Goal: Information Seeking & Learning: Learn about a topic

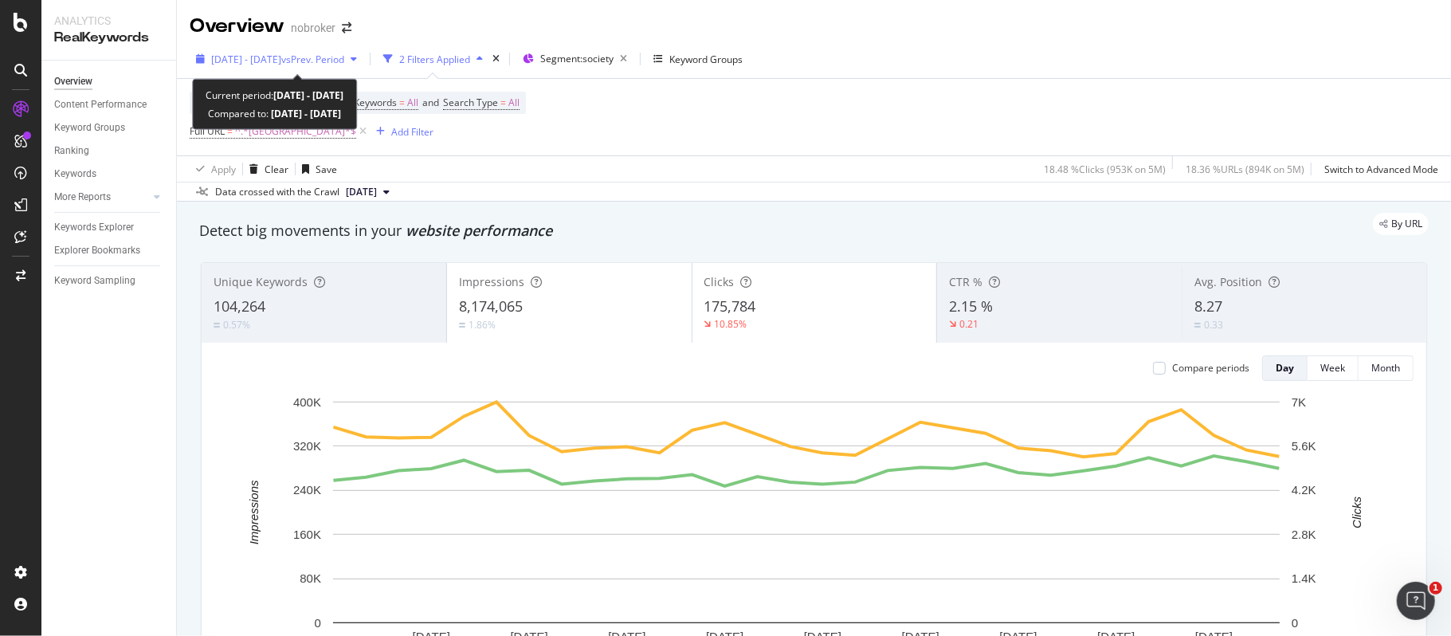
click at [344, 61] on span "vs Prev. Period" at bounding box center [312, 60] width 63 height 14
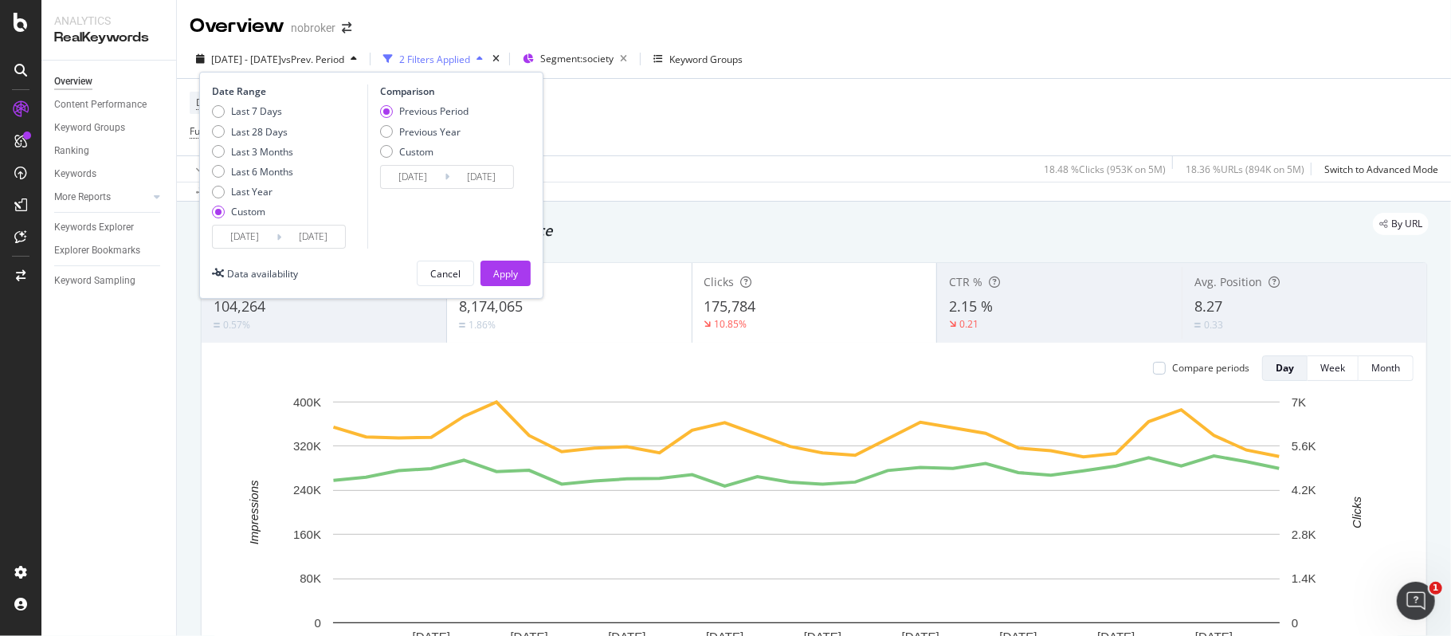
click at [260, 234] on input "[DATE]" at bounding box center [245, 236] width 64 height 22
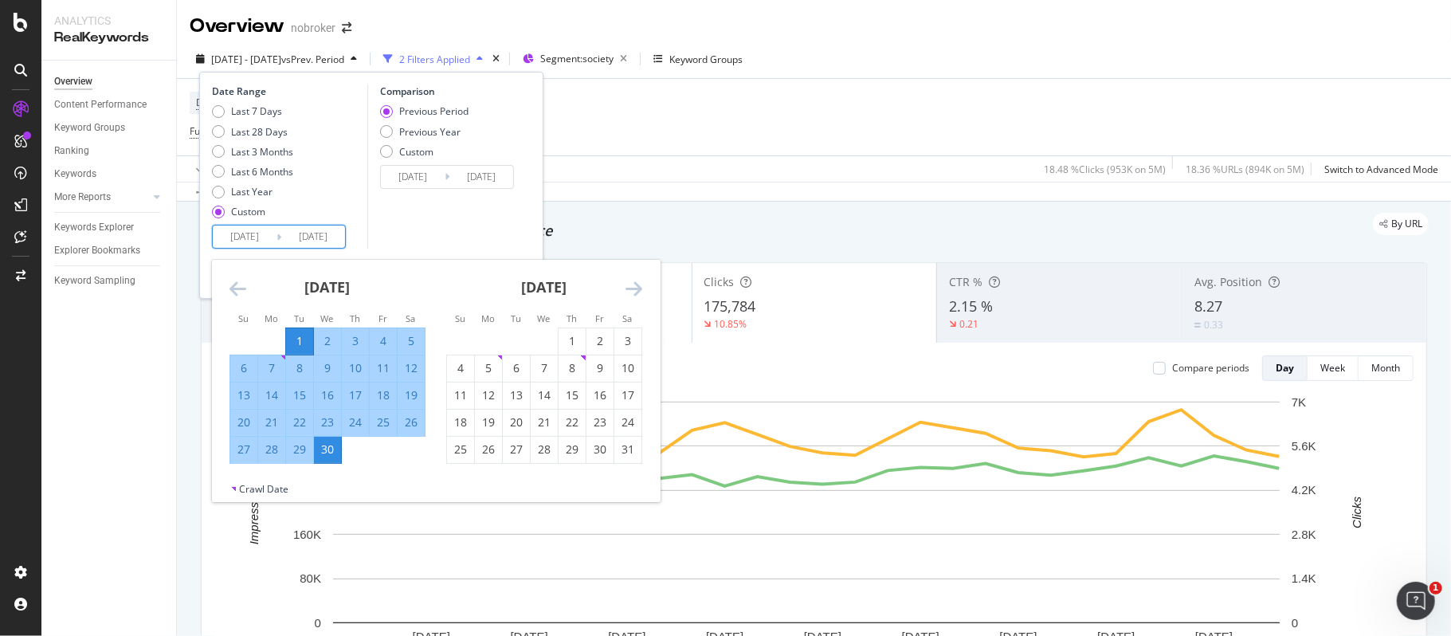
click at [632, 290] on icon "Move forward to switch to the next month." at bounding box center [633, 288] width 17 height 19
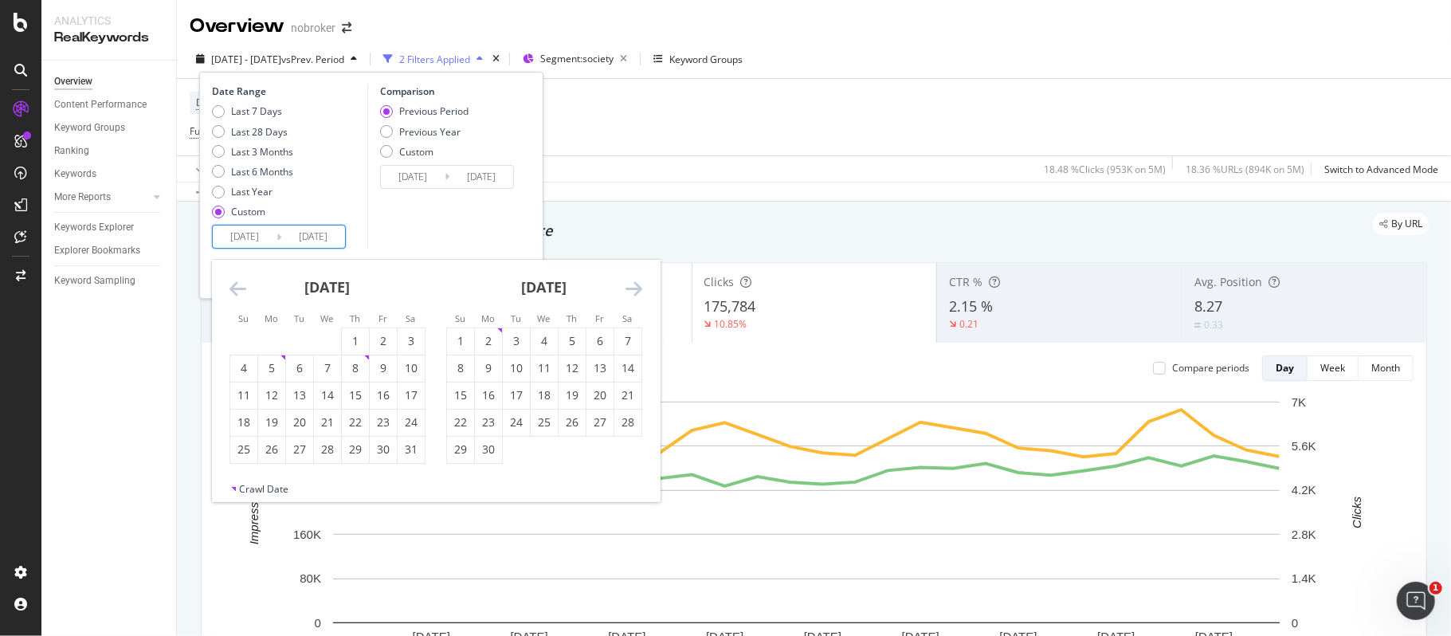
click at [632, 290] on icon "Move forward to switch to the next month." at bounding box center [633, 288] width 17 height 19
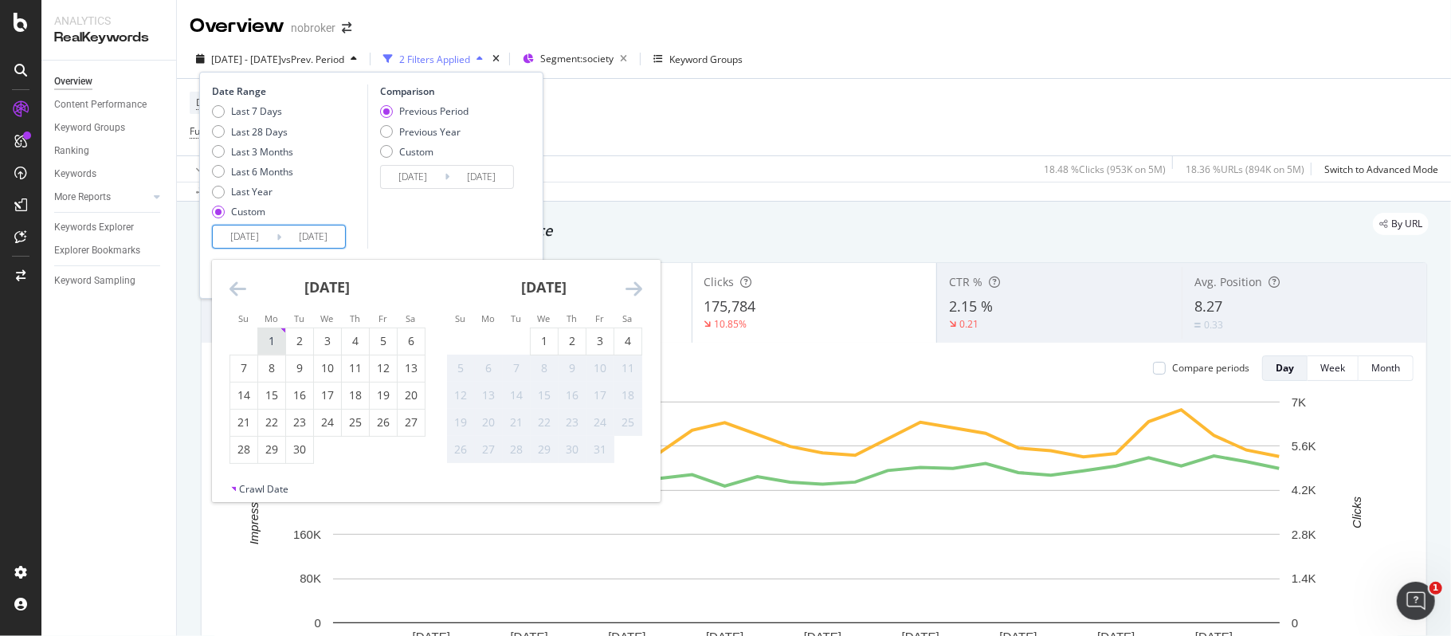
click at [280, 343] on div "1" at bounding box center [271, 341] width 27 height 16
type input "[DATE]"
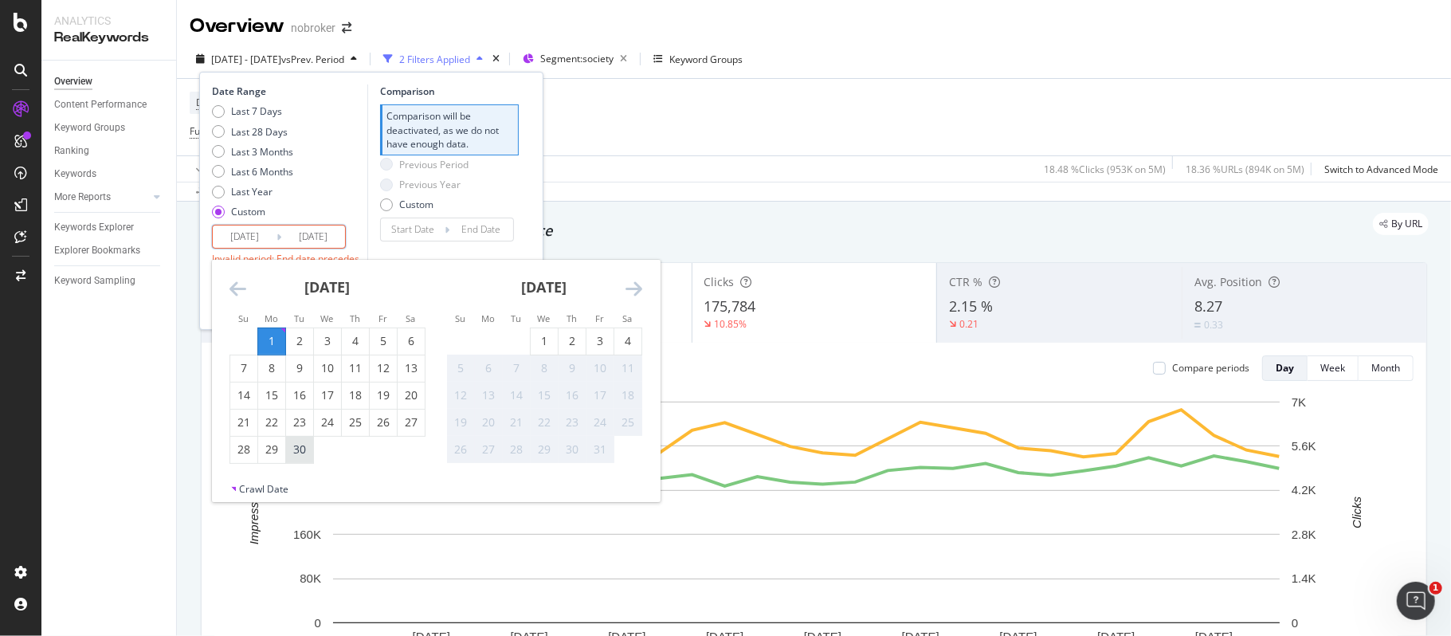
click at [304, 453] on div "30" at bounding box center [299, 449] width 27 height 16
type input "[DATE]"
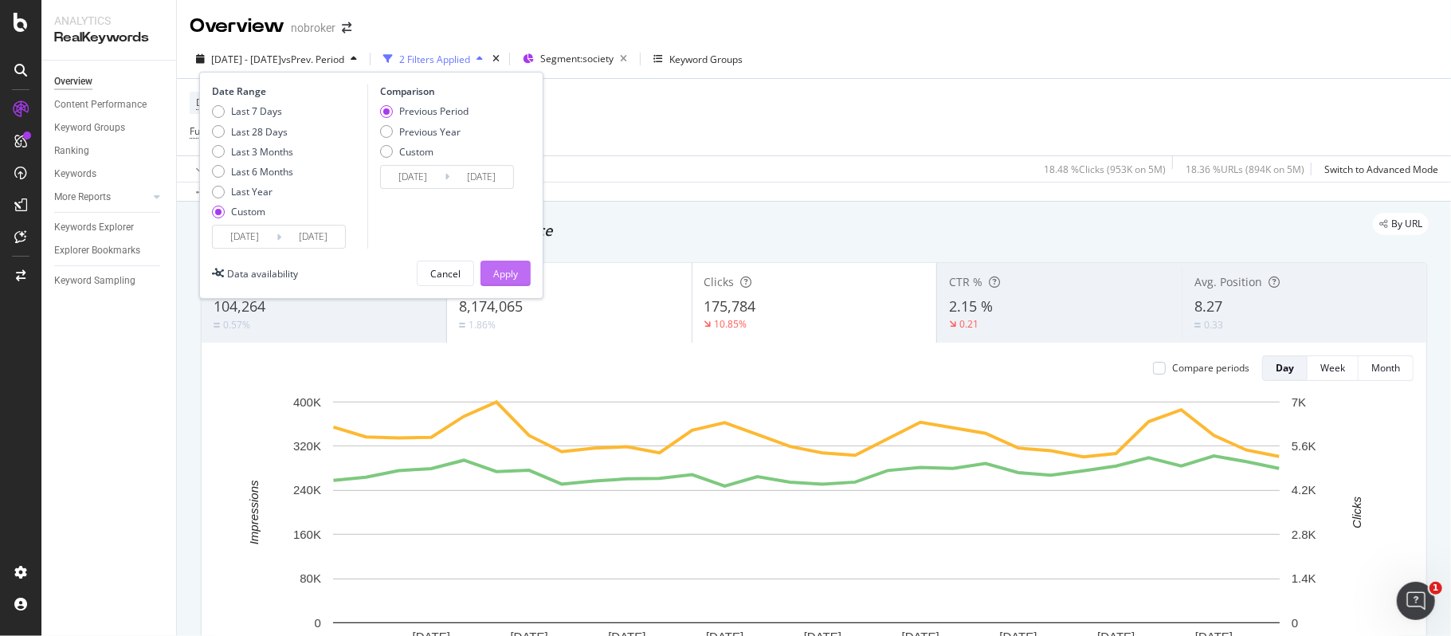
click at [513, 272] on div "Apply" at bounding box center [505, 274] width 25 height 14
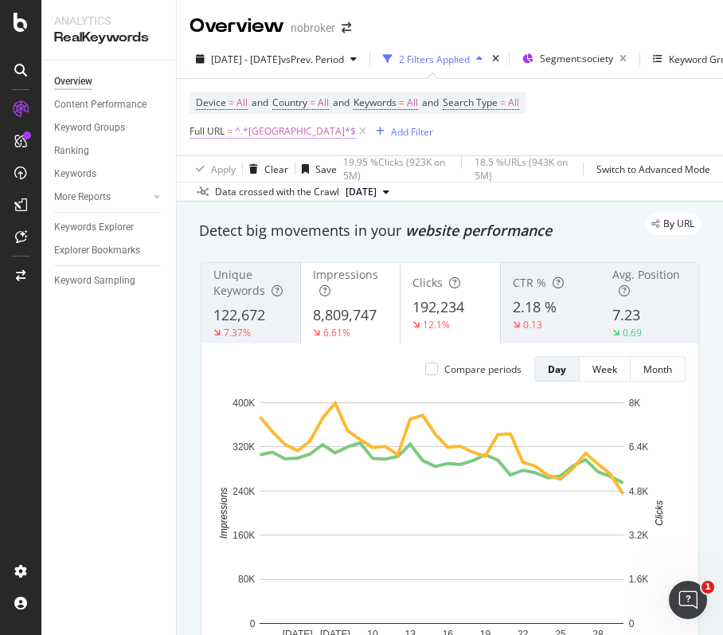
click at [275, 138] on span "^.*[GEOGRAPHIC_DATA]*$" at bounding box center [295, 131] width 121 height 22
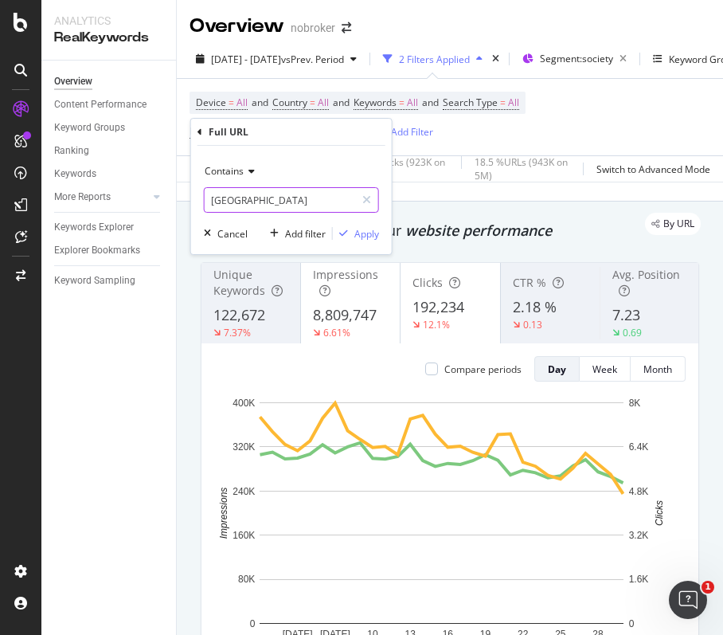
click at [288, 198] on input "[GEOGRAPHIC_DATA]" at bounding box center [280, 199] width 151 height 25
paste input "[GEOGRAPHIC_DATA]"
type input "[GEOGRAPHIC_DATA]"
click at [362, 236] on div "Apply" at bounding box center [367, 234] width 25 height 14
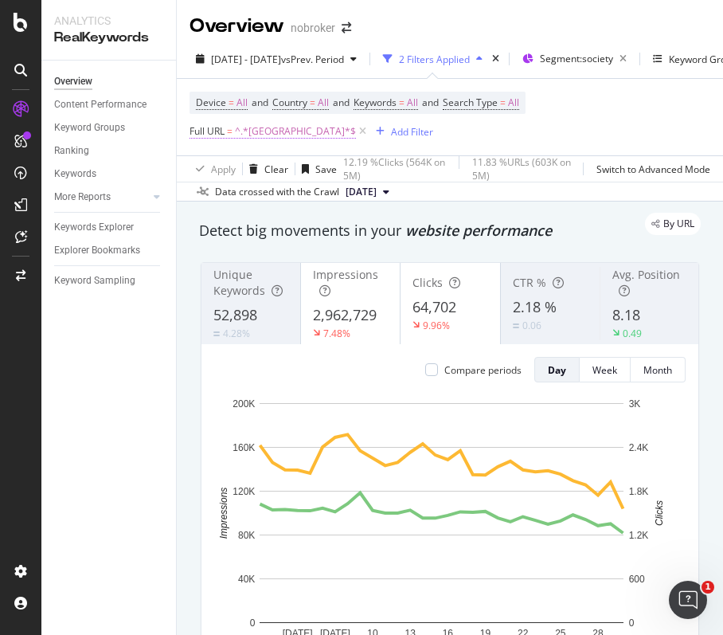
click at [258, 132] on span "^.*[GEOGRAPHIC_DATA]*$" at bounding box center [295, 131] width 121 height 22
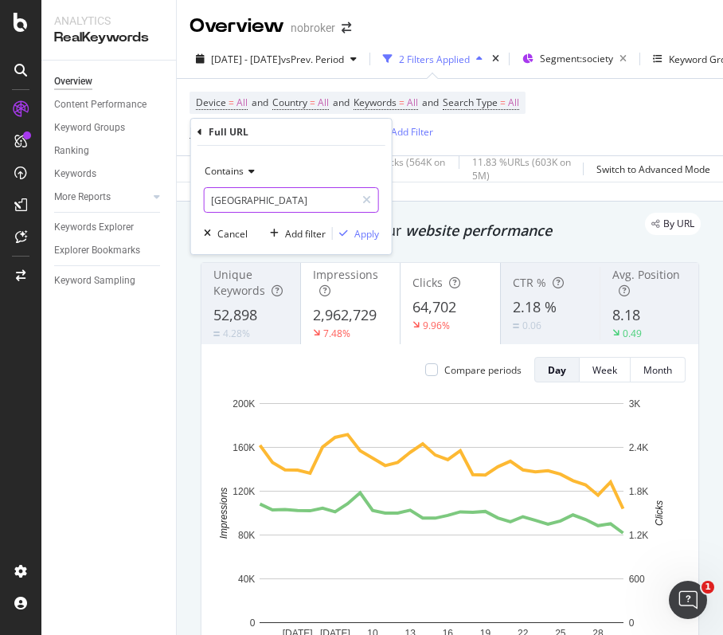
click at [280, 193] on input "[GEOGRAPHIC_DATA]" at bounding box center [280, 199] width 151 height 25
paste input "[GEOGRAPHIC_DATA]"
type input "[GEOGRAPHIC_DATA]"
click at [359, 233] on div "Apply" at bounding box center [367, 234] width 25 height 14
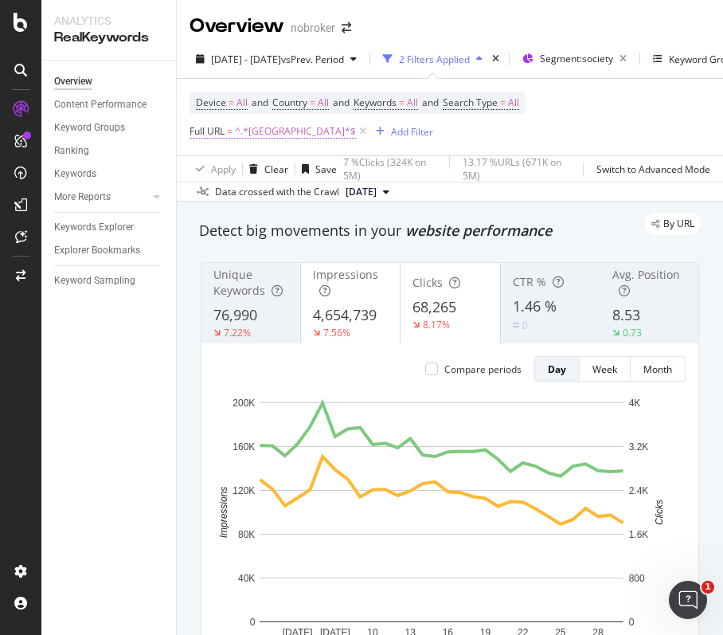
click at [278, 128] on span "^.*[GEOGRAPHIC_DATA]*$" at bounding box center [295, 131] width 121 height 22
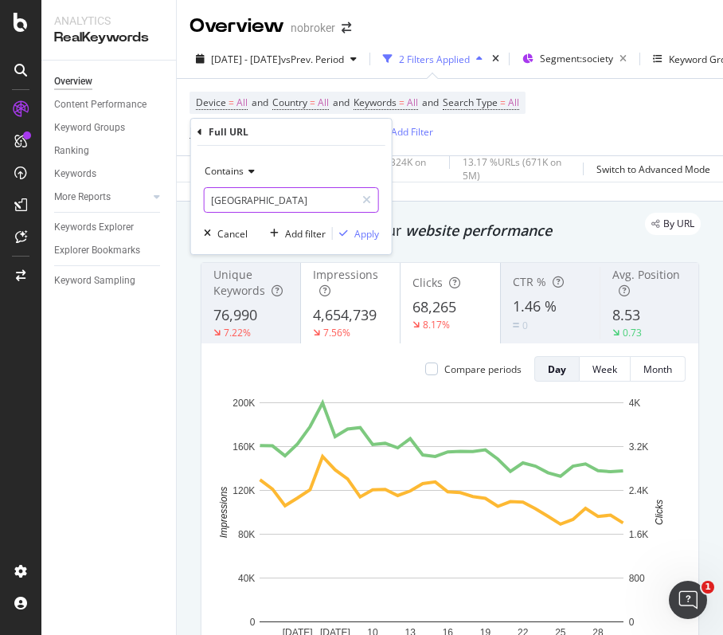
click at [285, 198] on input "[GEOGRAPHIC_DATA]" at bounding box center [280, 199] width 151 height 25
paste input "[GEOGRAPHIC_DATA]"
type input "[GEOGRAPHIC_DATA]"
click at [368, 236] on div "Apply" at bounding box center [367, 234] width 25 height 14
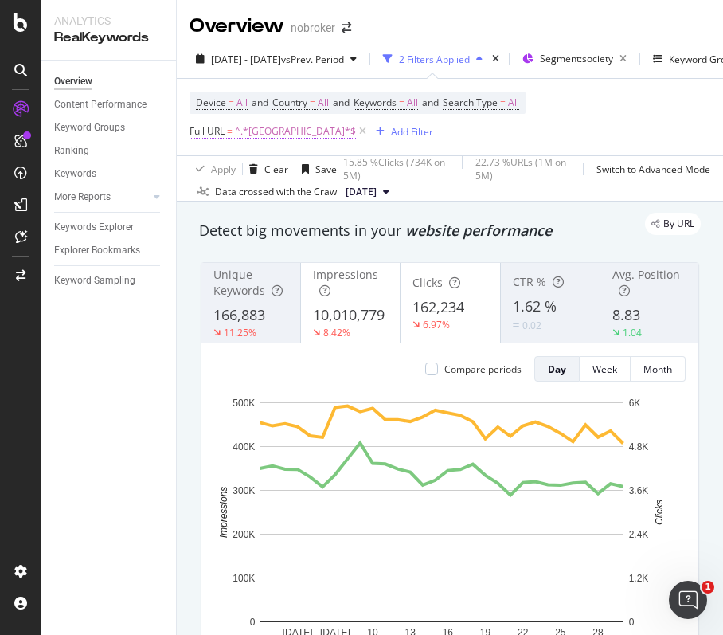
click at [282, 131] on span "^.*[GEOGRAPHIC_DATA]*$" at bounding box center [295, 131] width 121 height 22
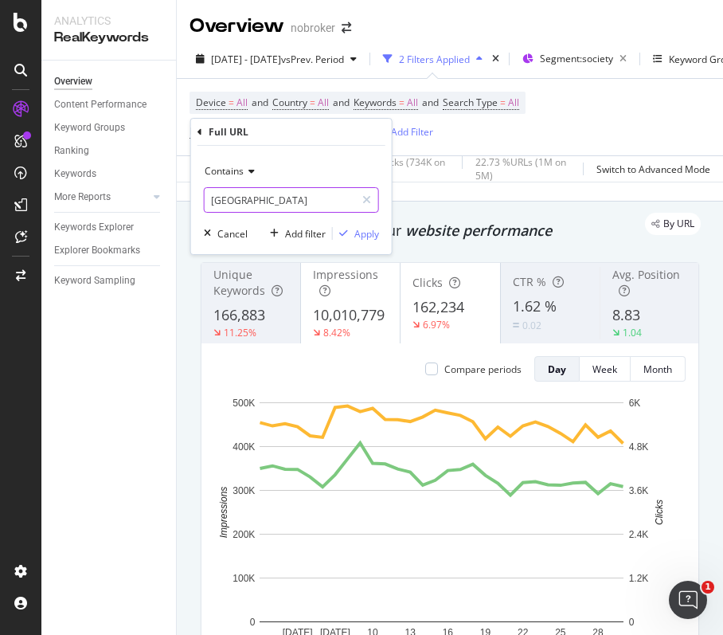
click at [288, 198] on input "[GEOGRAPHIC_DATA]" at bounding box center [280, 199] width 151 height 25
paste input "[GEOGRAPHIC_DATA]"
type input "[GEOGRAPHIC_DATA]"
click at [364, 234] on div "Apply" at bounding box center [367, 234] width 25 height 14
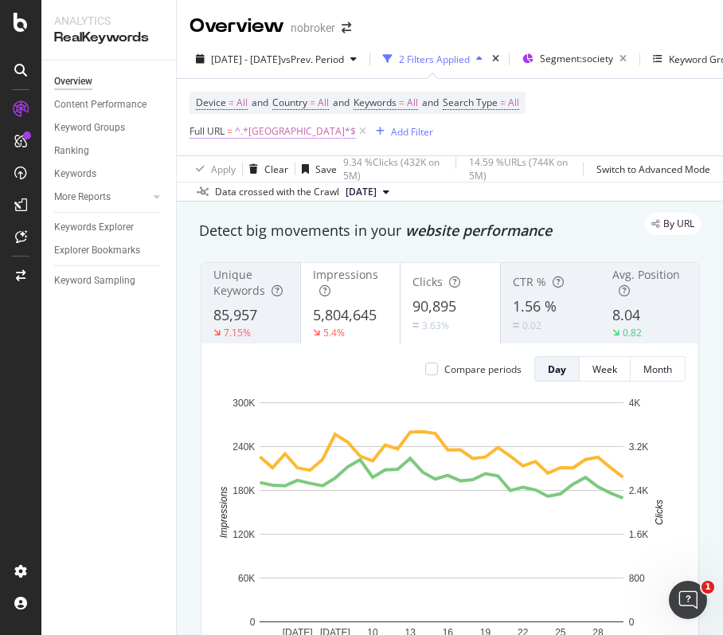
click at [259, 129] on span "^.*[GEOGRAPHIC_DATA]*$" at bounding box center [295, 131] width 121 height 22
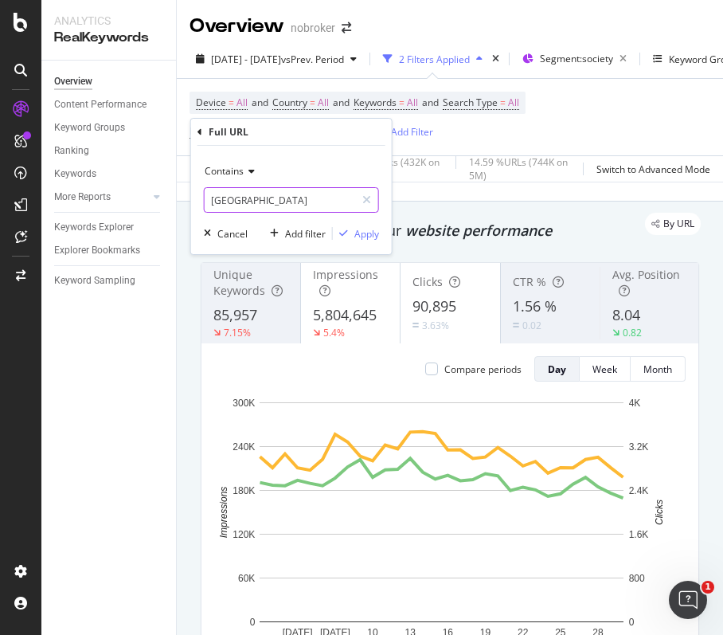
click at [262, 206] on input "[GEOGRAPHIC_DATA]" at bounding box center [280, 199] width 151 height 25
paste input "[GEOGRAPHIC_DATA]"
type input "[GEOGRAPHIC_DATA]"
drag, startPoint x: 364, startPoint y: 230, endPoint x: 40, endPoint y: 459, distance: 396.8
click at [365, 228] on div "Apply" at bounding box center [367, 234] width 25 height 14
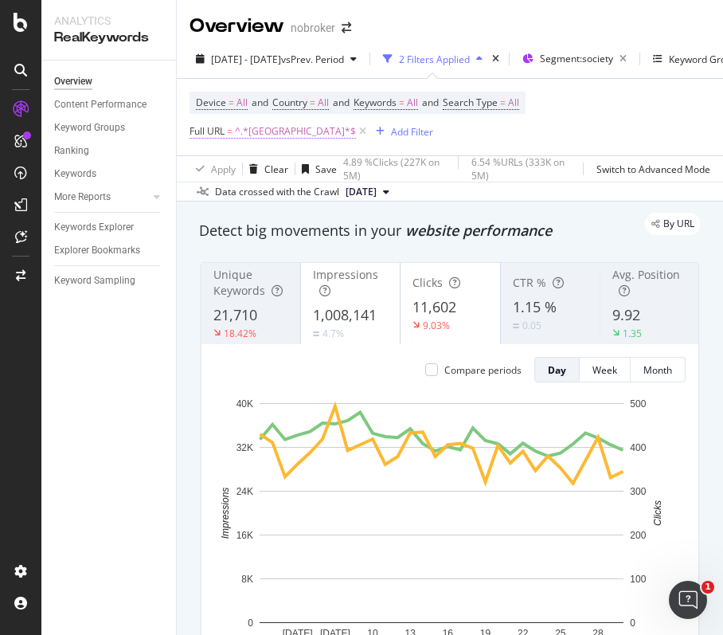
click at [253, 142] on span "^.*[GEOGRAPHIC_DATA]*$" at bounding box center [295, 131] width 121 height 22
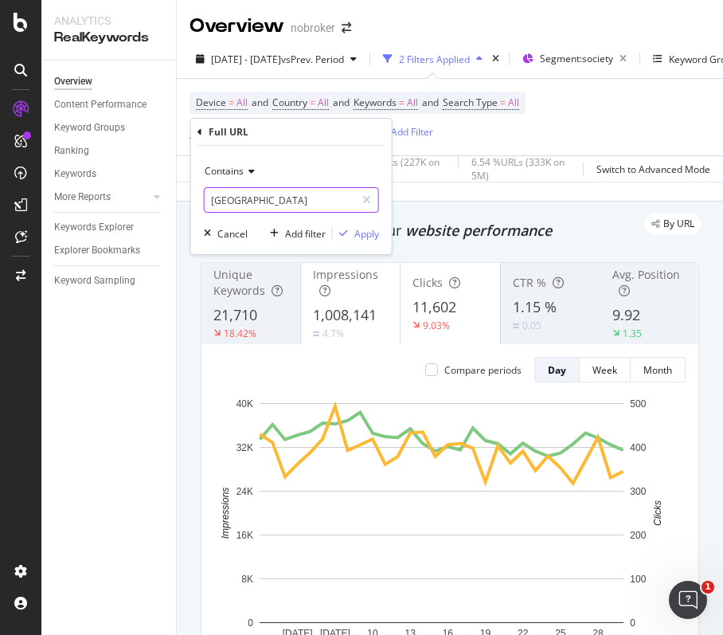
click at [253, 205] on input "[GEOGRAPHIC_DATA]" at bounding box center [280, 199] width 151 height 25
paste input "gurgaon"
type input "gurgaon"
click at [357, 227] on div "Apply" at bounding box center [367, 234] width 25 height 14
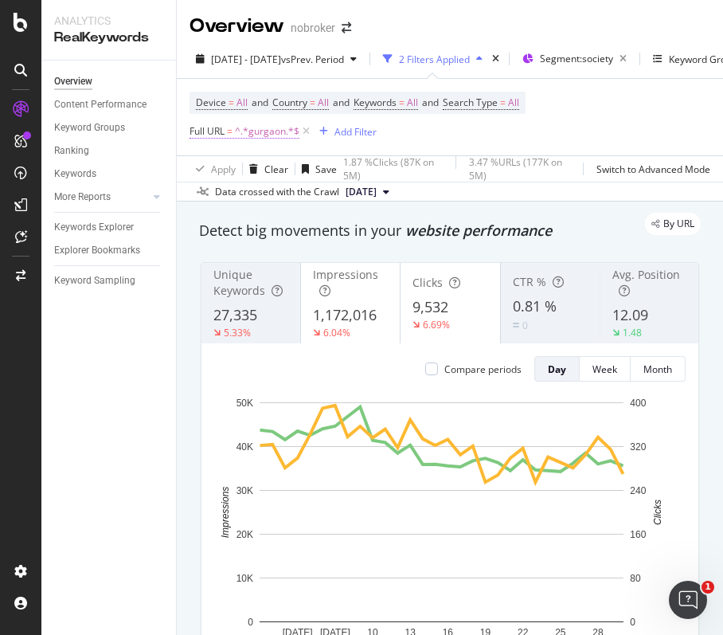
click at [282, 135] on span "^.*gurgaon.*$" at bounding box center [267, 131] width 65 height 22
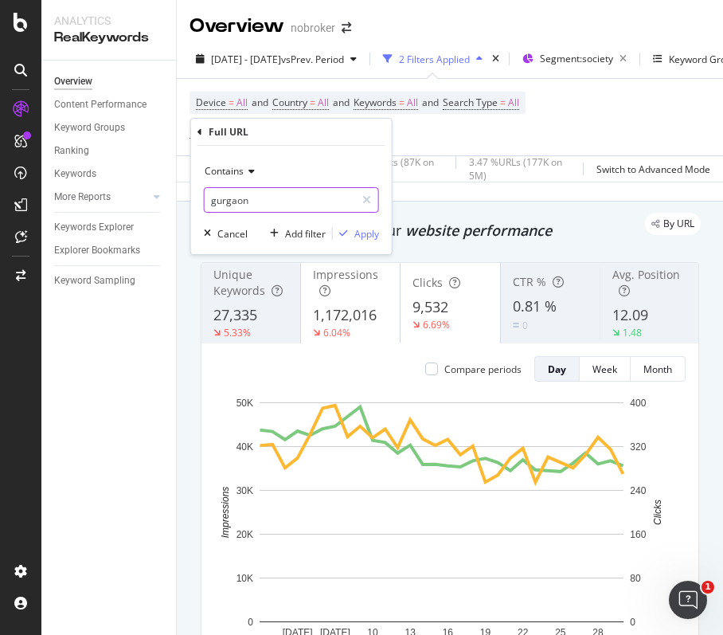
click at [278, 207] on input "gurgaon" at bounding box center [280, 199] width 151 height 25
paste input "noida"
type input "noida"
click at [362, 228] on div "Apply" at bounding box center [367, 234] width 25 height 14
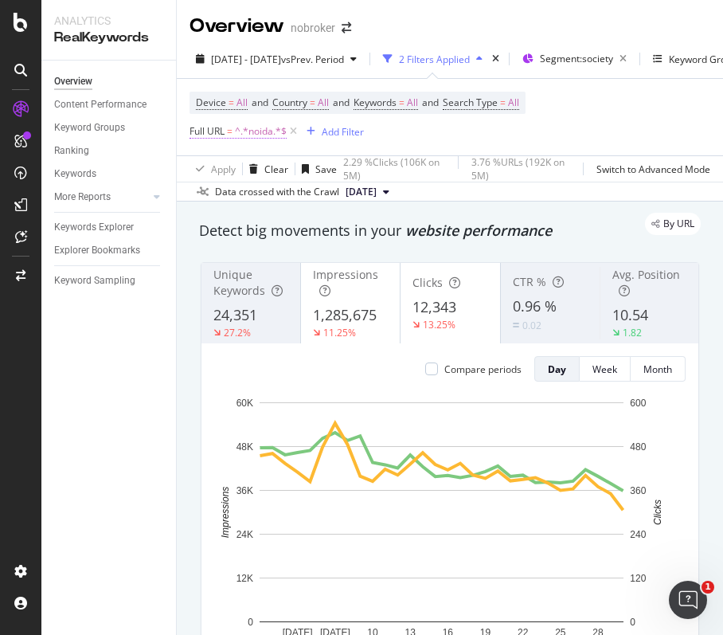
click at [266, 131] on span "^.*noida.*$" at bounding box center [261, 131] width 52 height 22
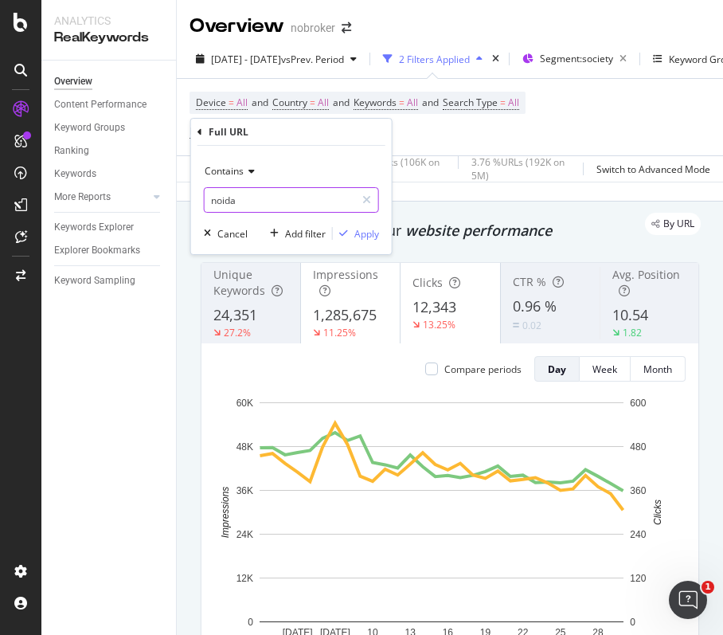
click at [279, 208] on input "noida" at bounding box center [280, 199] width 151 height 25
paste input "faridabad"
type input "faridabad"
click at [352, 234] on div "button" at bounding box center [344, 234] width 22 height 10
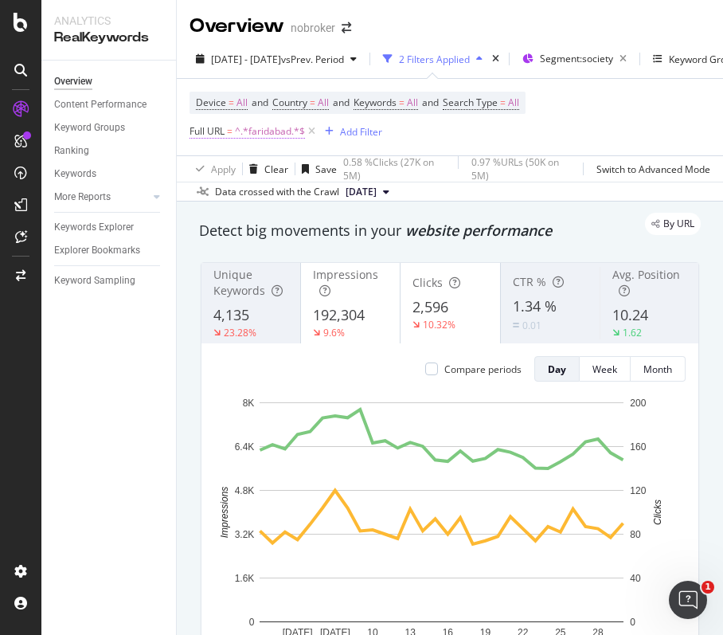
click at [284, 135] on span "^.*faridabad.*$" at bounding box center [270, 131] width 70 height 22
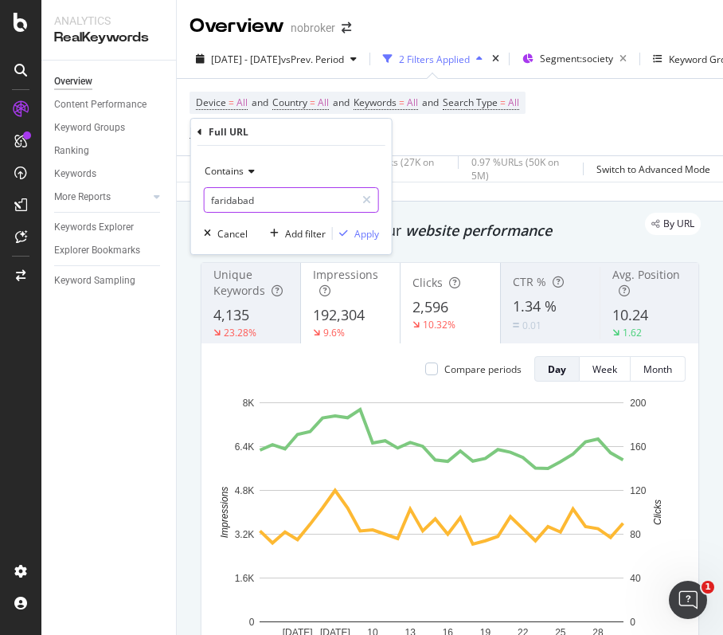
click at [298, 204] on input "faridabad" at bounding box center [280, 199] width 151 height 25
paste input "ghazi"
type input "ghaziabad"
click at [355, 233] on div "Apply" at bounding box center [367, 234] width 25 height 14
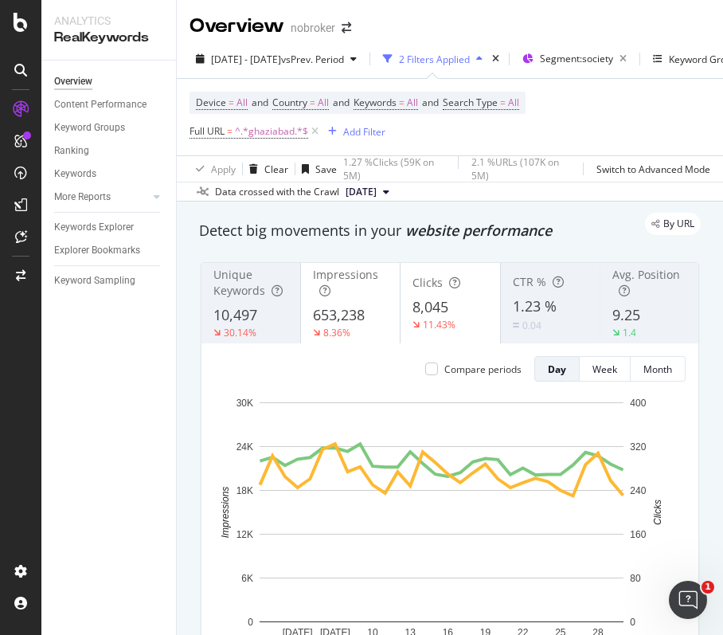
drag, startPoint x: 312, startPoint y: 128, endPoint x: 33, endPoint y: 314, distance: 335.7
click at [312, 129] on icon at bounding box center [315, 132] width 14 height 16
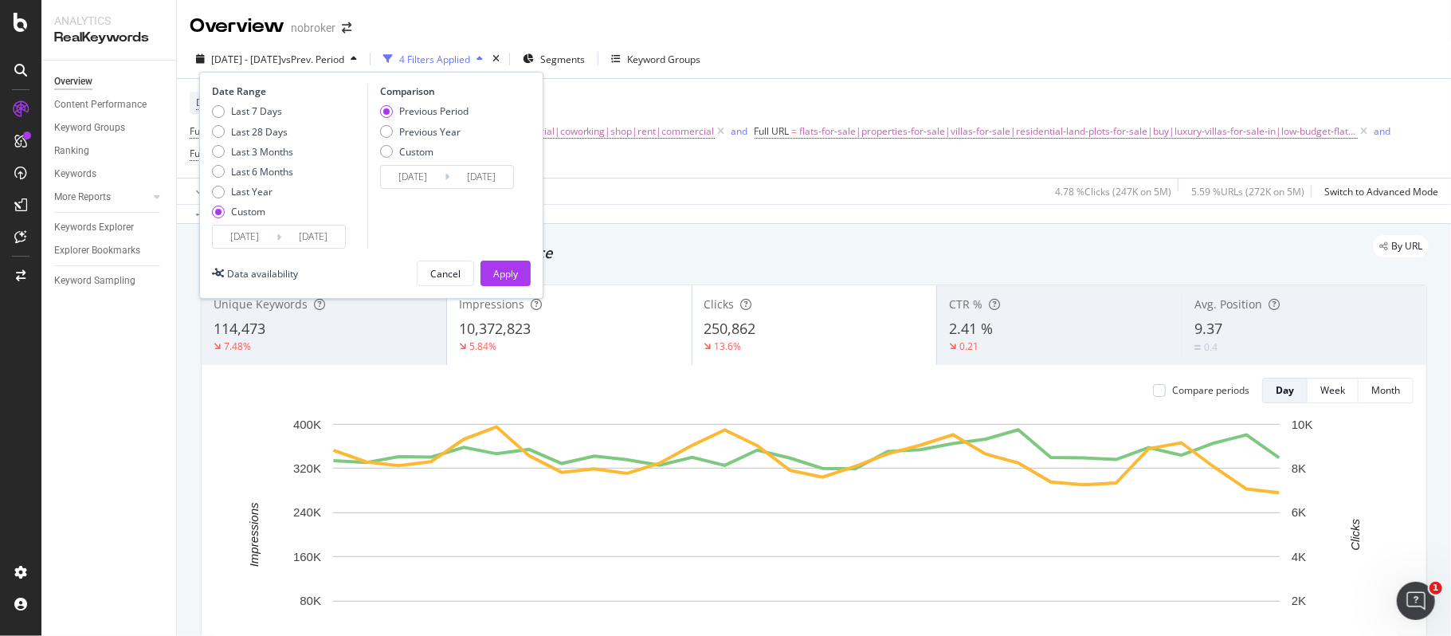
click at [249, 233] on input "[DATE]" at bounding box center [245, 236] width 64 height 22
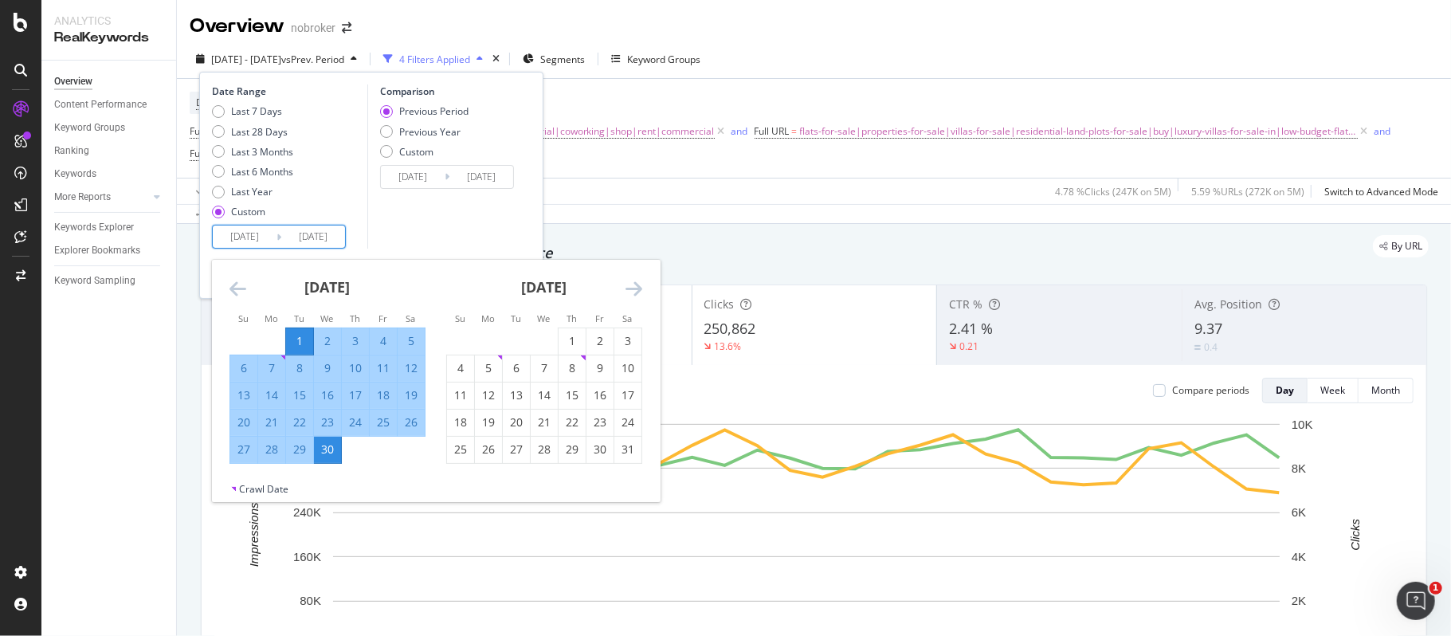
click at [632, 288] on icon "Move forward to switch to the next month." at bounding box center [633, 288] width 17 height 19
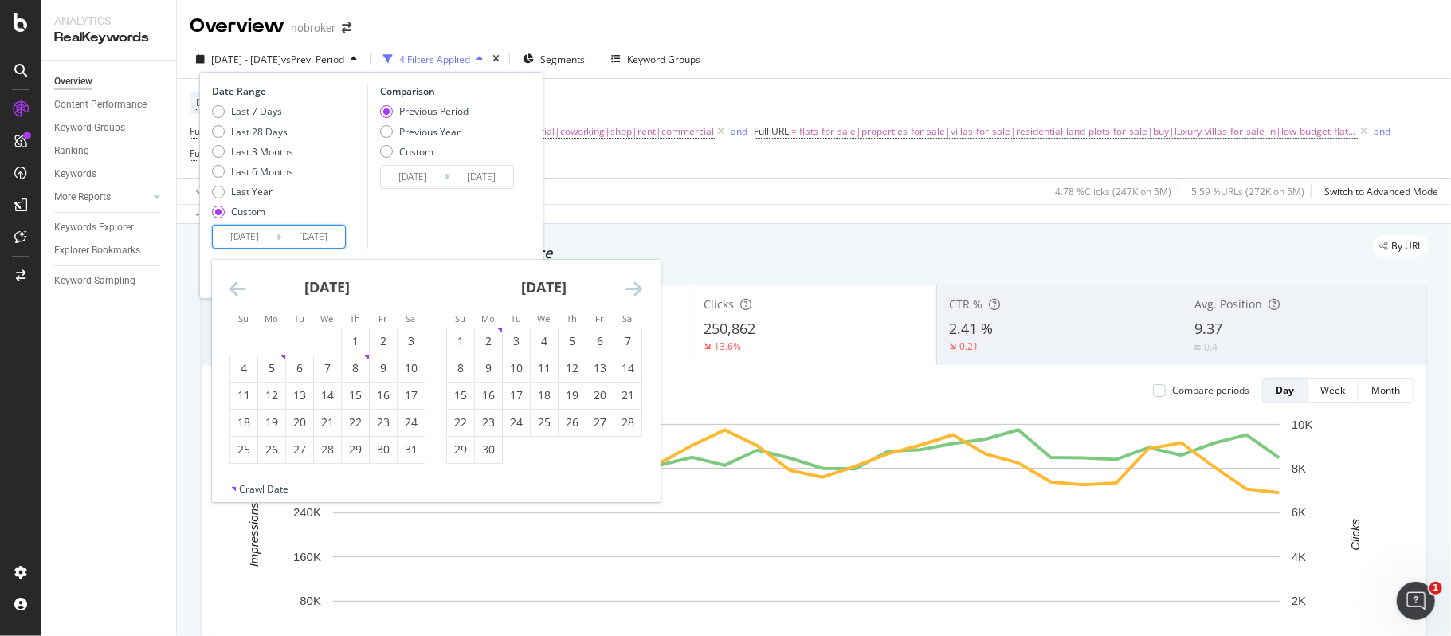
click at [632, 288] on icon "Move forward to switch to the next month." at bounding box center [633, 288] width 17 height 19
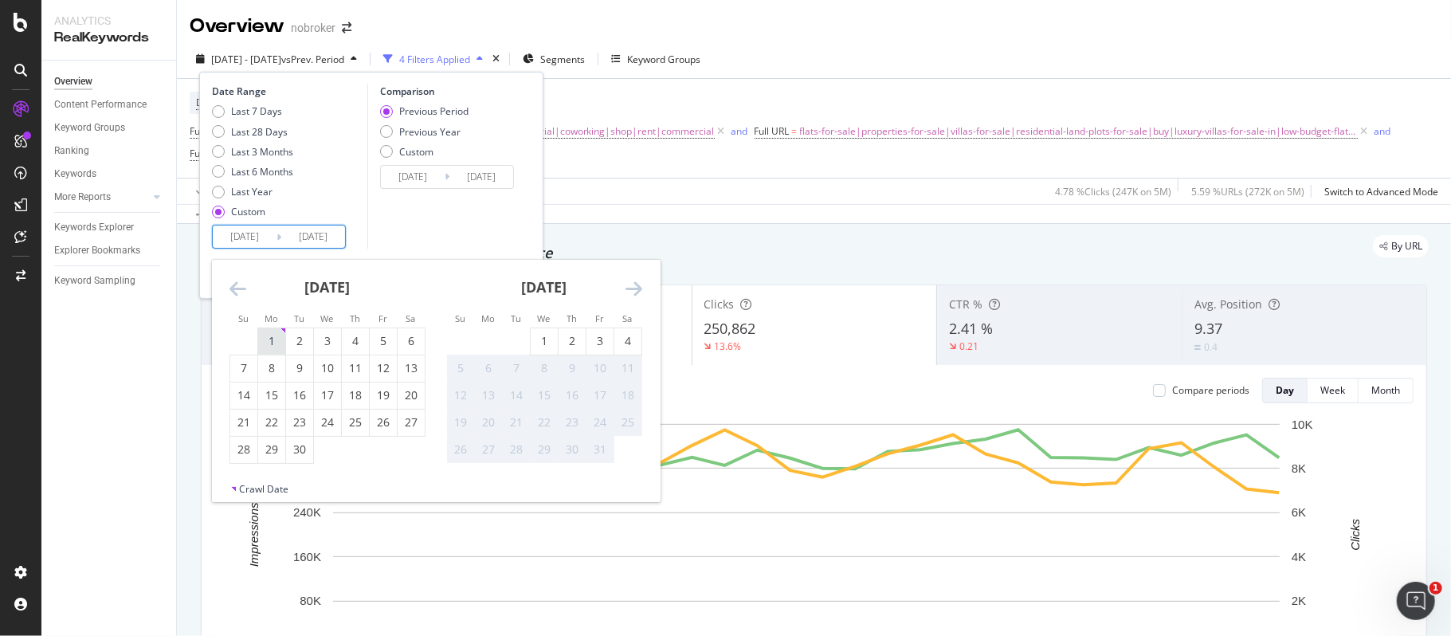
click at [275, 341] on div "1" at bounding box center [271, 341] width 27 height 16
type input "[DATE]"
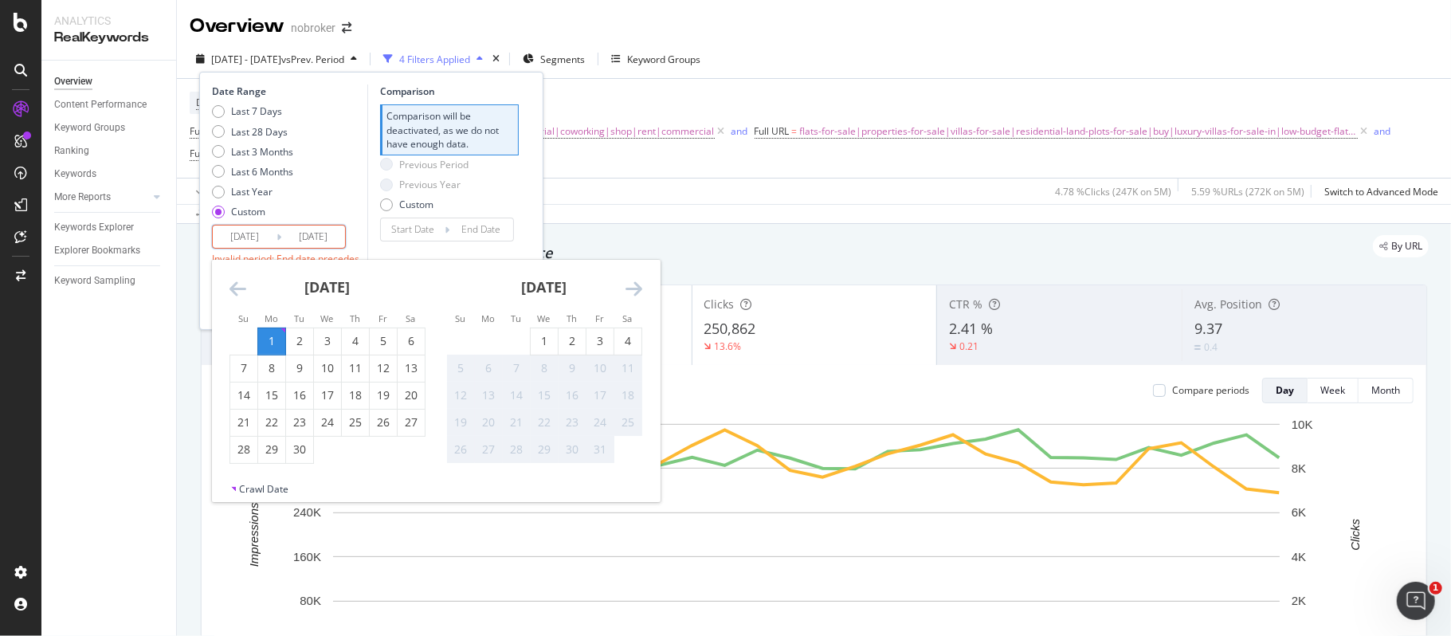
drag, startPoint x: 300, startPoint y: 441, endPoint x: 339, endPoint y: 416, distance: 46.6
click at [300, 441] on div "30" at bounding box center [299, 449] width 27 height 16
type input "[DATE]"
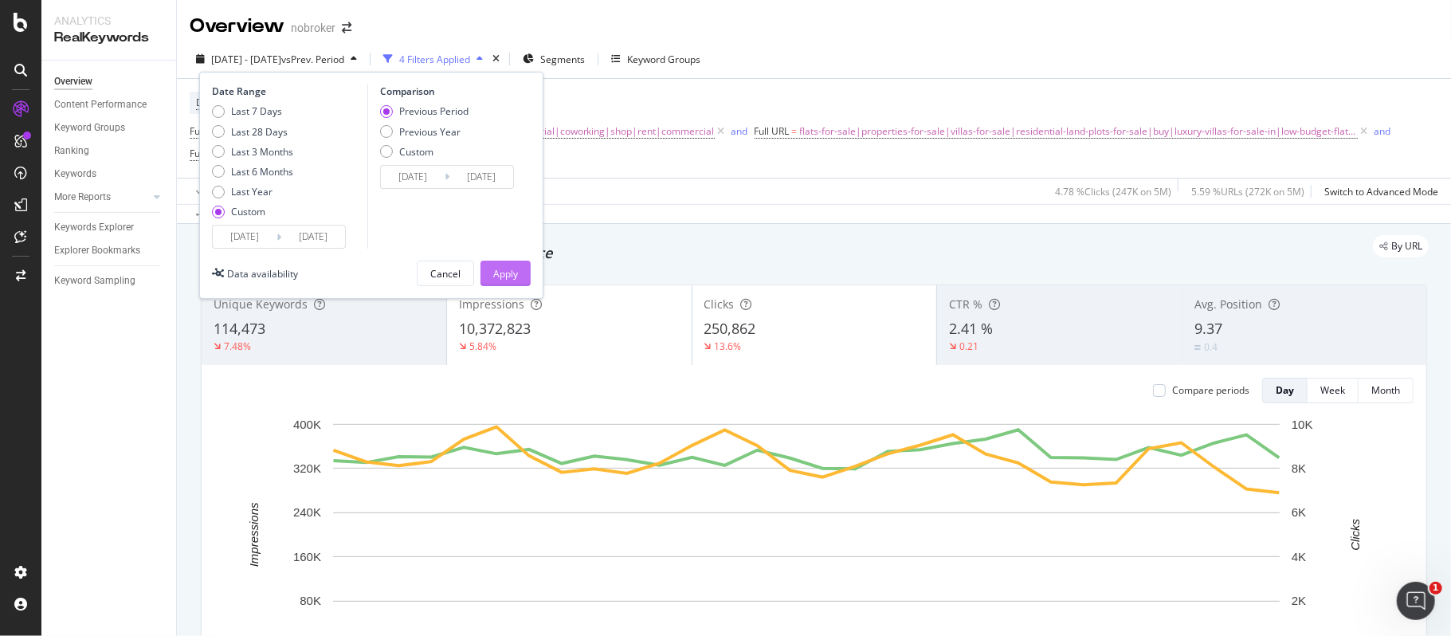
click at [514, 269] on div "Apply" at bounding box center [505, 274] width 25 height 14
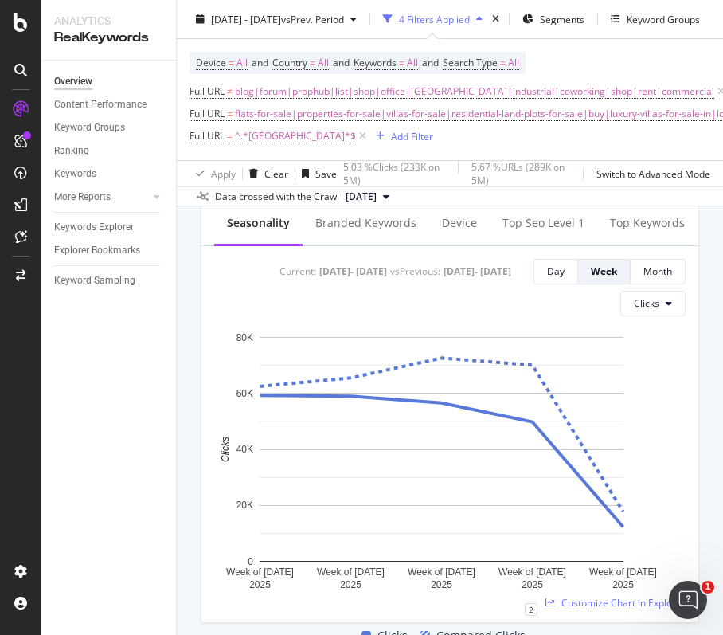
scroll to position [425, 0]
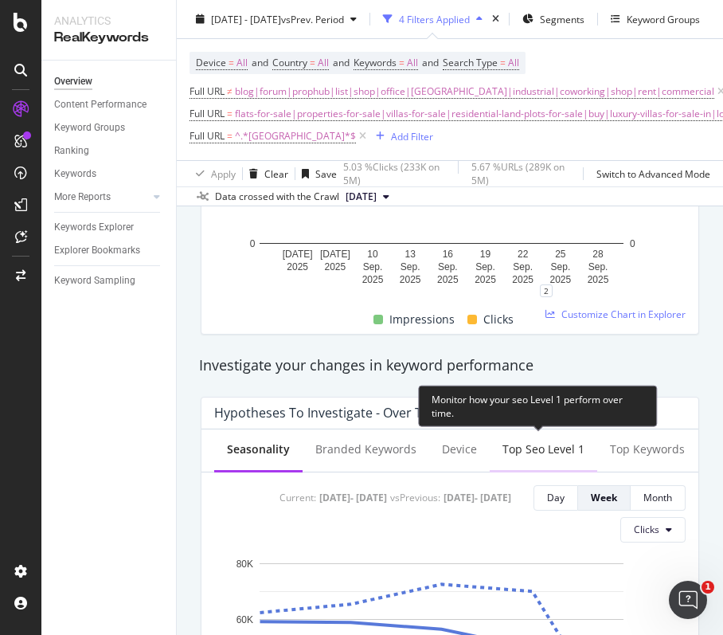
click at [534, 453] on div "Top seo Level 1" at bounding box center [544, 449] width 82 height 16
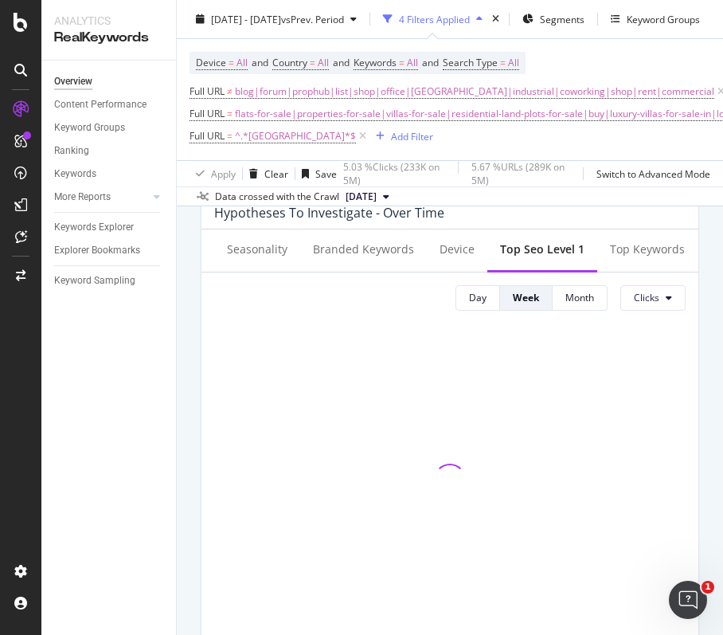
scroll to position [637, 0]
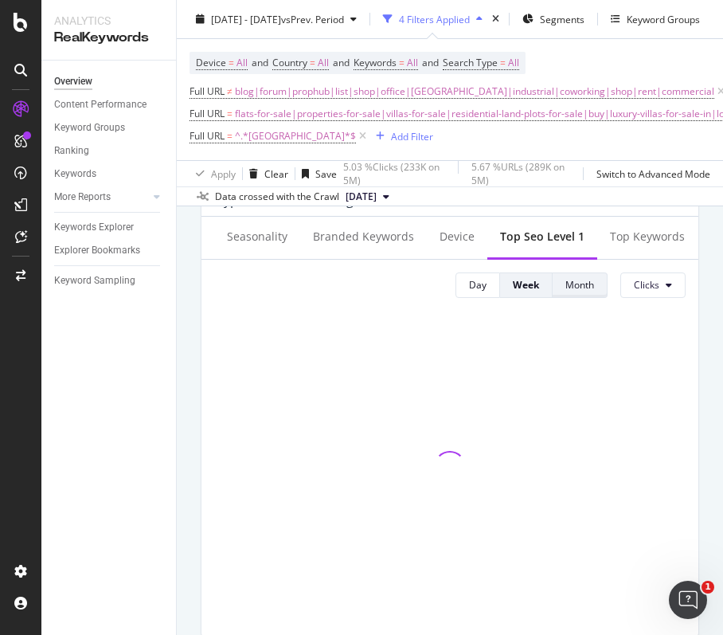
click at [574, 290] on div "Month" at bounding box center [580, 285] width 29 height 14
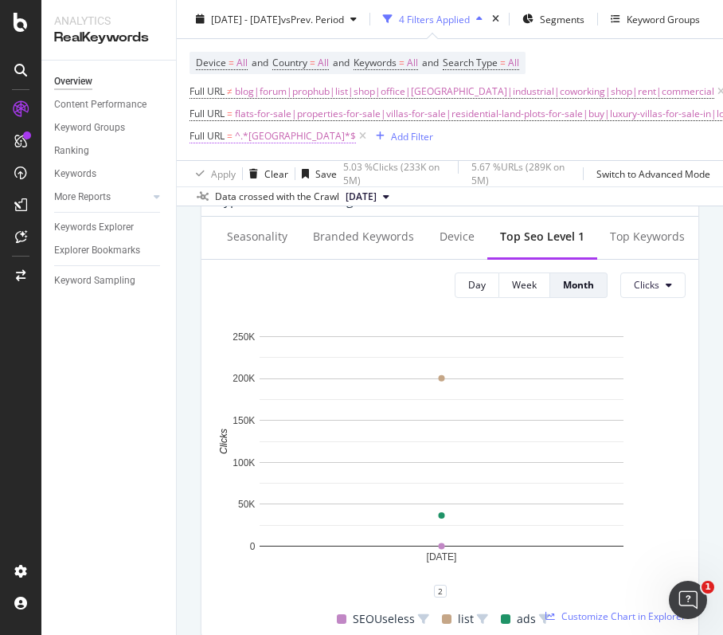
click at [269, 135] on span "^.*[GEOGRAPHIC_DATA]*$" at bounding box center [295, 136] width 121 height 22
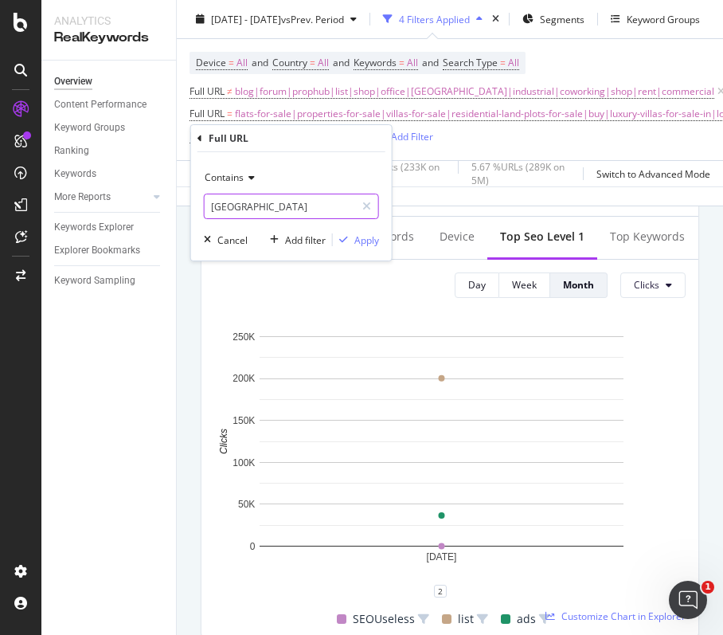
click at [278, 207] on input "[GEOGRAPHIC_DATA]" at bounding box center [280, 206] width 151 height 25
type input "[GEOGRAPHIC_DATA]"
click at [377, 243] on div "Apply" at bounding box center [367, 240] width 25 height 14
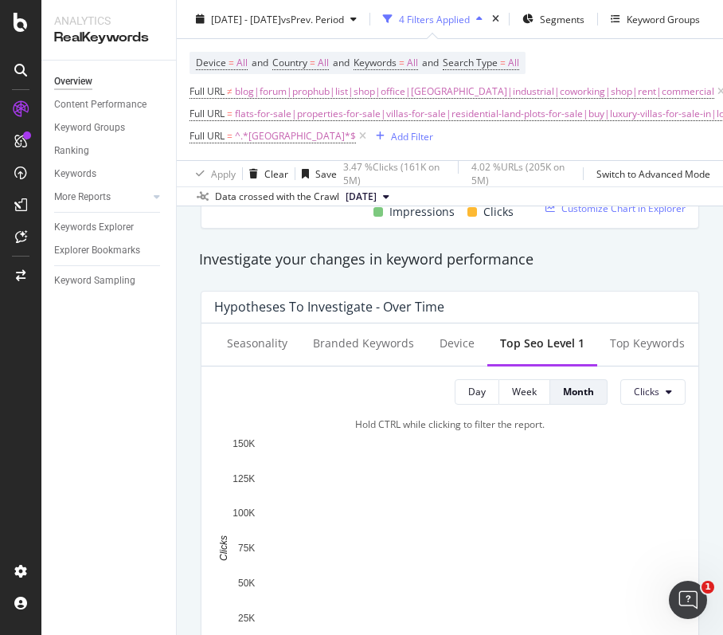
scroll to position [637, 0]
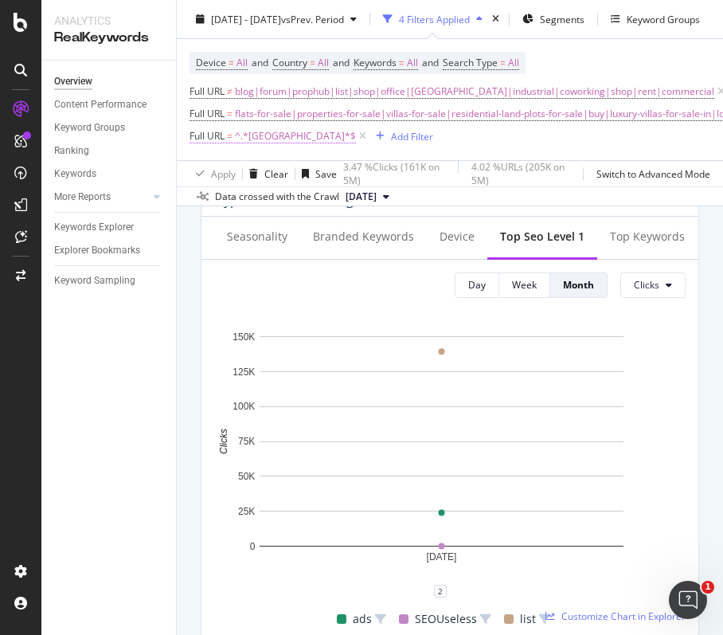
click at [268, 142] on span "^.*[GEOGRAPHIC_DATA]*$" at bounding box center [295, 136] width 121 height 22
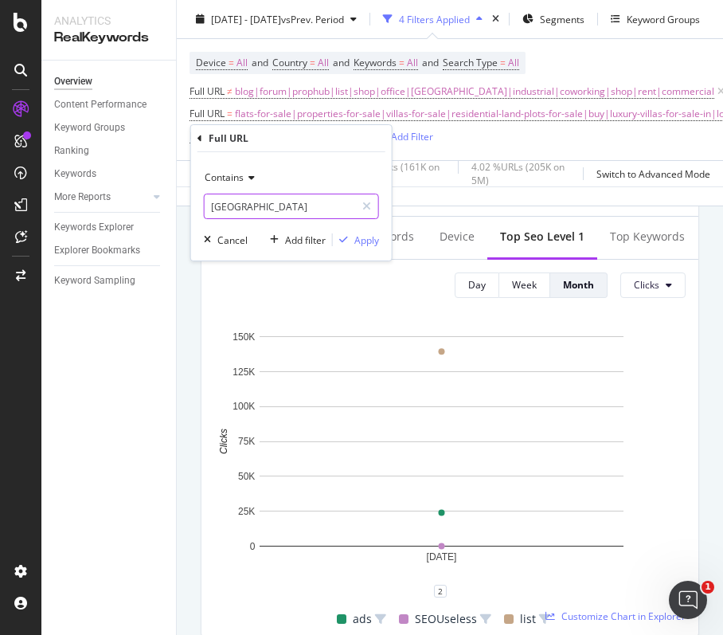
click at [279, 198] on input "[GEOGRAPHIC_DATA]" at bounding box center [280, 206] width 151 height 25
type input "[GEOGRAPHIC_DATA]"
click at [371, 245] on div "Apply" at bounding box center [367, 240] width 25 height 14
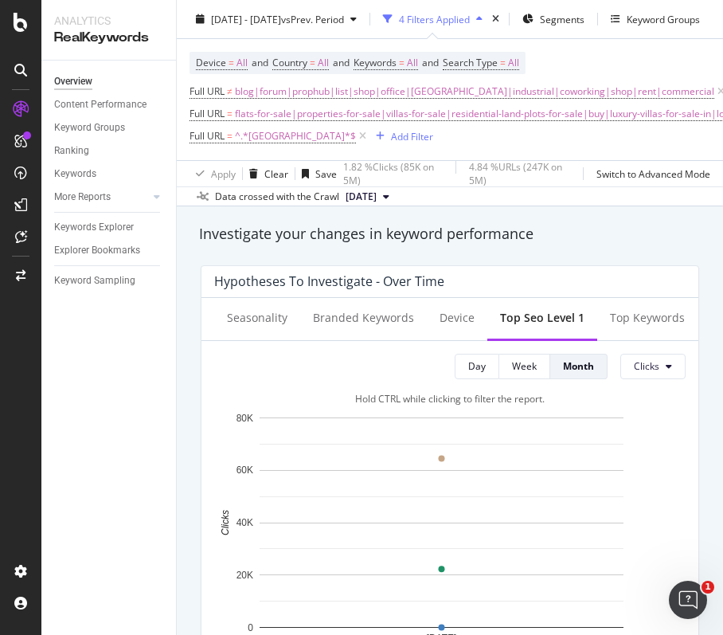
scroll to position [637, 0]
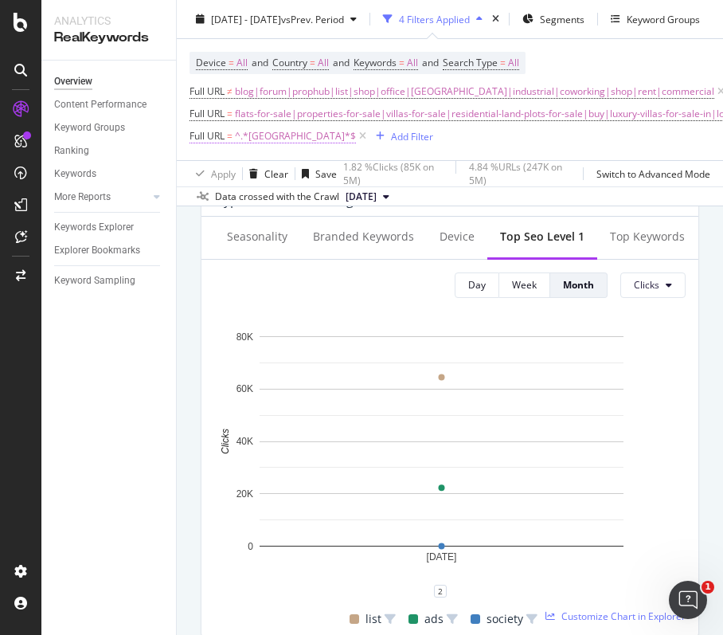
click at [272, 131] on span "^.*[GEOGRAPHIC_DATA]*$" at bounding box center [295, 136] width 121 height 22
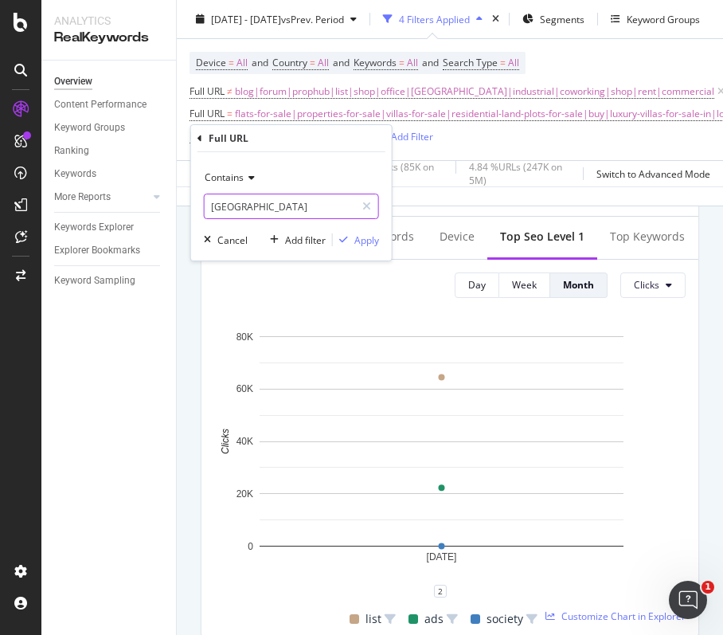
click at [266, 206] on input "[GEOGRAPHIC_DATA]" at bounding box center [280, 206] width 151 height 25
type input "[GEOGRAPHIC_DATA]"
click at [359, 241] on div "Apply" at bounding box center [367, 240] width 25 height 14
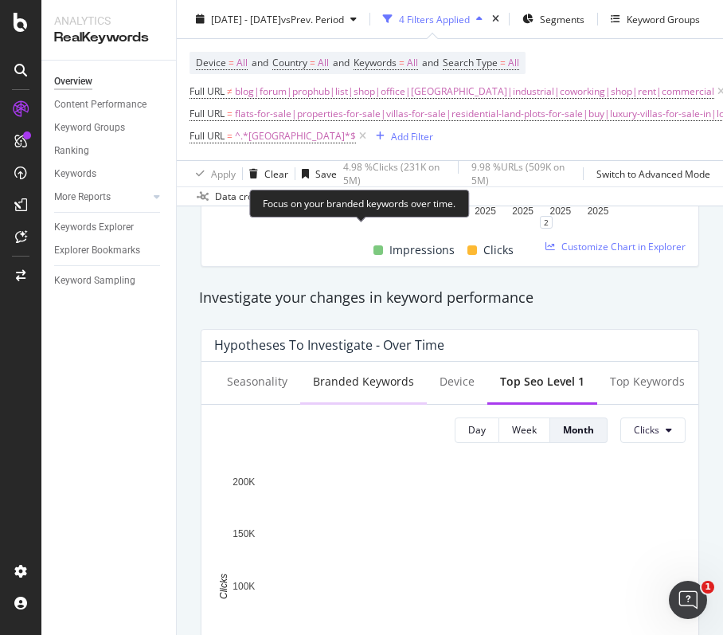
scroll to position [637, 0]
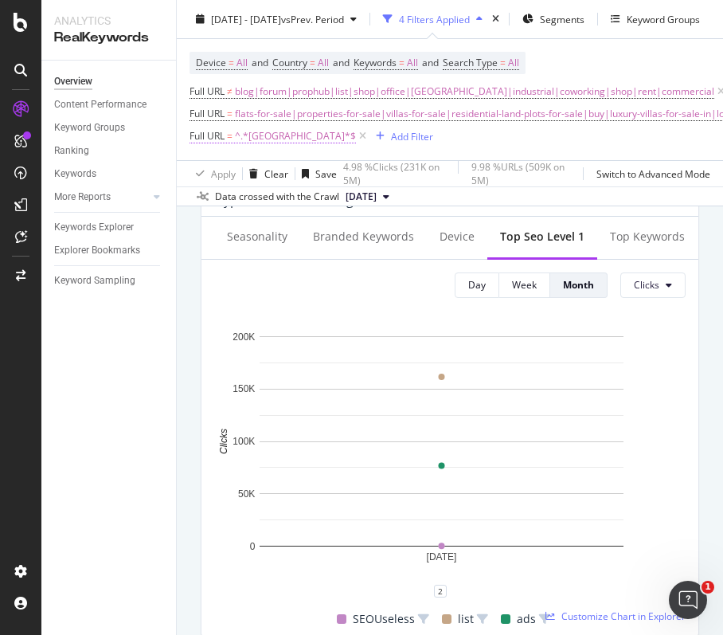
click at [259, 138] on span "^.*[GEOGRAPHIC_DATA]*$" at bounding box center [295, 136] width 121 height 22
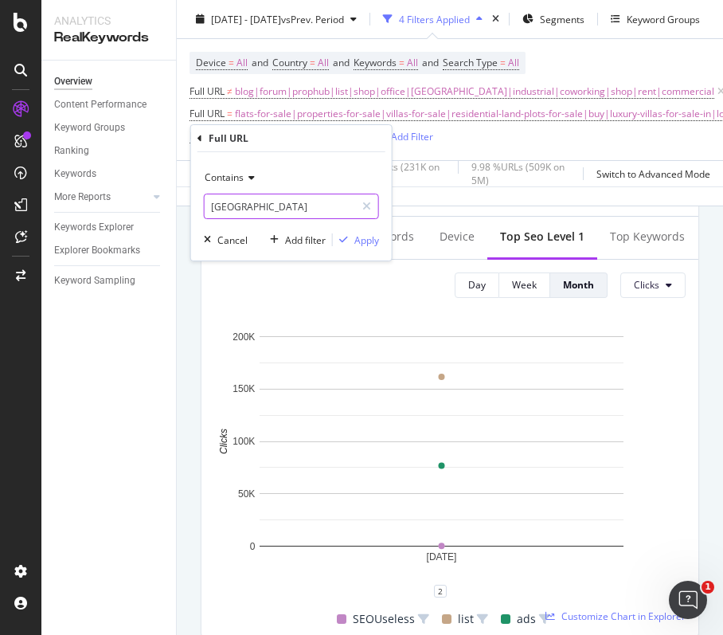
click at [268, 196] on input "[GEOGRAPHIC_DATA]" at bounding box center [280, 206] width 151 height 25
type input "[GEOGRAPHIC_DATA]"
drag, startPoint x: 371, startPoint y: 234, endPoint x: 273, endPoint y: 3, distance: 251.0
click at [370, 234] on div "Apply" at bounding box center [367, 240] width 25 height 14
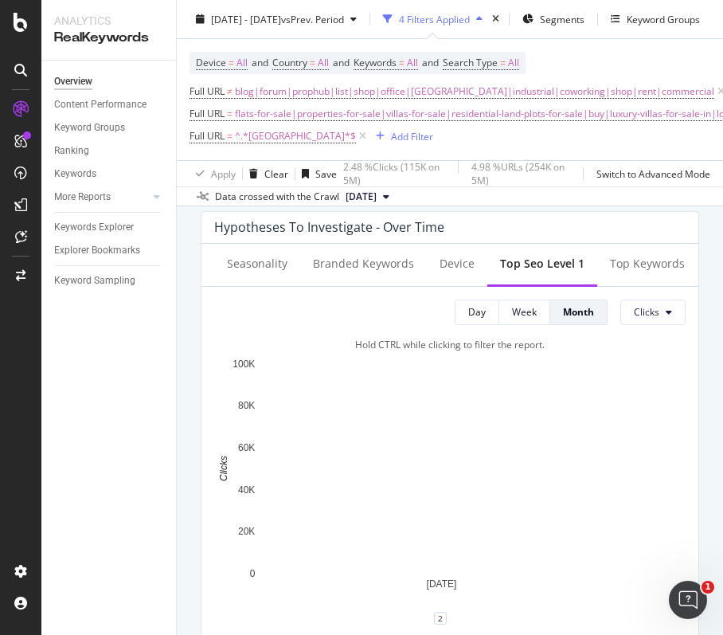
scroll to position [637, 0]
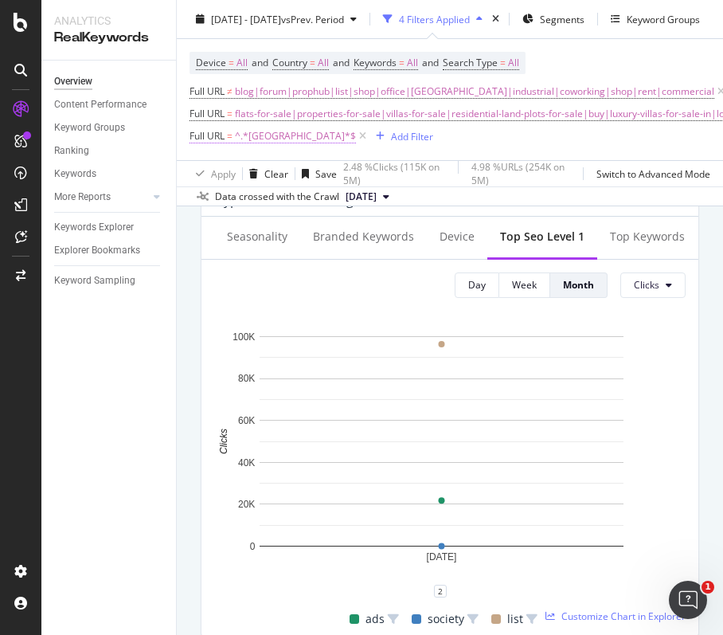
click at [263, 147] on span "^.*[GEOGRAPHIC_DATA]*$" at bounding box center [295, 136] width 121 height 22
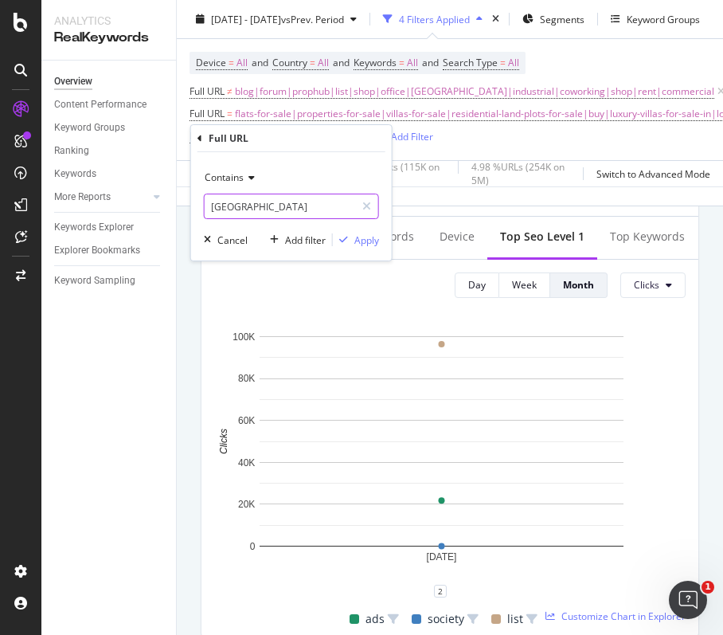
click at [269, 198] on input "[GEOGRAPHIC_DATA]" at bounding box center [280, 206] width 151 height 25
type input "[GEOGRAPHIC_DATA]"
click at [363, 237] on div "Apply" at bounding box center [367, 240] width 25 height 14
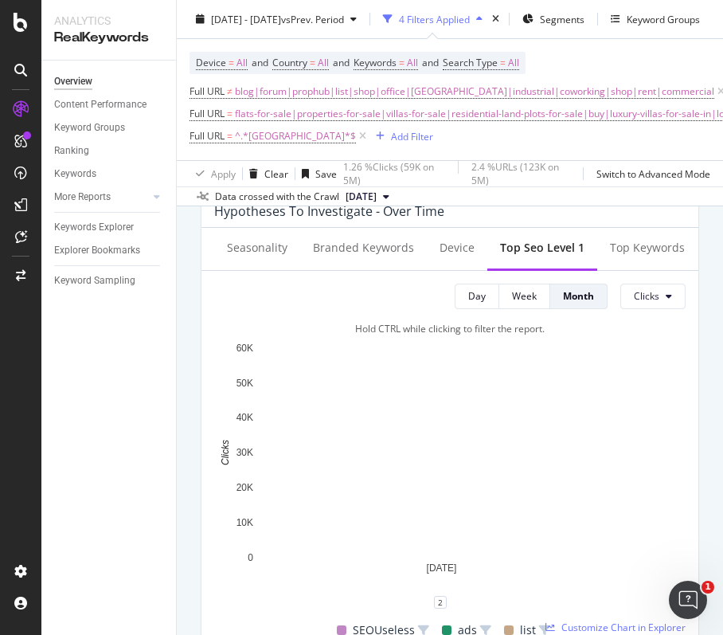
scroll to position [637, 0]
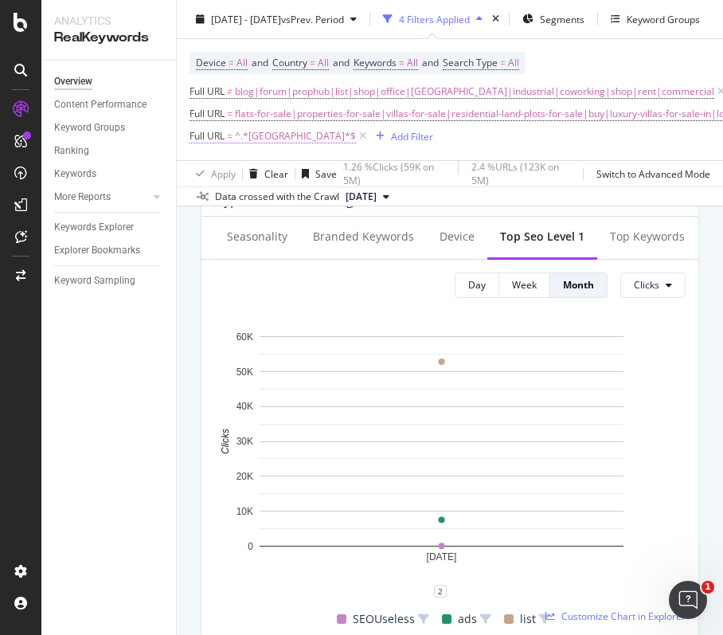
click at [258, 147] on span "^.*[GEOGRAPHIC_DATA]*$" at bounding box center [295, 136] width 121 height 22
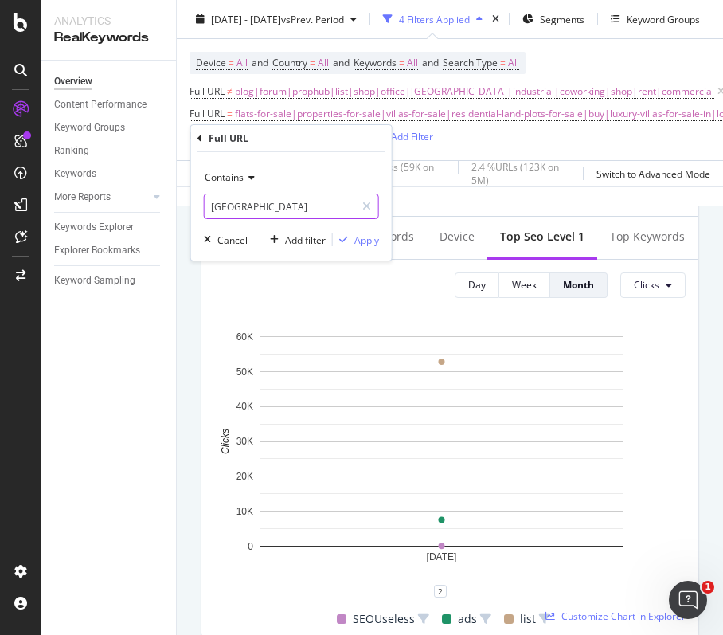
click at [282, 204] on input "[GEOGRAPHIC_DATA]" at bounding box center [280, 206] width 151 height 25
type input "gurgaon"
click at [355, 239] on div "Apply" at bounding box center [367, 240] width 25 height 14
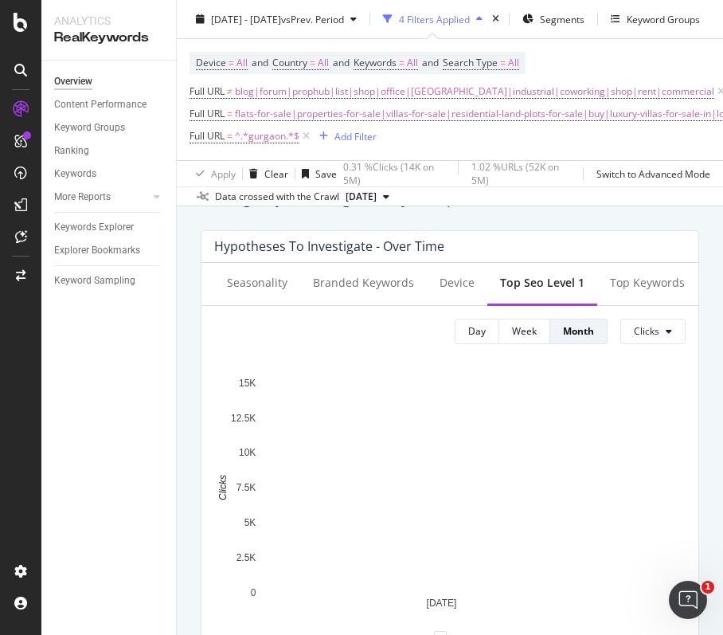
scroll to position [637, 0]
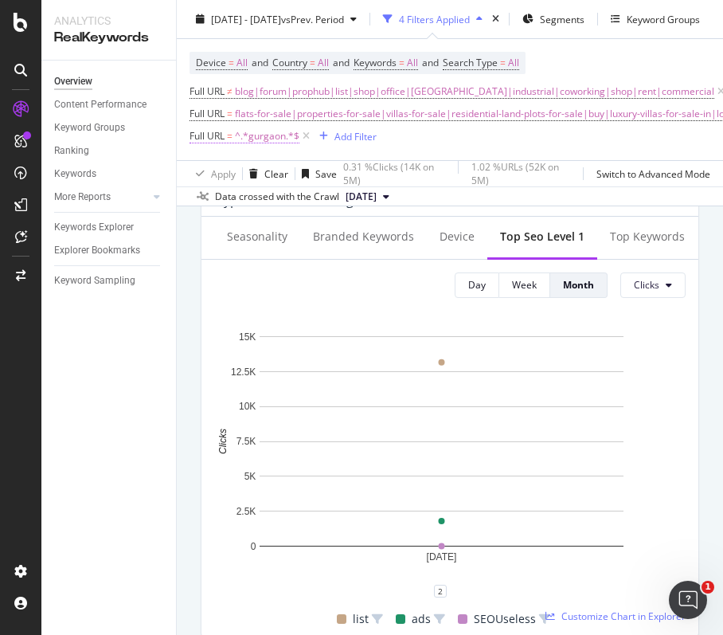
click at [265, 145] on span "^.*gurgaon.*$" at bounding box center [267, 136] width 65 height 22
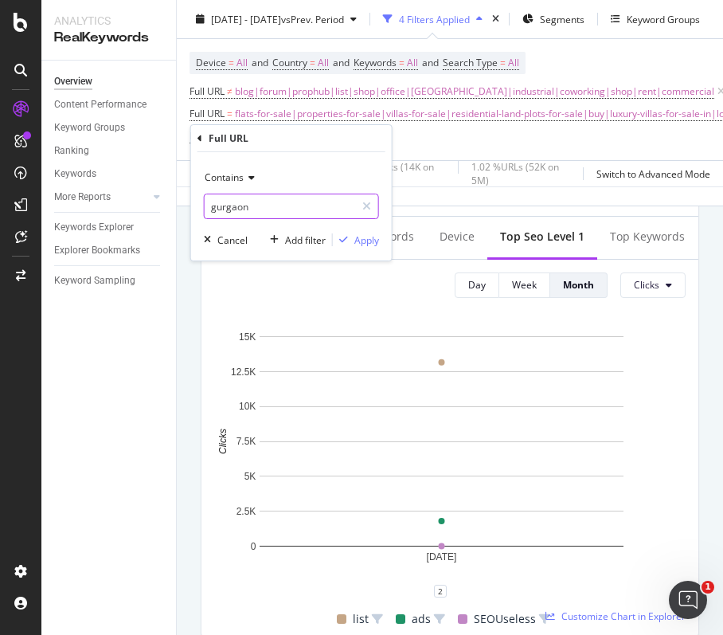
click at [265, 201] on input "gurgaon" at bounding box center [280, 206] width 151 height 25
type input "noida"
click at [383, 239] on div "Contains noida Cancel Add filter Apply" at bounding box center [291, 206] width 201 height 108
click at [362, 237] on div "Apply" at bounding box center [367, 240] width 25 height 14
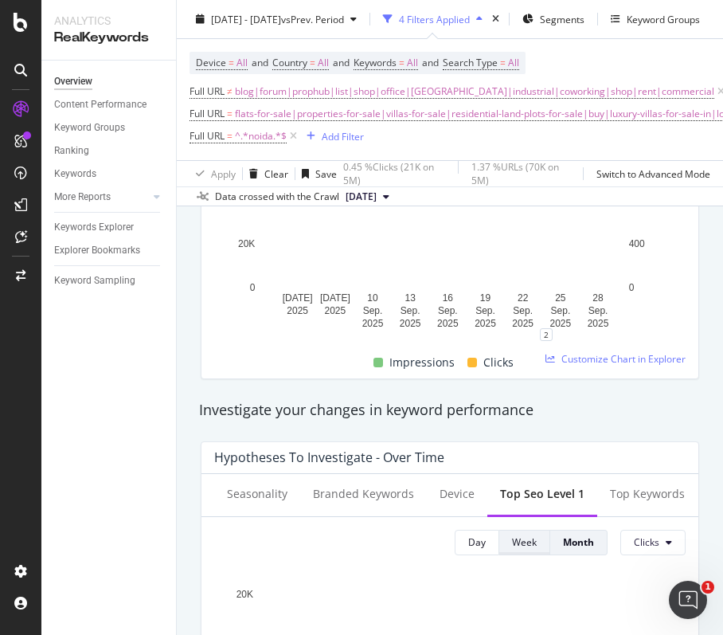
scroll to position [637, 0]
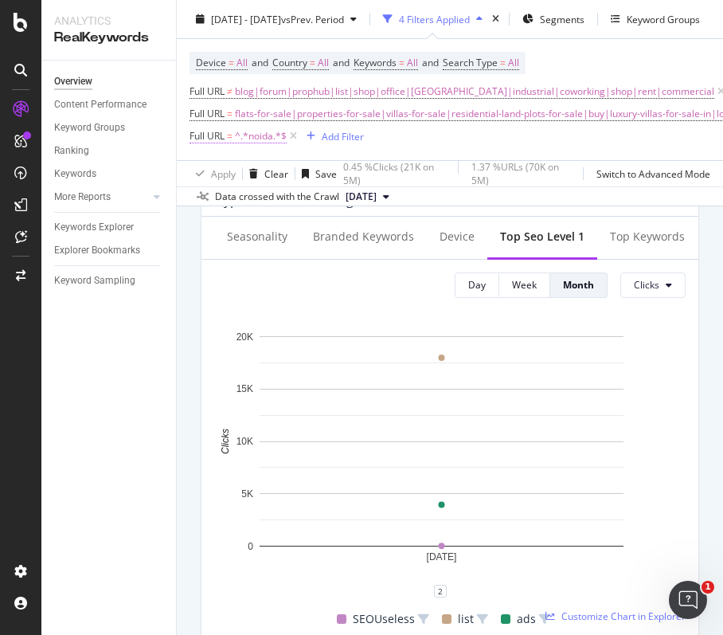
click at [265, 139] on span "^.*noida.*$" at bounding box center [261, 136] width 52 height 22
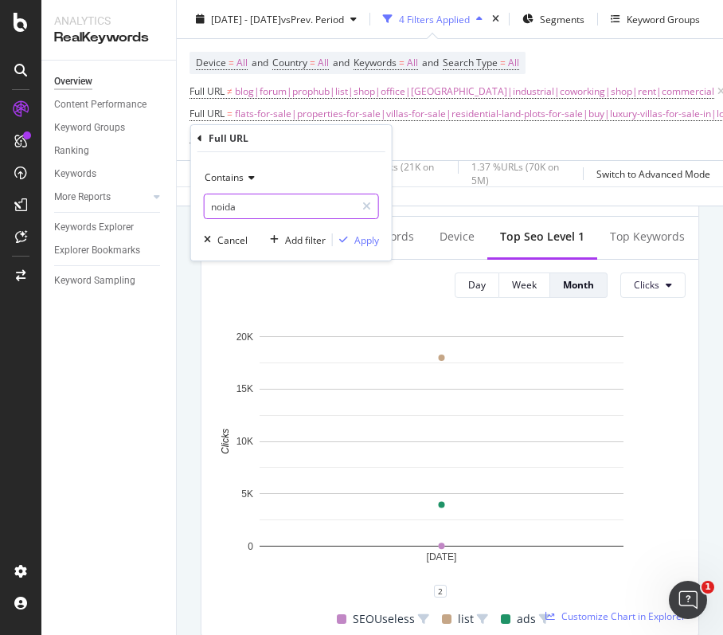
click at [272, 209] on input "noida" at bounding box center [280, 206] width 151 height 25
type input "faridabad"
click at [362, 241] on div "Apply" at bounding box center [367, 240] width 25 height 14
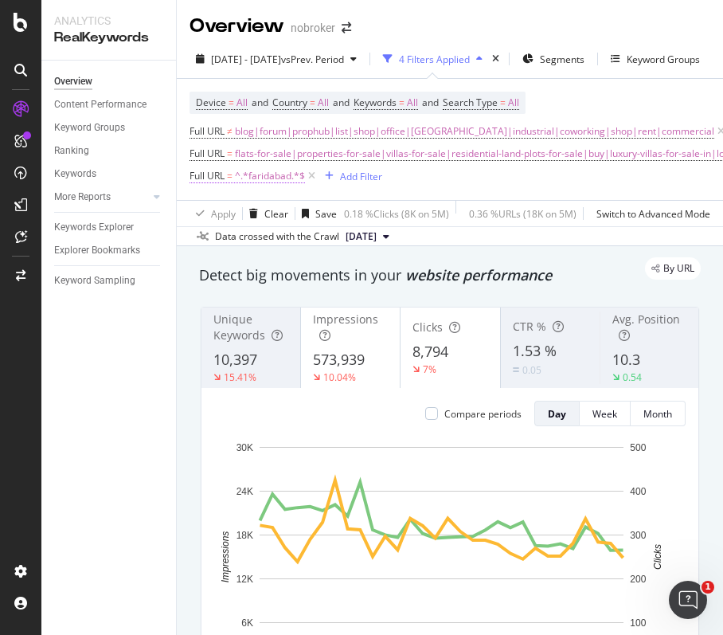
click at [265, 180] on span "^.*faridabad.*$" at bounding box center [270, 176] width 70 height 22
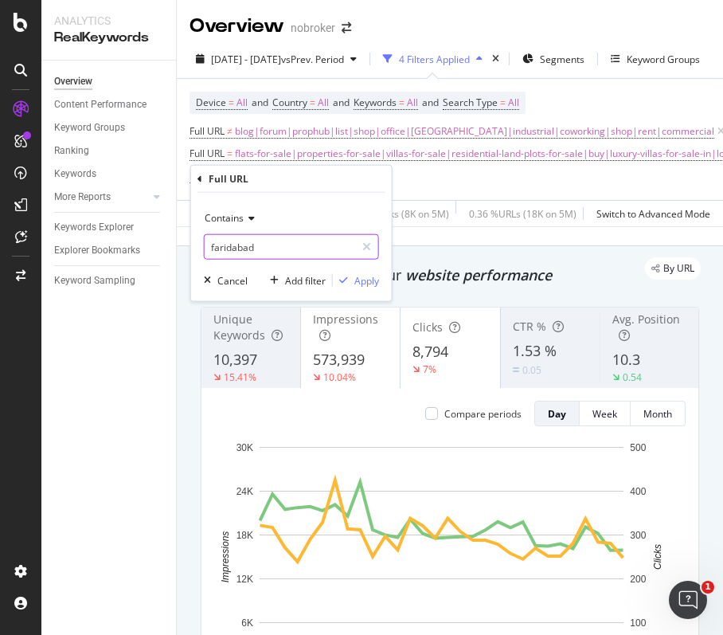
click at [269, 245] on input "faridabad" at bounding box center [280, 246] width 151 height 25
type input "[GEOGRAPHIC_DATA]"
drag, startPoint x: 360, startPoint y: 276, endPoint x: 150, endPoint y: 0, distance: 346.8
click at [361, 276] on div "Apply" at bounding box center [367, 280] width 25 height 14
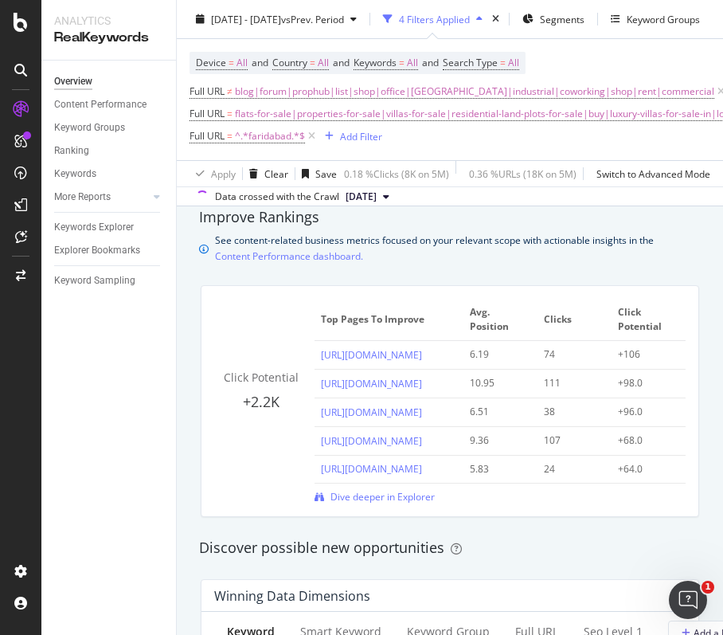
scroll to position [849, 0]
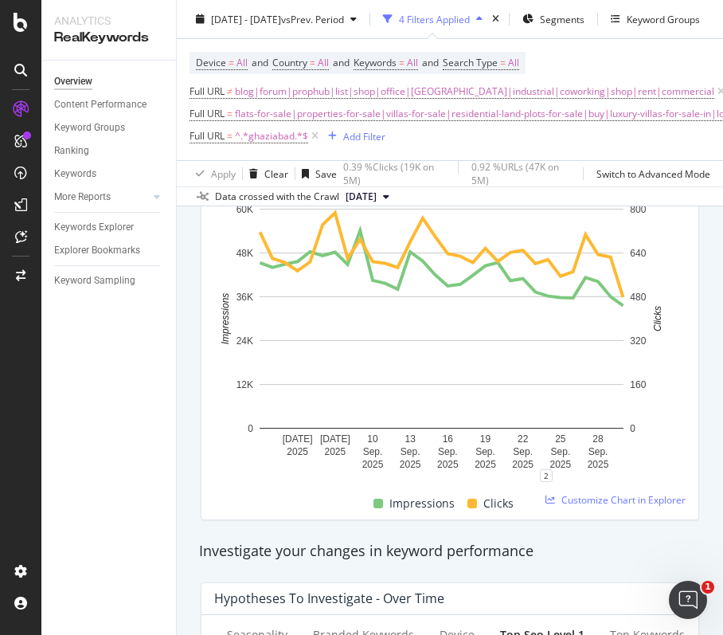
scroll to position [637, 0]
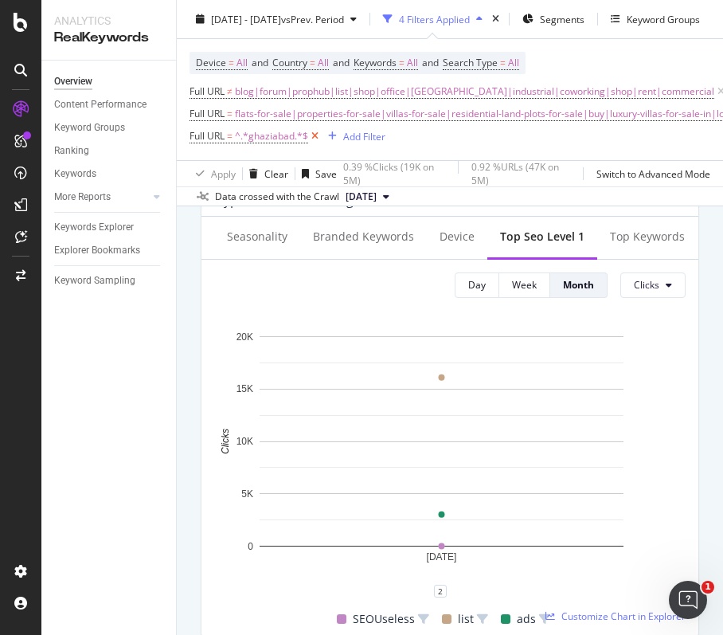
click at [319, 134] on icon at bounding box center [315, 136] width 14 height 16
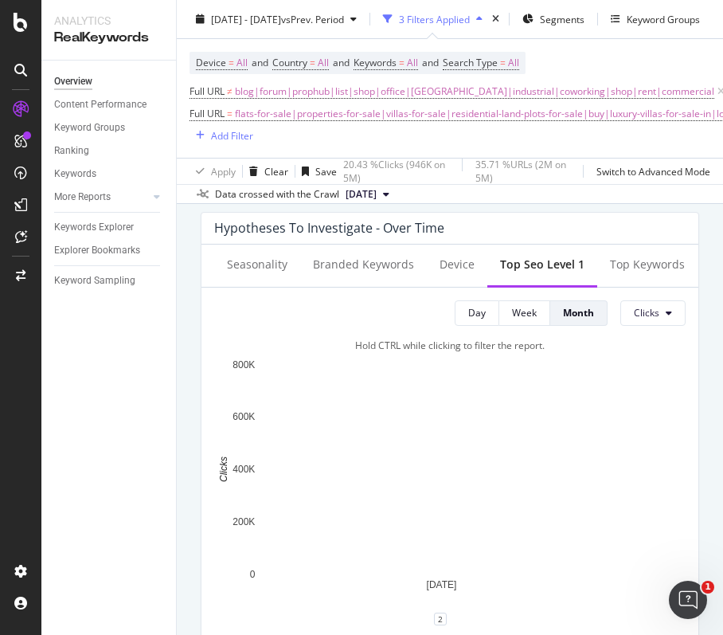
scroll to position [637, 0]
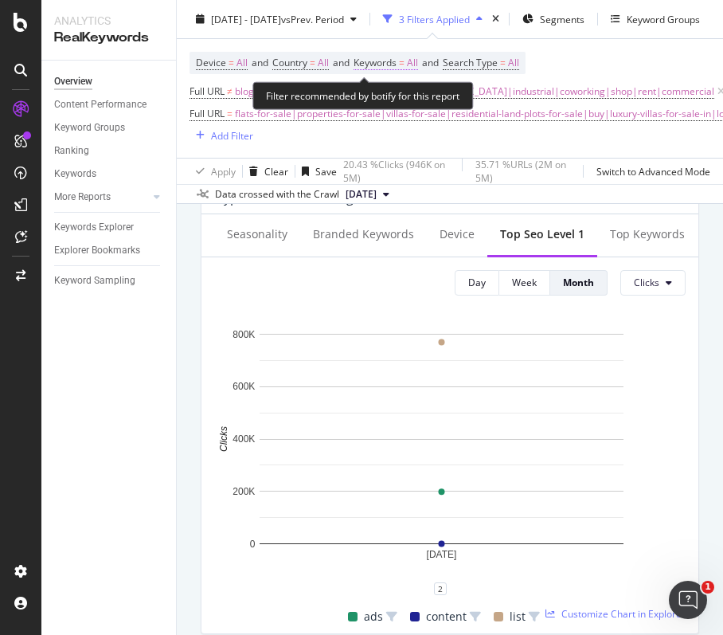
click at [418, 62] on span "All" at bounding box center [412, 63] width 11 height 22
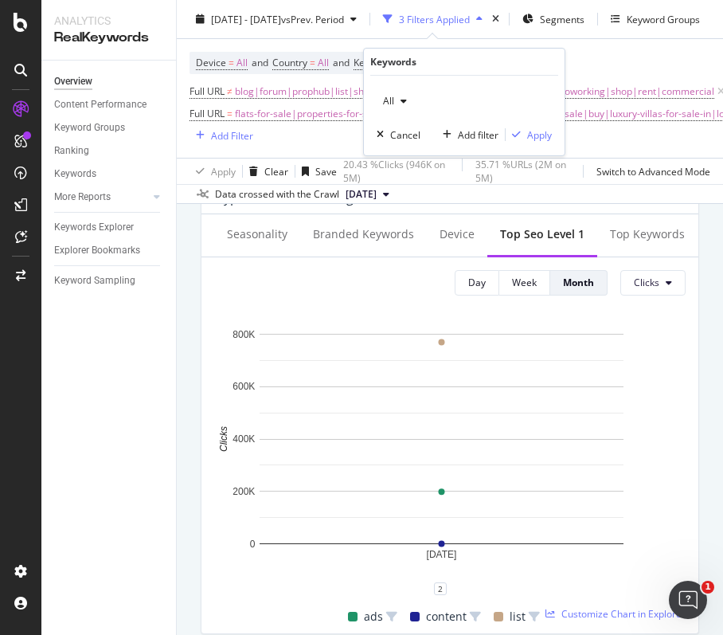
click at [398, 102] on div "button" at bounding box center [403, 101] width 19 height 10
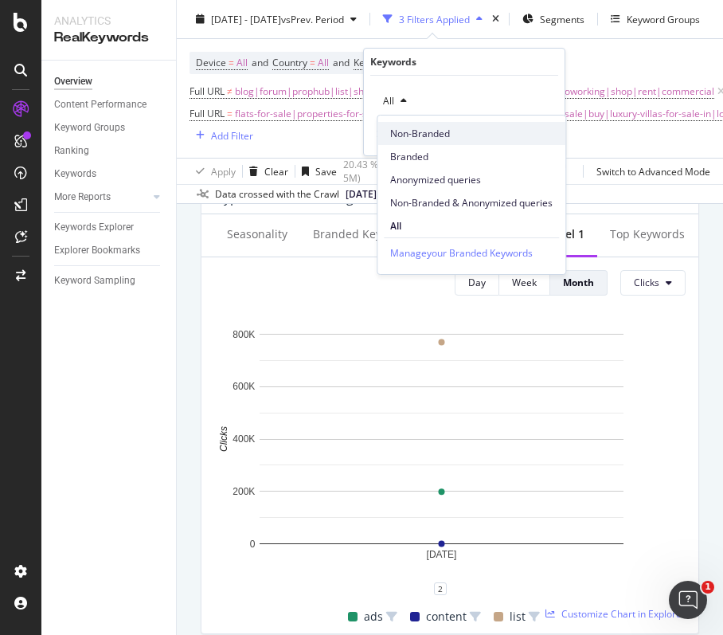
click at [414, 128] on span "Non-Branded" at bounding box center [471, 134] width 163 height 14
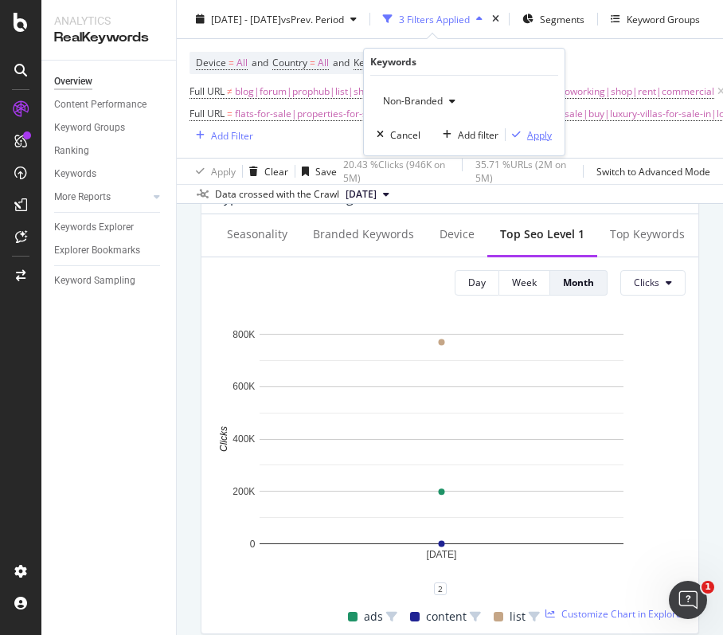
click at [536, 135] on div "Apply" at bounding box center [539, 135] width 25 height 14
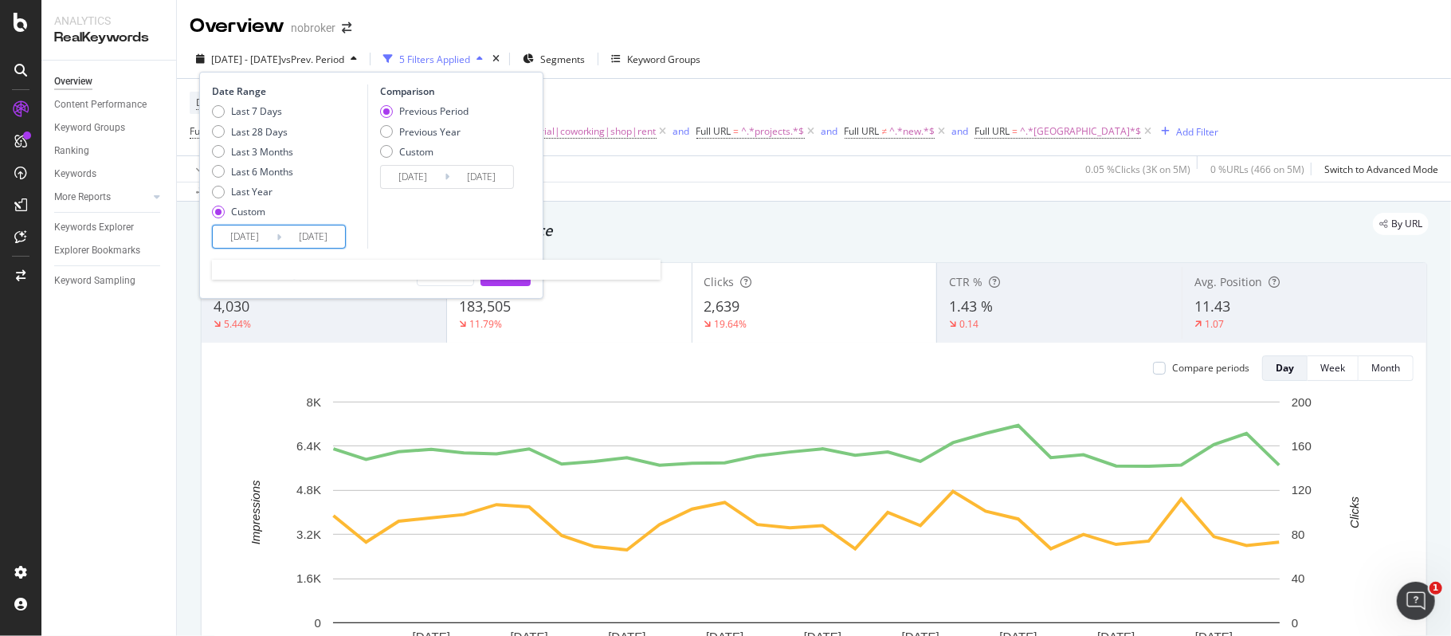
click at [244, 243] on input "[DATE]" at bounding box center [245, 236] width 64 height 22
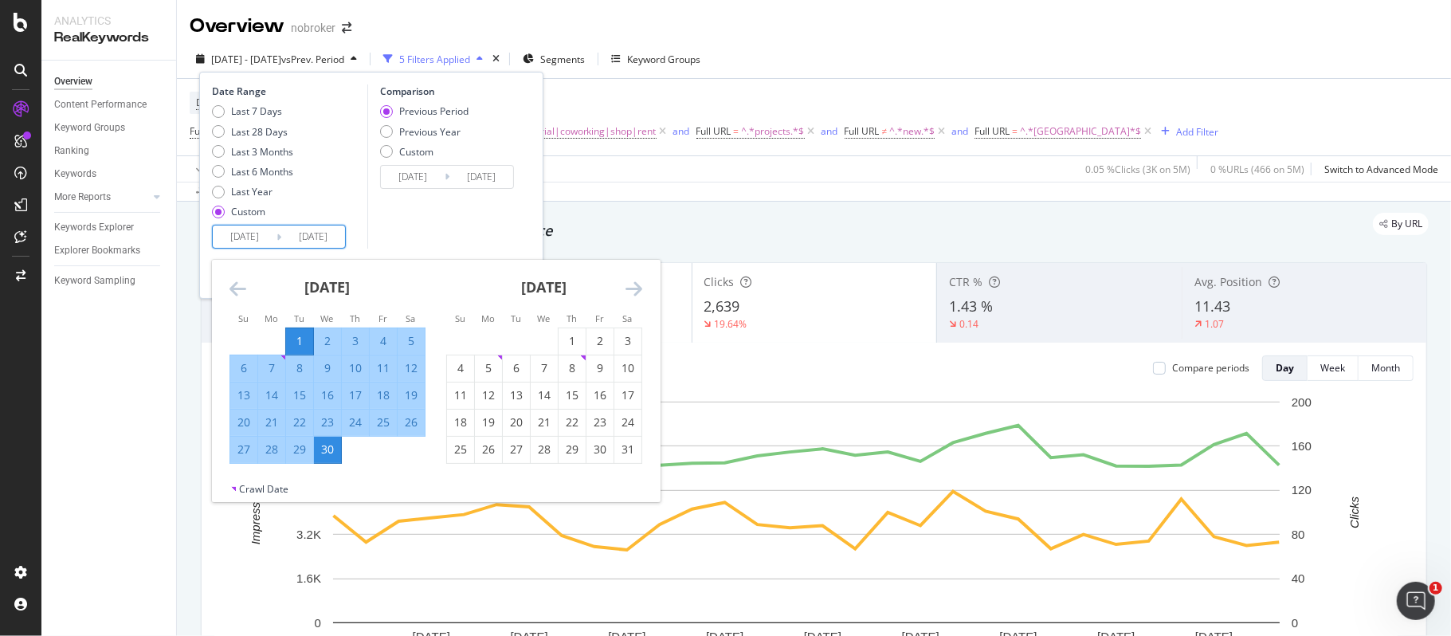
click at [636, 287] on icon "Move forward to switch to the next month." at bounding box center [633, 288] width 17 height 19
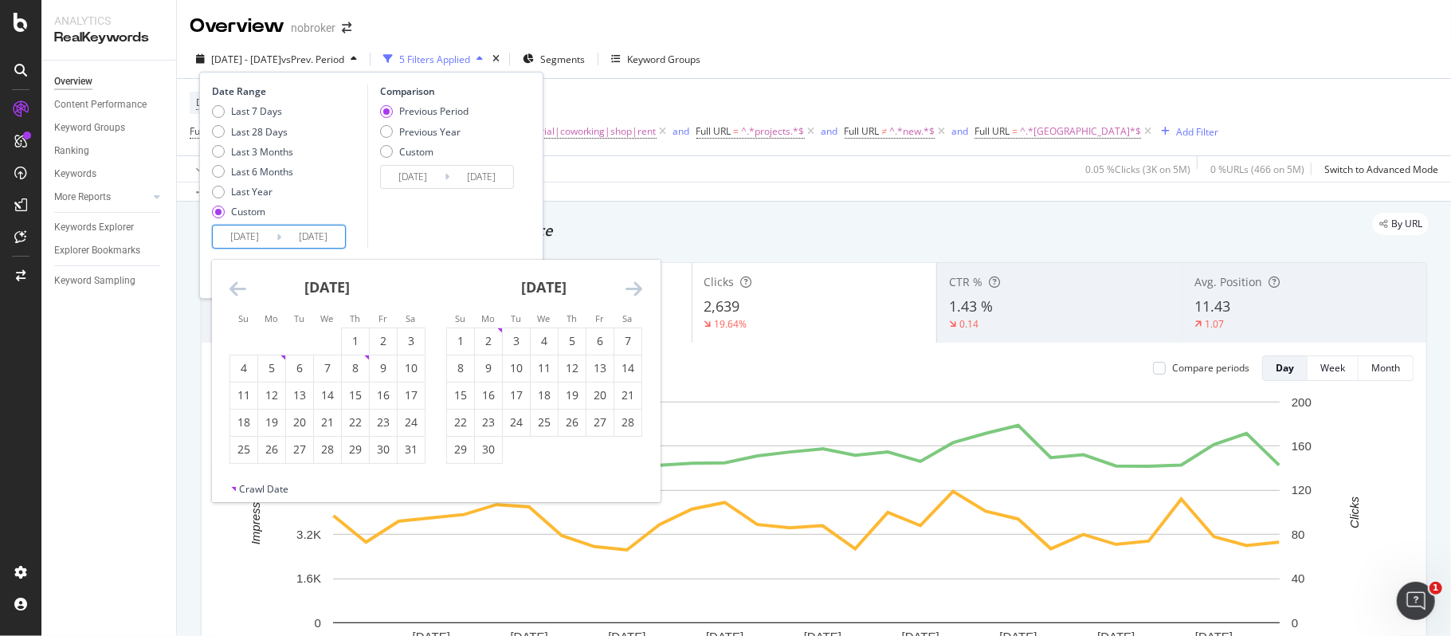
click at [636, 287] on icon "Move forward to switch to the next month." at bounding box center [633, 288] width 17 height 19
click at [637, 285] on icon "Move forward to switch to the next month." at bounding box center [633, 288] width 17 height 19
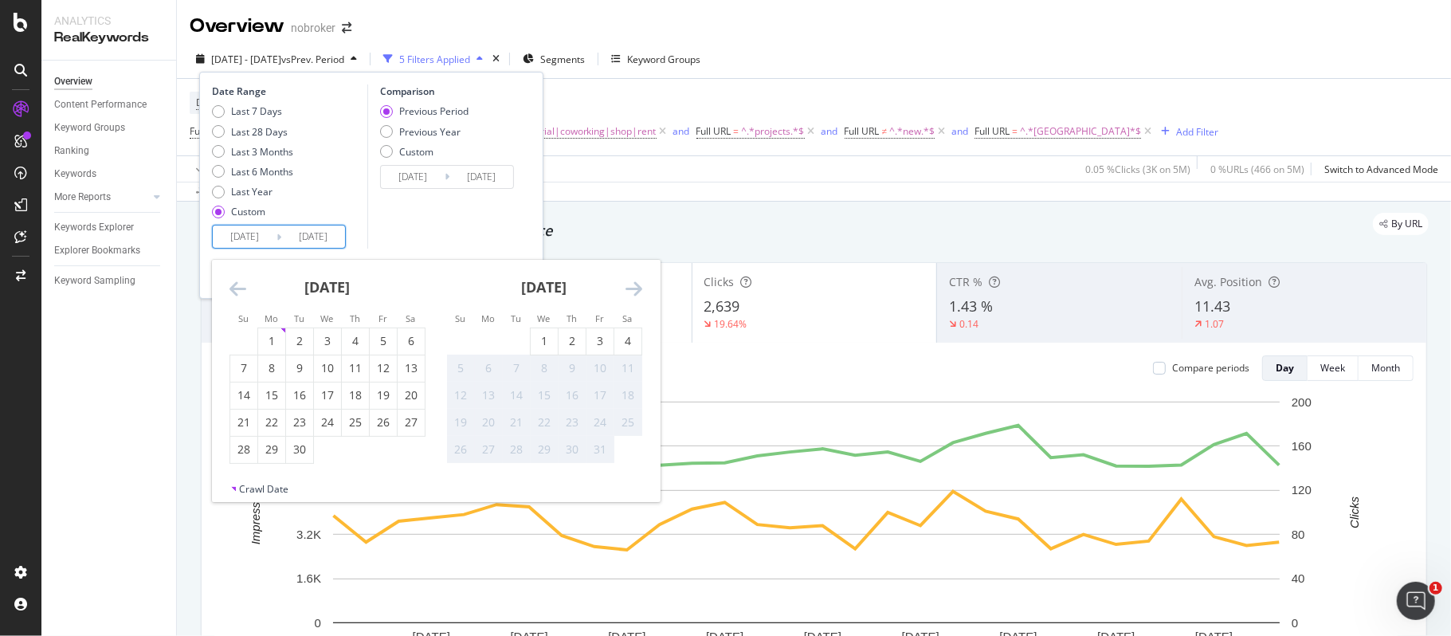
click at [637, 285] on icon "Move forward to switch to the next month." at bounding box center [633, 288] width 17 height 19
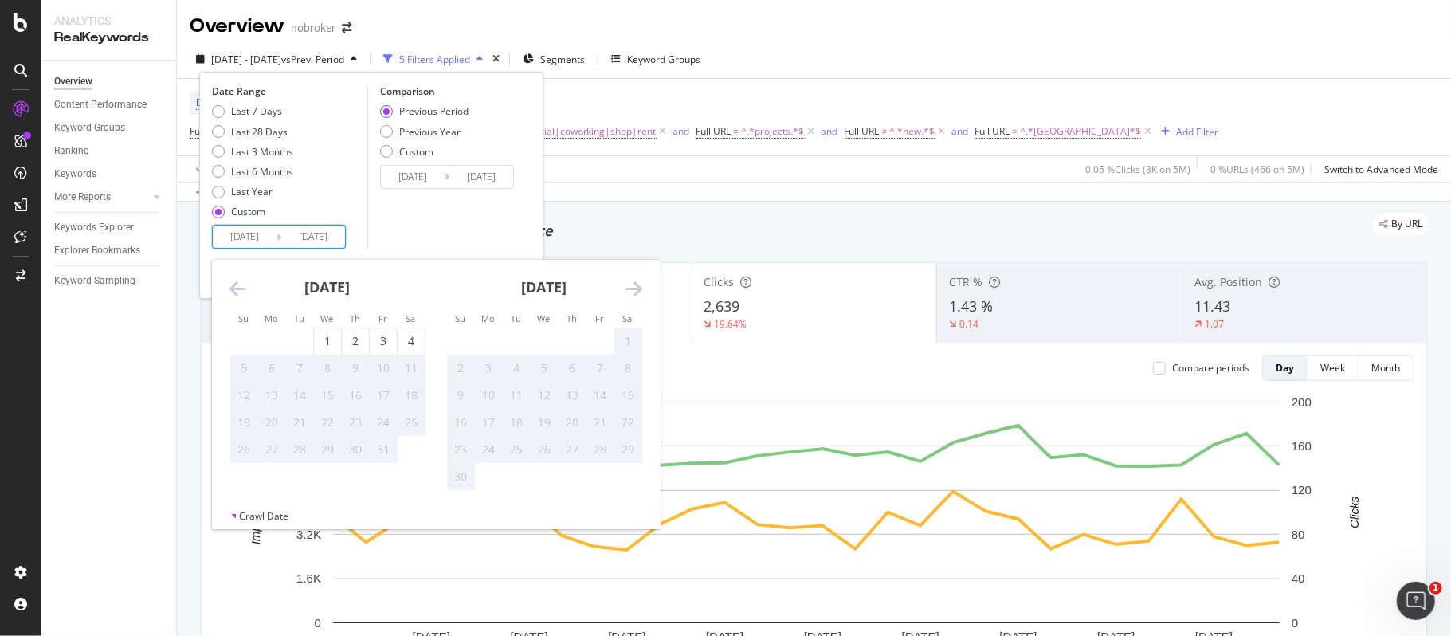
click at [233, 288] on icon "Move backward to switch to the previous month." at bounding box center [237, 288] width 17 height 19
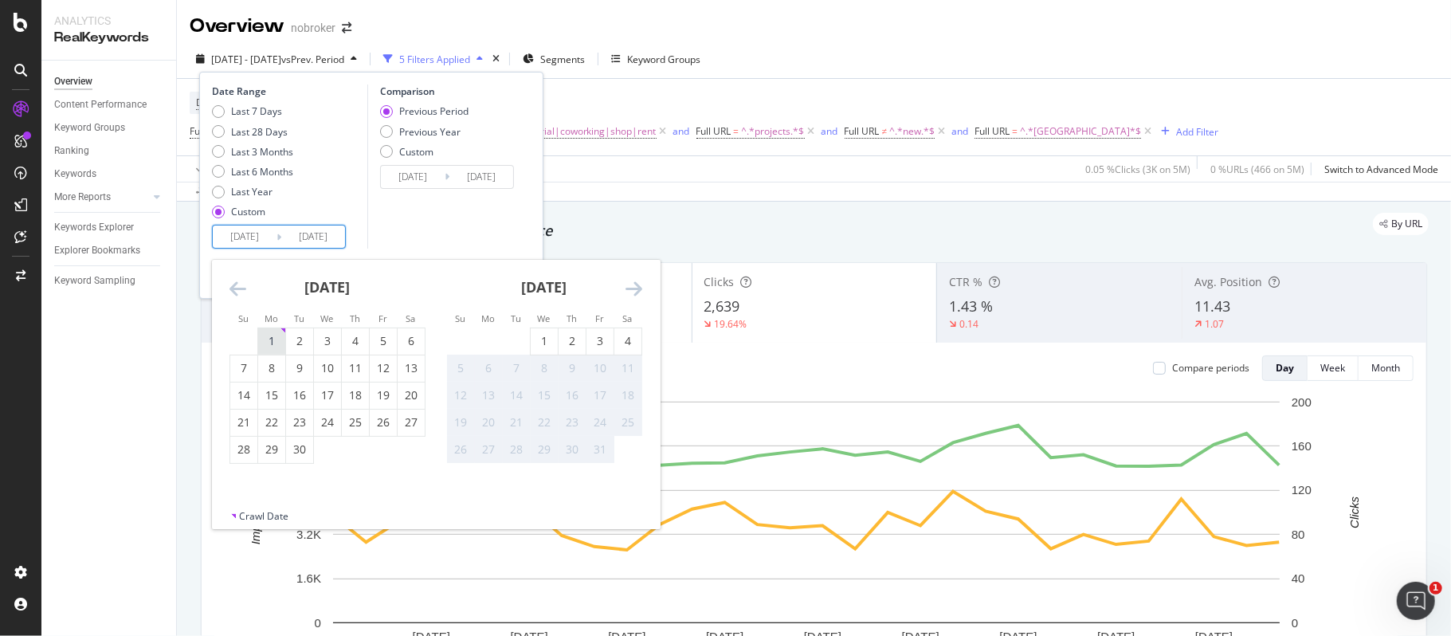
click at [271, 336] on div "1" at bounding box center [271, 341] width 27 height 16
type input "[DATE]"
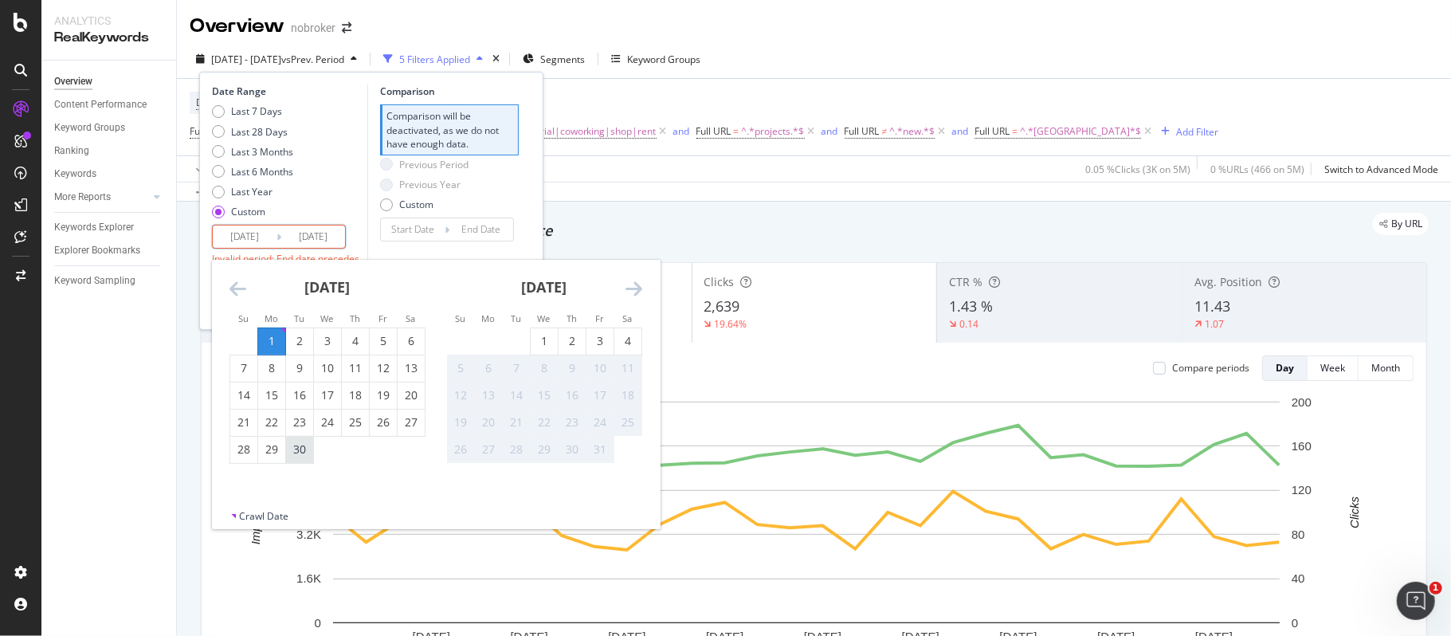
click at [298, 448] on div "30" at bounding box center [299, 449] width 27 height 16
type input "[DATE]"
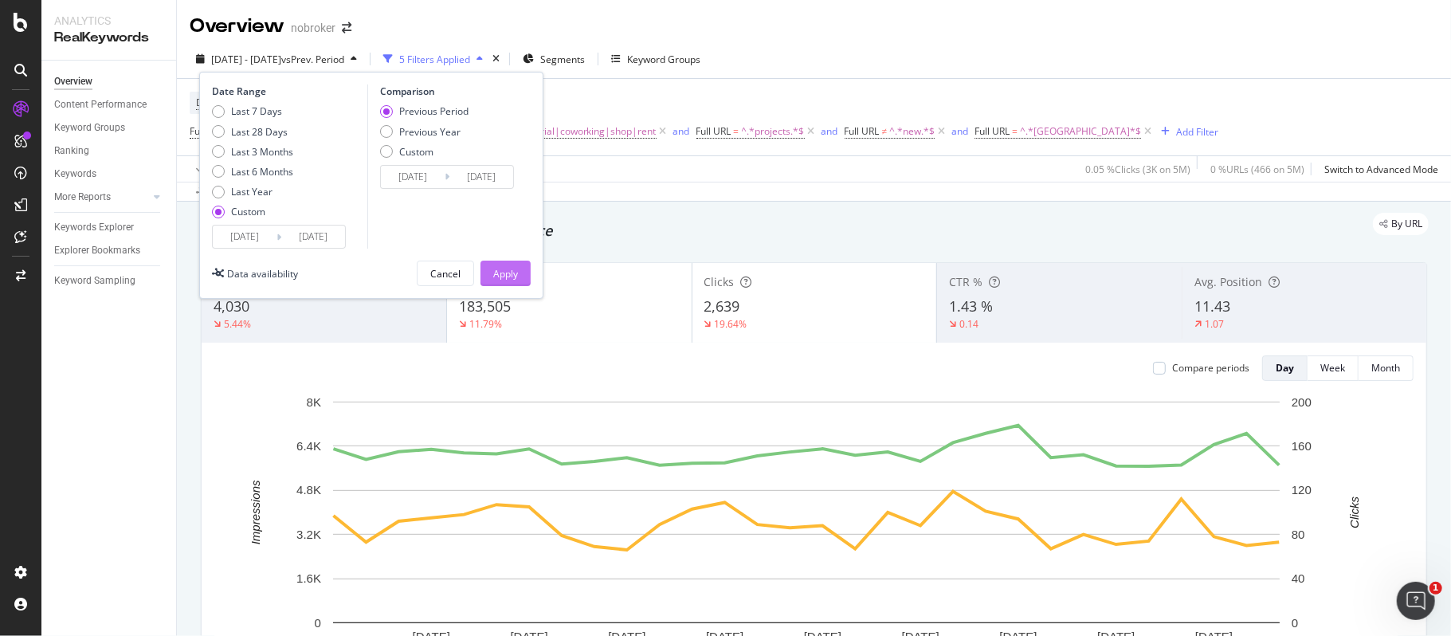
click at [520, 269] on button "Apply" at bounding box center [505, 273] width 50 height 25
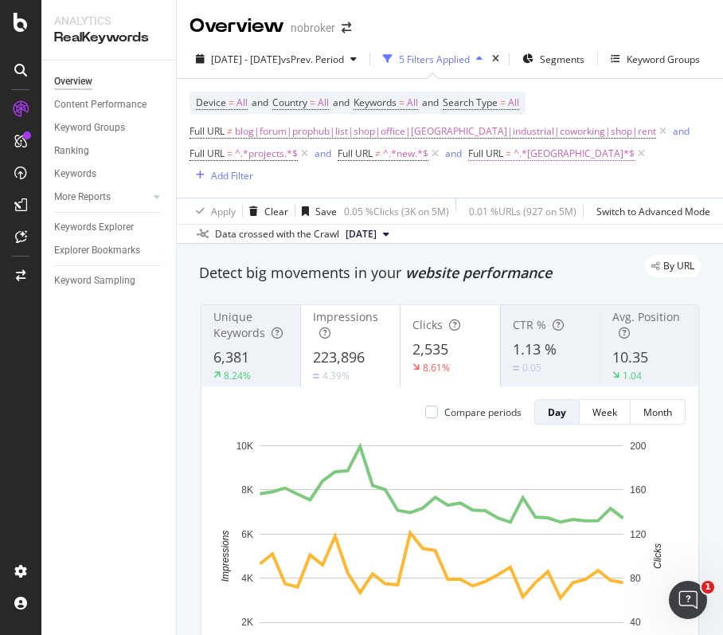
click at [552, 155] on span "^.*[GEOGRAPHIC_DATA]*$" at bounding box center [574, 154] width 121 height 22
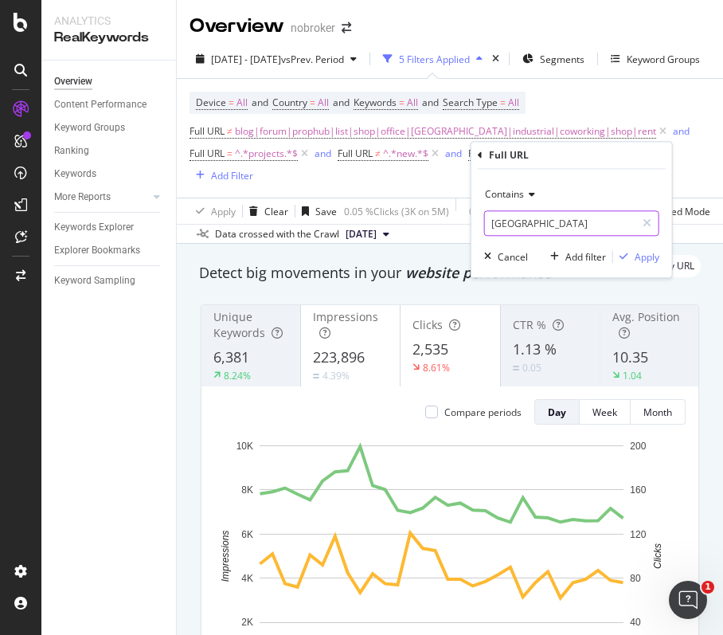
click at [570, 233] on input "[GEOGRAPHIC_DATA]" at bounding box center [560, 222] width 151 height 25
paste input "[GEOGRAPHIC_DATA]"
type input "[GEOGRAPHIC_DATA]"
click at [651, 256] on div "Apply" at bounding box center [647, 257] width 25 height 14
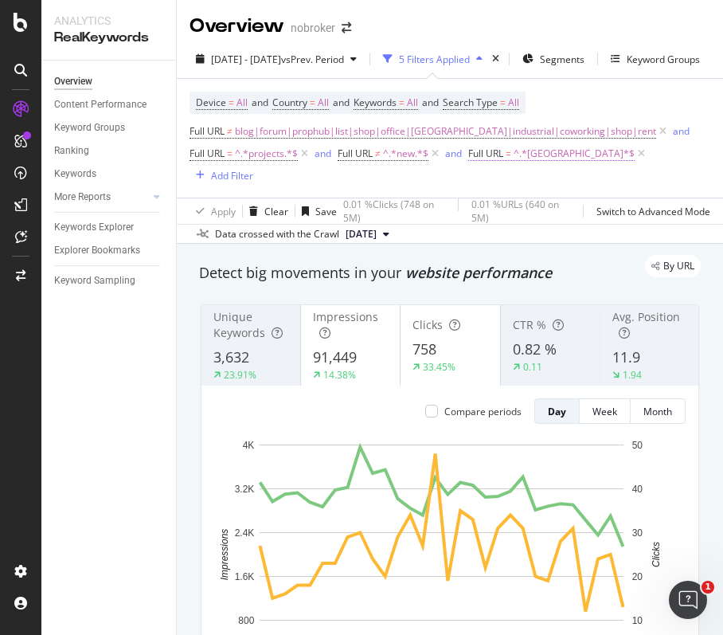
click at [545, 157] on span "^.*[GEOGRAPHIC_DATA]*$" at bounding box center [574, 154] width 121 height 22
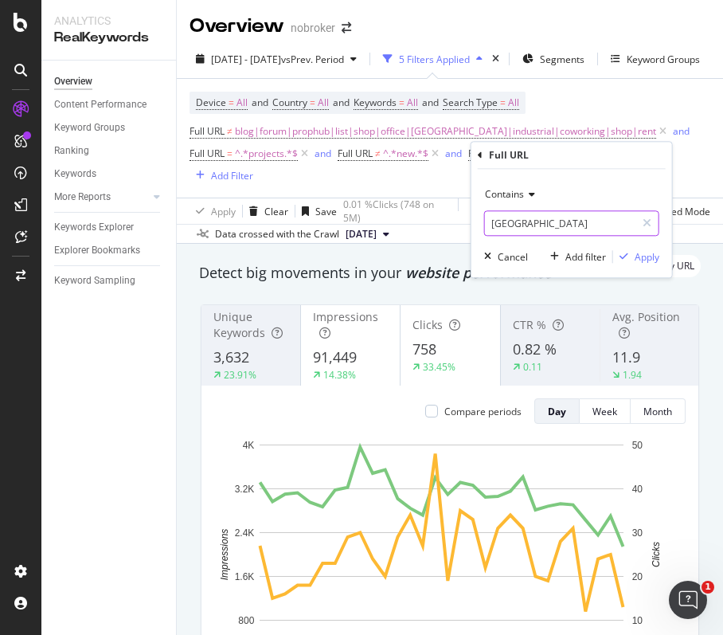
click at [547, 226] on input "[GEOGRAPHIC_DATA]" at bounding box center [560, 222] width 151 height 25
paste input "[GEOGRAPHIC_DATA]"
type input "[GEOGRAPHIC_DATA]"
click at [637, 253] on div "Apply" at bounding box center [647, 257] width 25 height 14
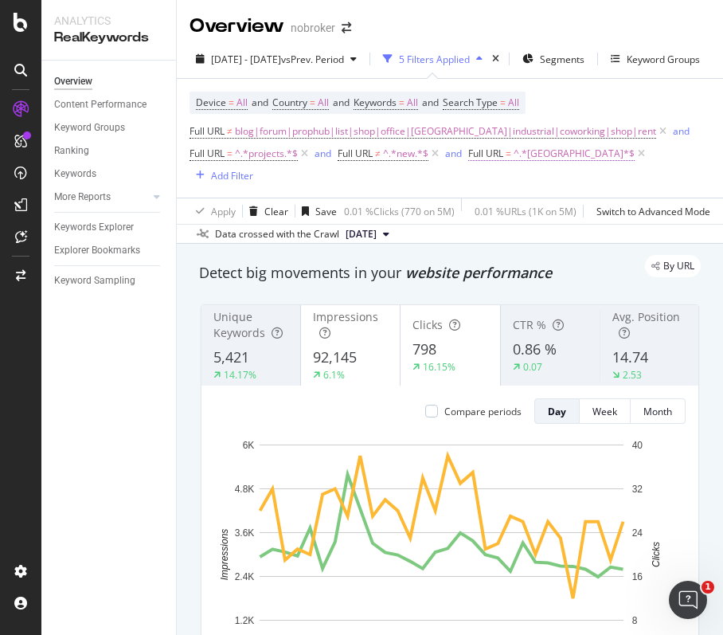
click at [556, 151] on span "^.*[GEOGRAPHIC_DATA]*$" at bounding box center [574, 154] width 121 height 22
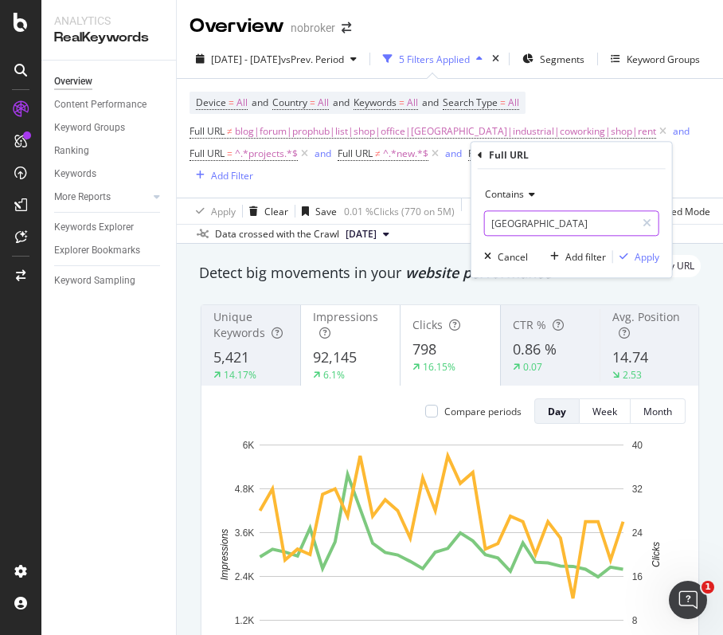
click at [559, 231] on input "[GEOGRAPHIC_DATA]" at bounding box center [560, 222] width 151 height 25
paste input "[GEOGRAPHIC_DATA]"
type input "[GEOGRAPHIC_DATA]"
click at [645, 256] on div "Apply" at bounding box center [647, 257] width 25 height 14
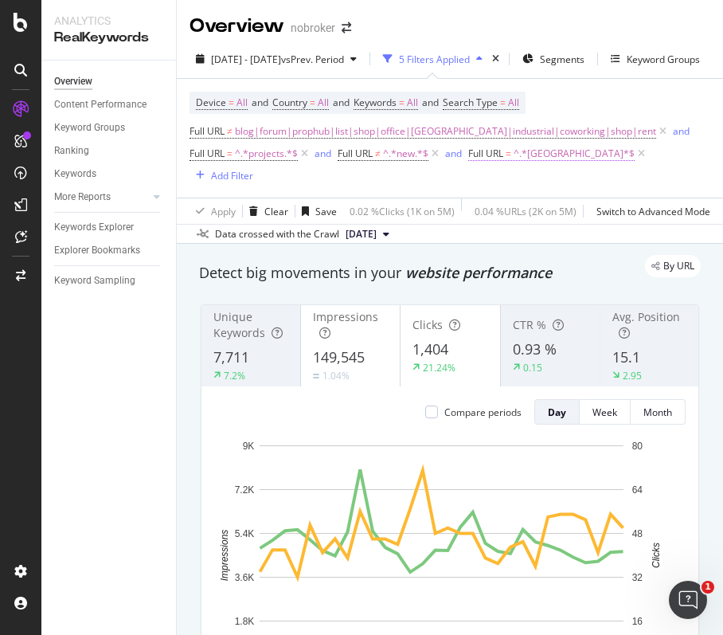
click at [546, 154] on span "^.*[GEOGRAPHIC_DATA]*$" at bounding box center [574, 154] width 121 height 22
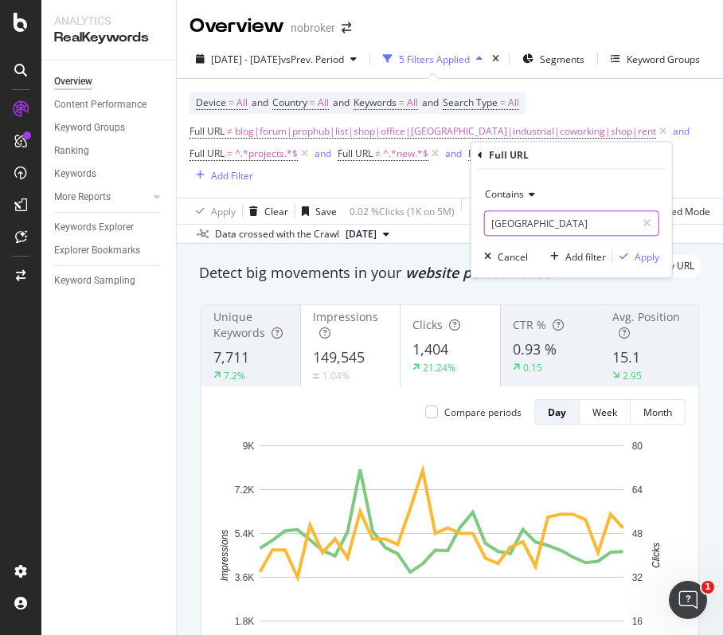
click at [546, 215] on input "[GEOGRAPHIC_DATA]" at bounding box center [560, 222] width 151 height 25
paste input "[GEOGRAPHIC_DATA]"
type input "[GEOGRAPHIC_DATA]"
click at [645, 253] on div "Apply" at bounding box center [647, 257] width 25 height 14
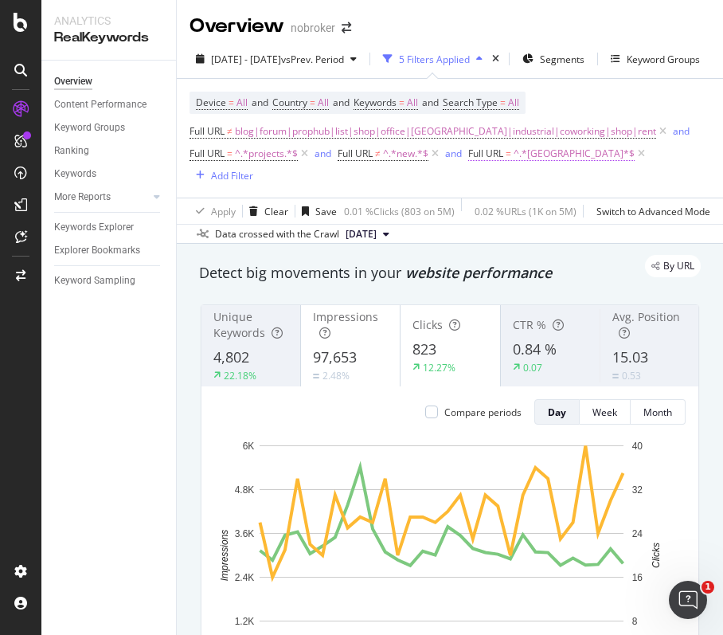
click at [542, 155] on span "^.*[GEOGRAPHIC_DATA]*$" at bounding box center [574, 154] width 121 height 22
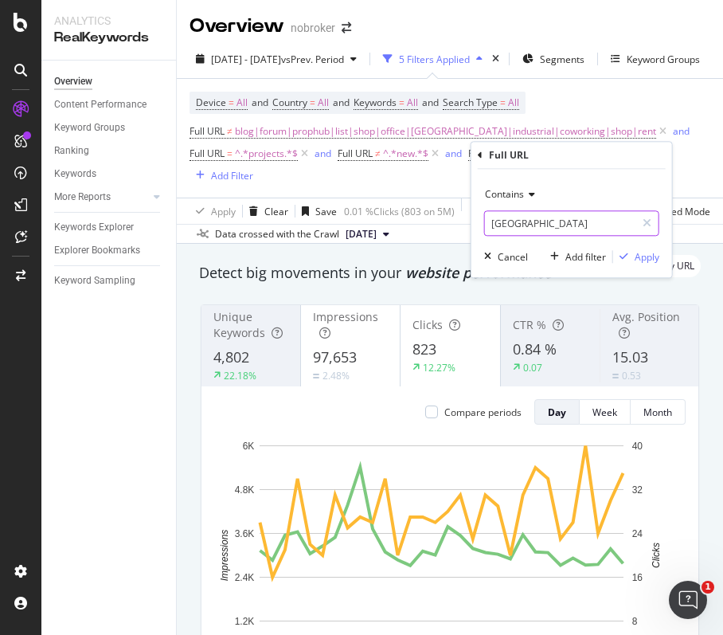
click at [534, 225] on input "[GEOGRAPHIC_DATA]" at bounding box center [560, 222] width 151 height 25
paste input "[GEOGRAPHIC_DATA]"
type input "[GEOGRAPHIC_DATA]"
click at [642, 259] on div "Apply" at bounding box center [647, 257] width 25 height 14
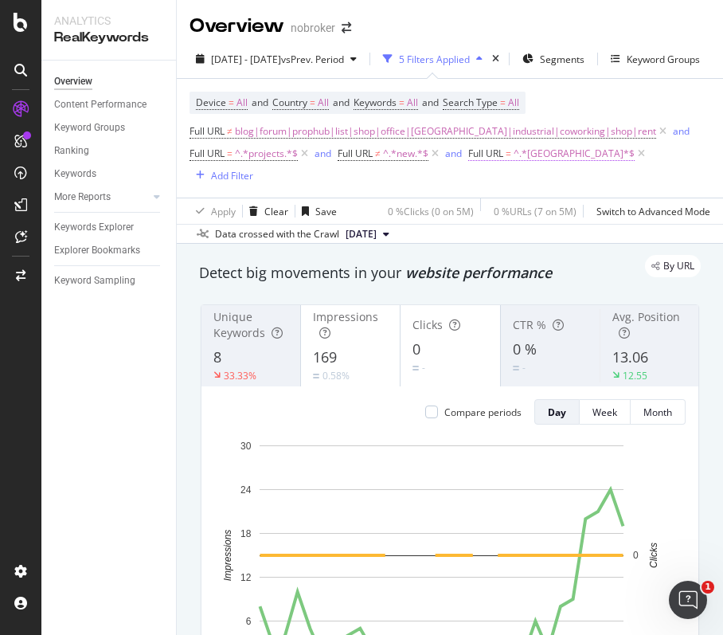
click at [539, 151] on span "^.*[GEOGRAPHIC_DATA]*$" at bounding box center [574, 154] width 121 height 22
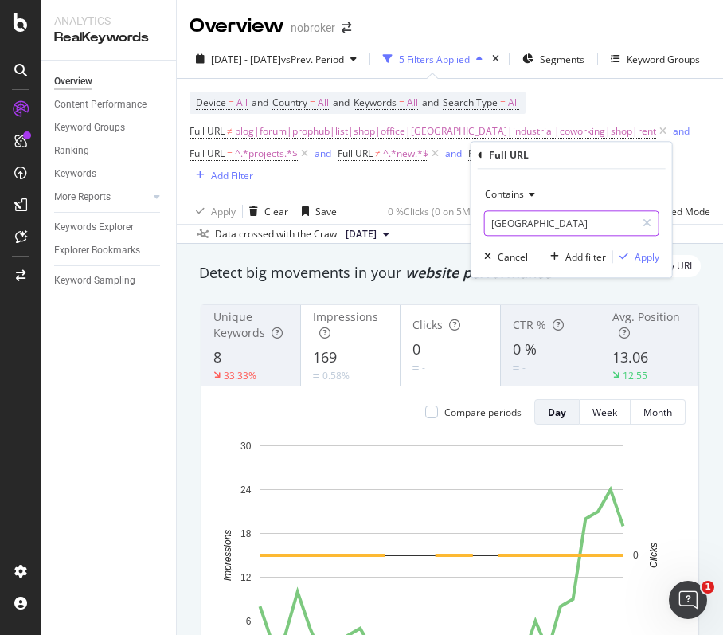
click at [521, 221] on input "[GEOGRAPHIC_DATA]" at bounding box center [560, 222] width 151 height 25
paste input "gurgaon"
type input "gurgaon"
click at [645, 253] on div "Apply" at bounding box center [647, 257] width 25 height 14
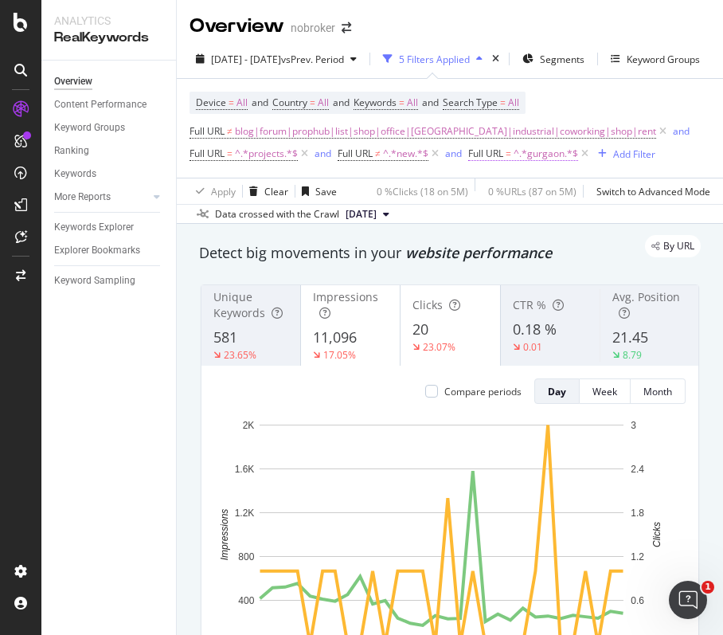
click at [545, 160] on span "^.*gurgaon.*$" at bounding box center [546, 154] width 65 height 22
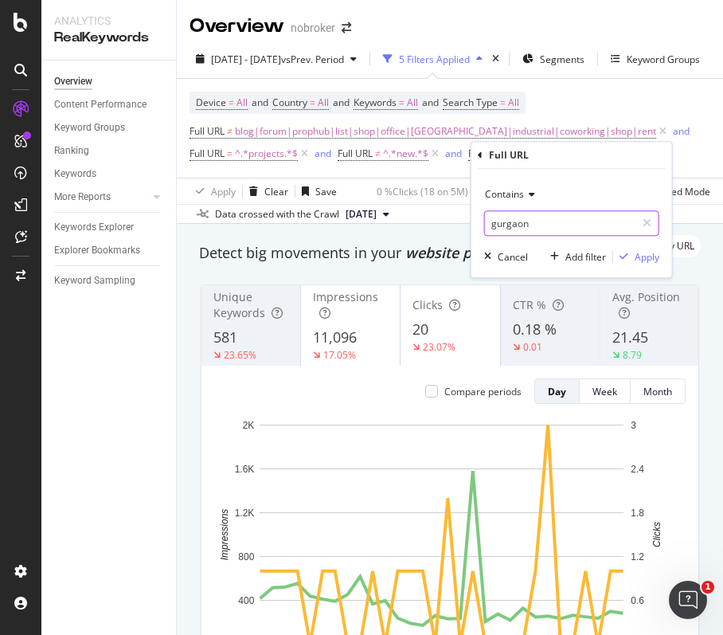
click at [555, 224] on input "gurgaon" at bounding box center [560, 222] width 151 height 25
paste input "noida"
type input "noida"
click at [650, 252] on div "Apply" at bounding box center [647, 257] width 25 height 14
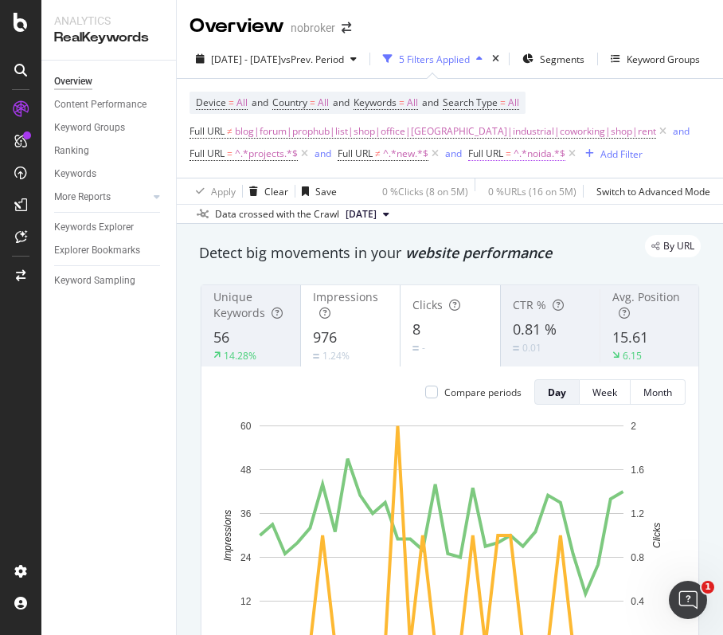
click at [548, 153] on span "^.*noida.*$" at bounding box center [540, 154] width 52 height 22
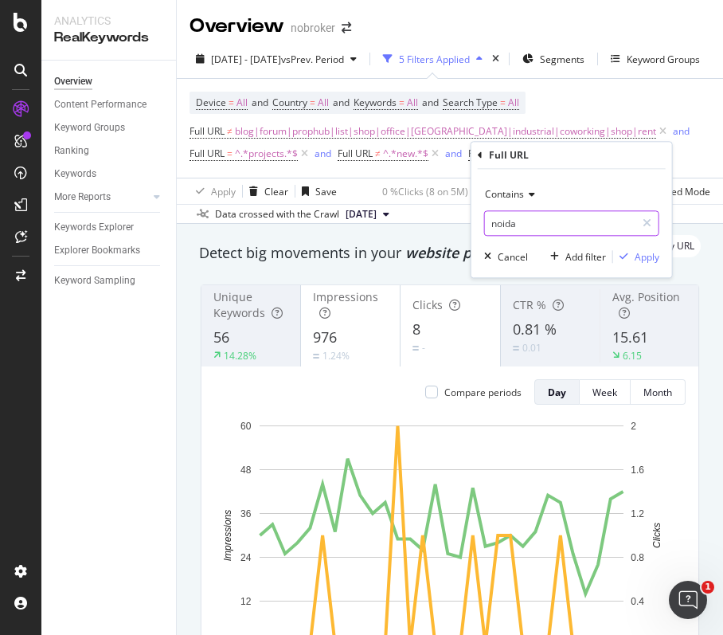
click at [527, 218] on input "noida" at bounding box center [560, 222] width 151 height 25
paste input "faridabad"
type input "faridabad"
click at [645, 259] on div "Apply" at bounding box center [647, 257] width 25 height 14
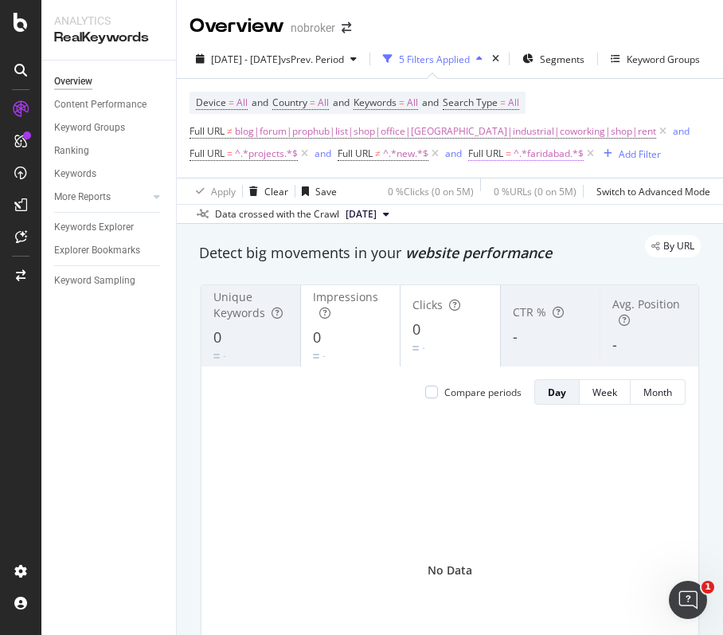
click at [556, 163] on span "^.*faridabad.*$" at bounding box center [549, 154] width 70 height 22
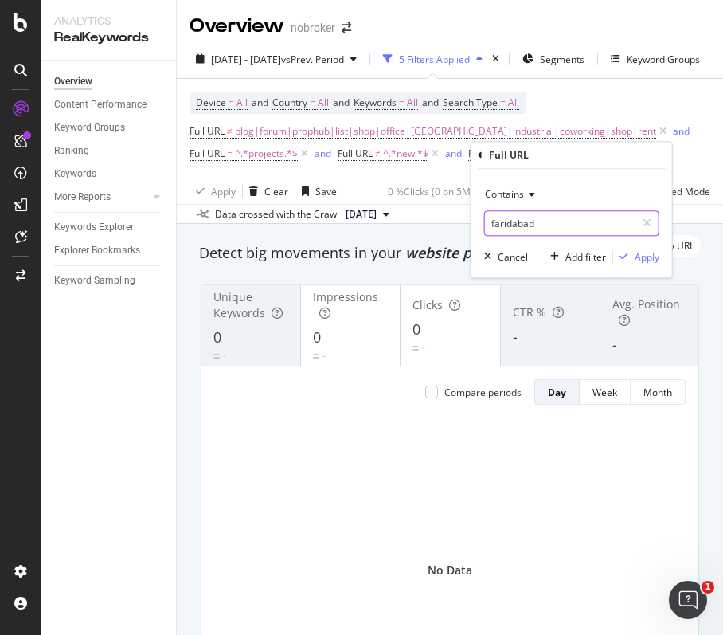
click at [568, 225] on input "faridabad" at bounding box center [560, 222] width 151 height 25
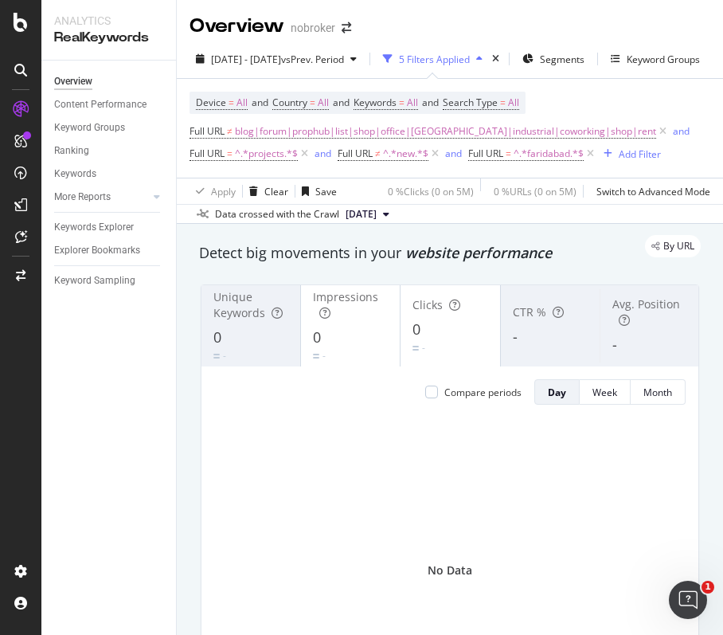
click at [584, 22] on div "Overview nobroker" at bounding box center [450, 20] width 547 height 40
click at [549, 147] on span "^.*faridabad.*$" at bounding box center [549, 154] width 70 height 22
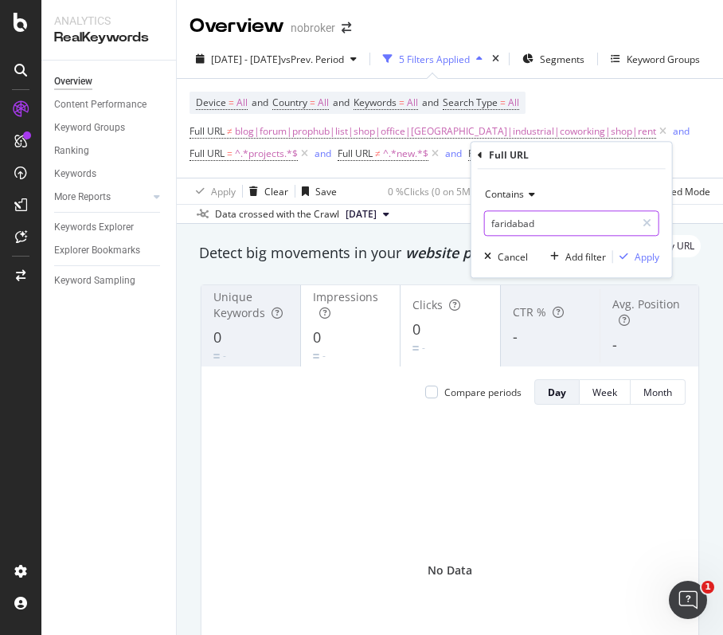
click at [562, 222] on input "faridabad" at bounding box center [560, 222] width 151 height 25
paste input "ghazi"
type input "[GEOGRAPHIC_DATA]"
click at [635, 260] on div "Apply" at bounding box center [647, 257] width 25 height 14
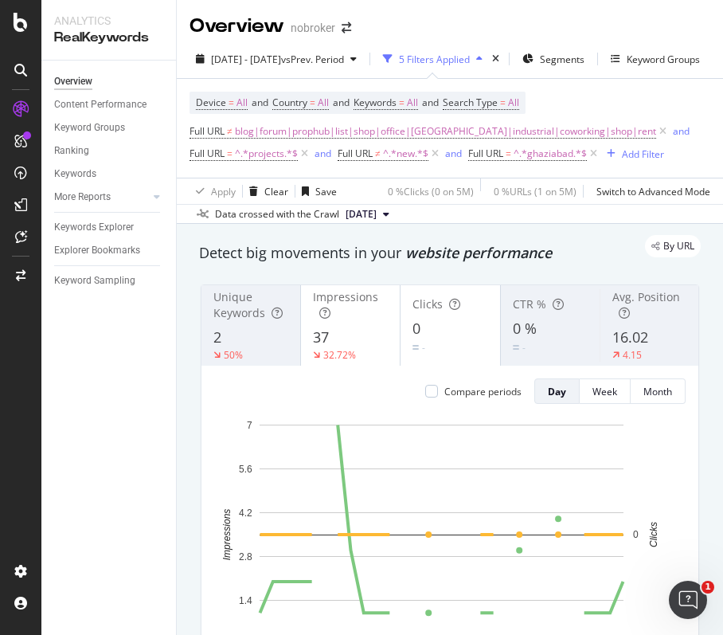
drag, startPoint x: 598, startPoint y: 155, endPoint x: 374, endPoint y: 1, distance: 271.6
click at [598, 155] on icon at bounding box center [594, 154] width 14 height 16
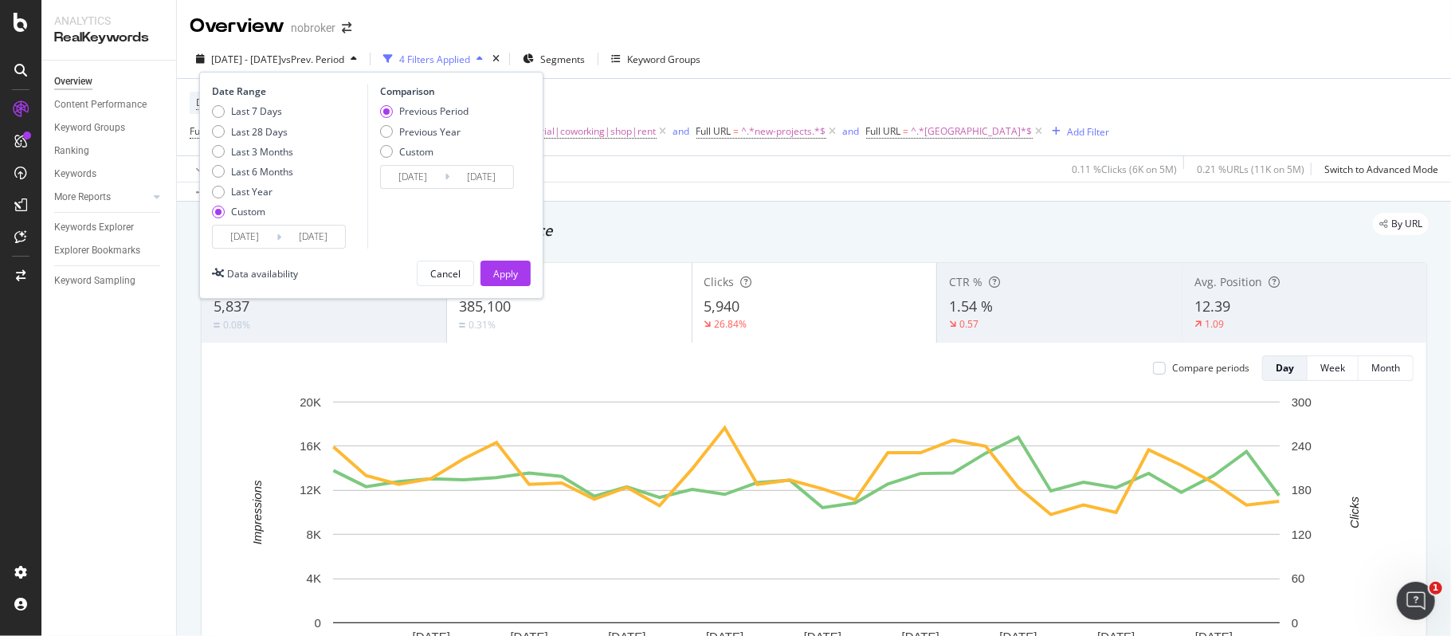
click at [242, 241] on input "[DATE]" at bounding box center [245, 236] width 64 height 22
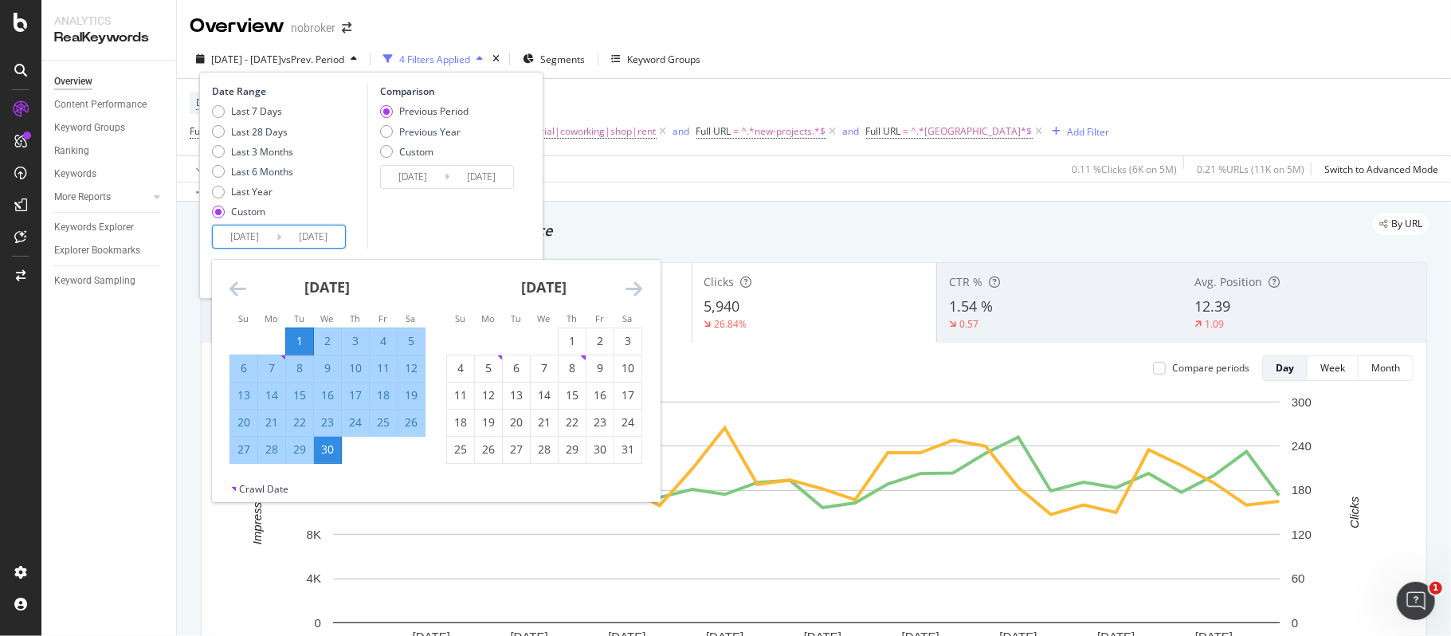
click at [629, 290] on icon "Move forward to switch to the next month." at bounding box center [633, 288] width 17 height 19
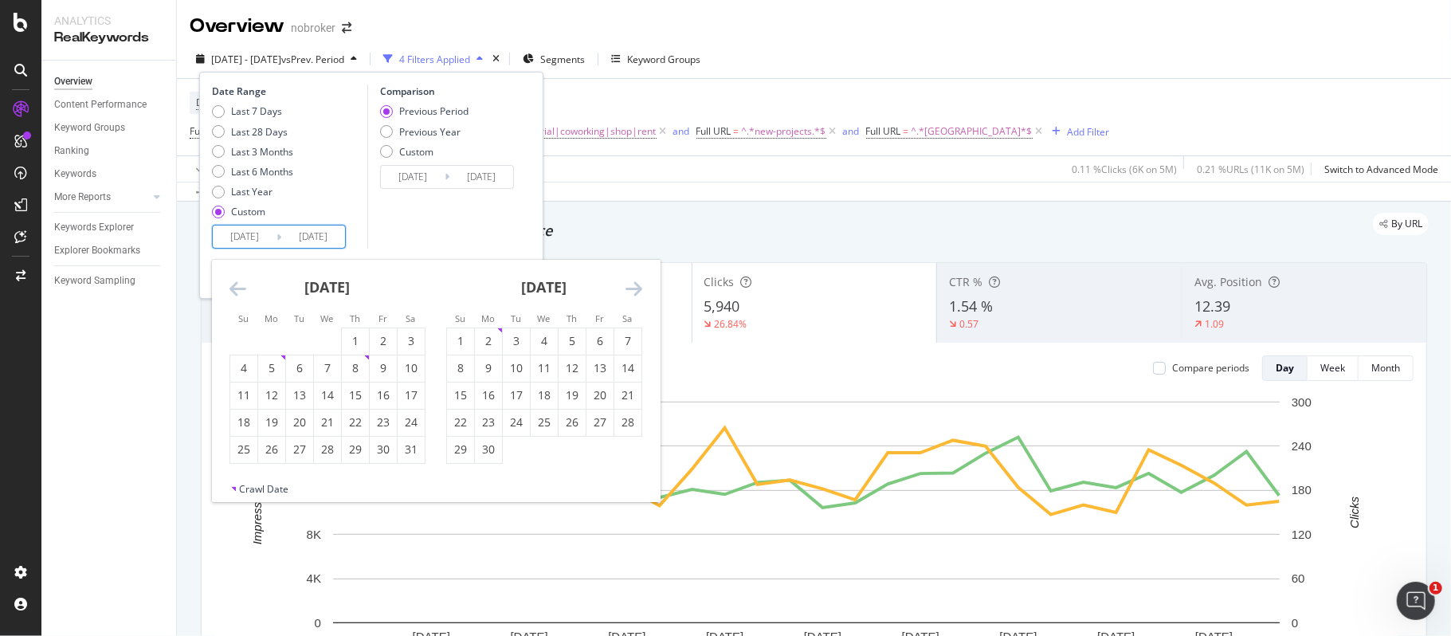
click at [629, 290] on icon "Move forward to switch to the next month." at bounding box center [633, 288] width 17 height 19
click at [631, 290] on icon "Move forward to switch to the next month." at bounding box center [633, 288] width 17 height 19
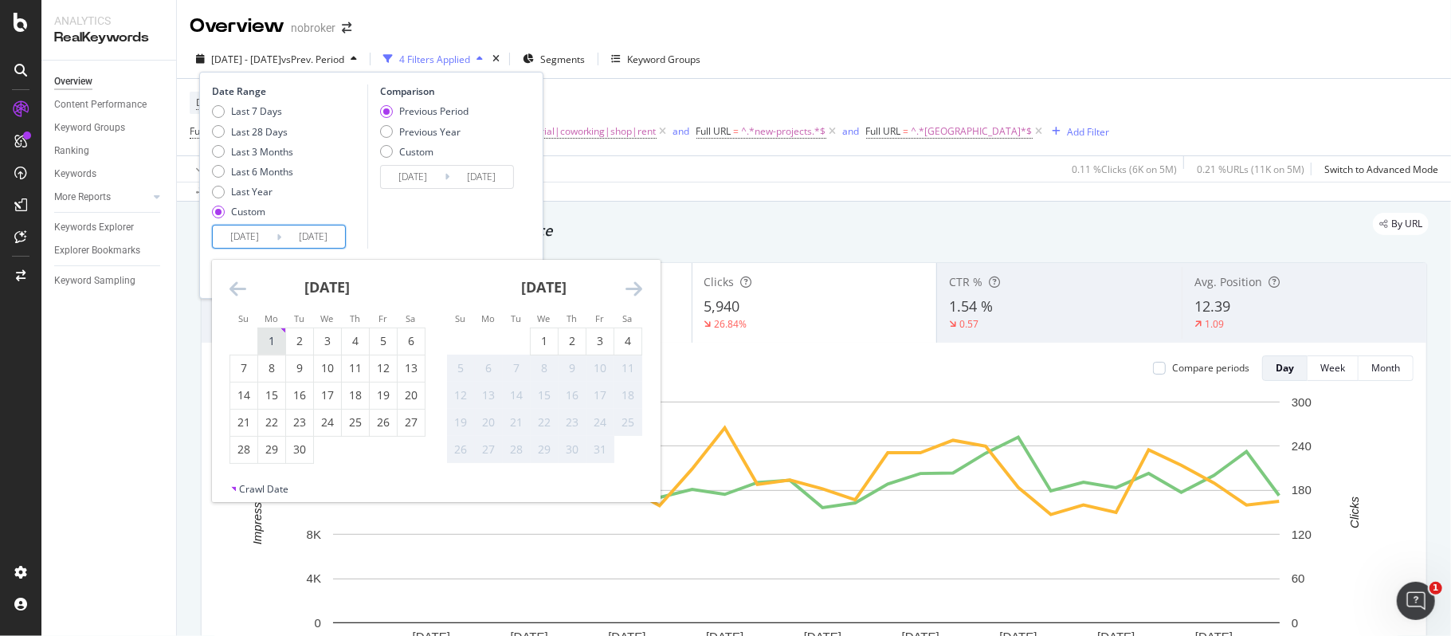
click at [262, 336] on div "1" at bounding box center [271, 341] width 27 height 16
type input "[DATE]"
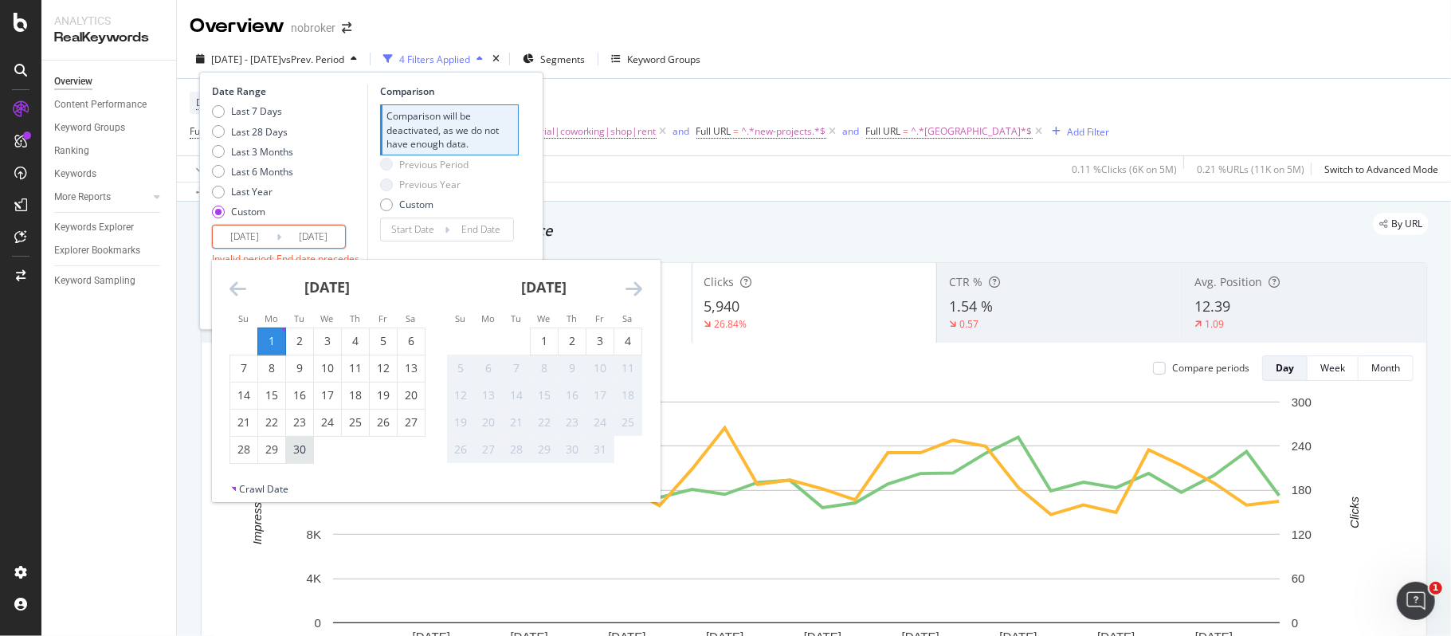
click at [303, 450] on div "30" at bounding box center [299, 449] width 27 height 16
type input "[DATE]"
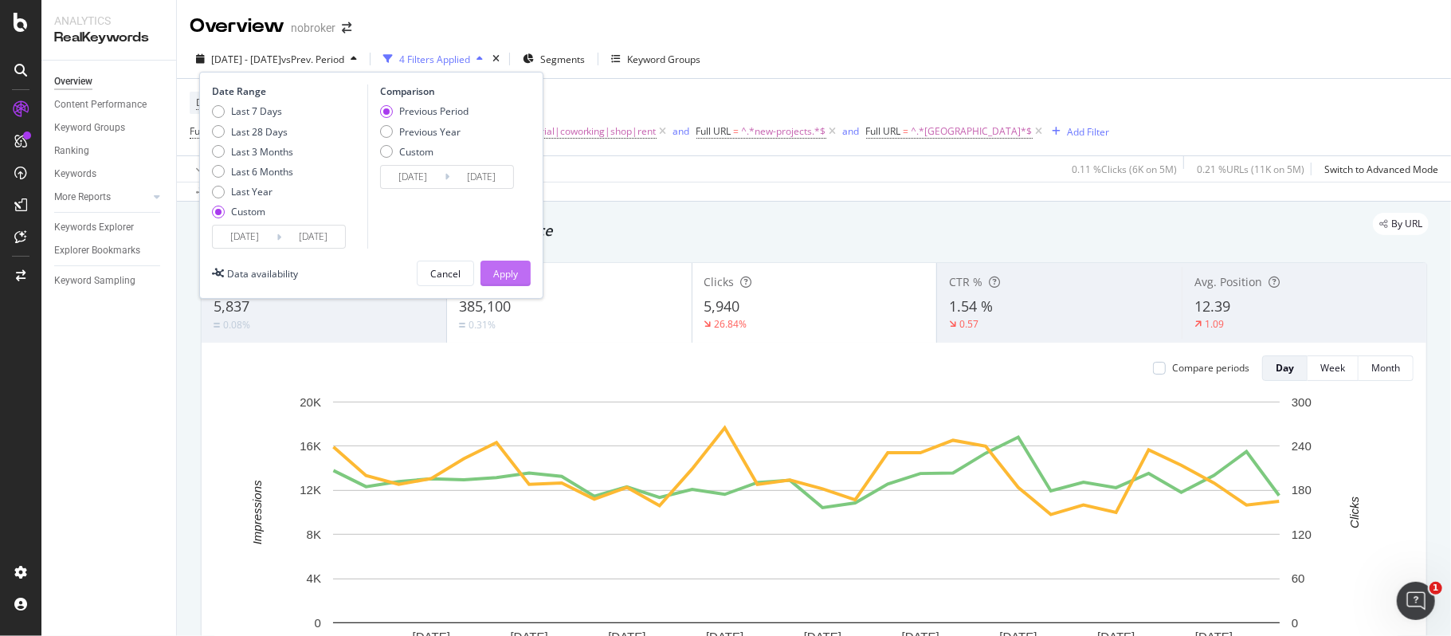
click at [498, 271] on div "Apply" at bounding box center [505, 274] width 25 height 14
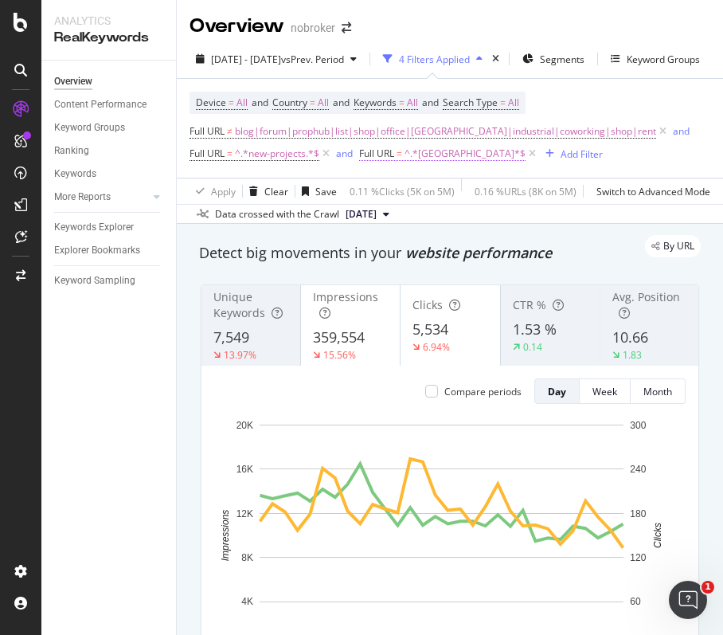
click at [437, 157] on span "^.*bangalore.*$" at bounding box center [465, 154] width 121 height 22
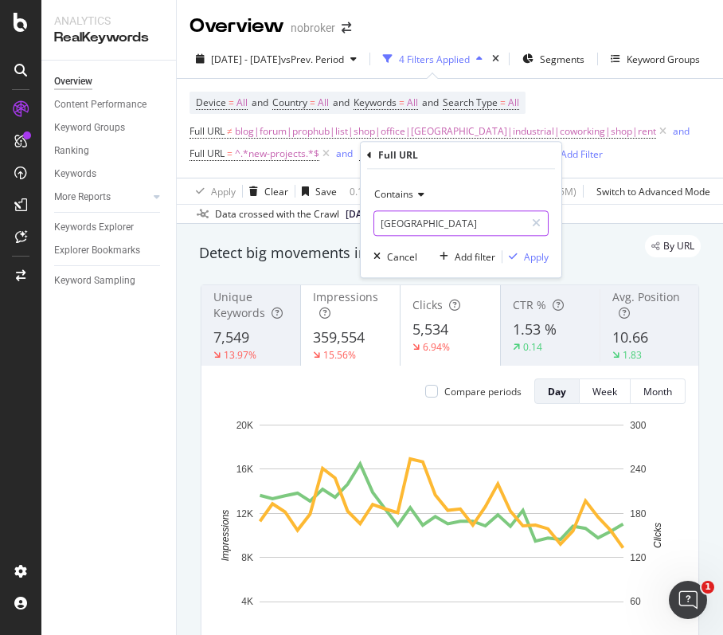
click at [437, 222] on input "bangalore" at bounding box center [449, 222] width 151 height 25
paste input "chennai"
type input "chennai"
click at [523, 256] on div "button" at bounding box center [514, 257] width 22 height 10
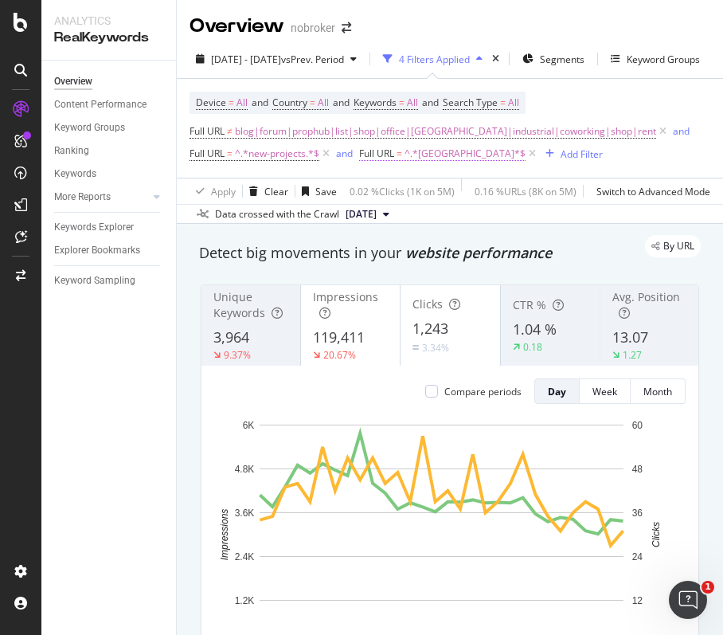
click at [437, 154] on span "^.*chennai.*$" at bounding box center [465, 154] width 121 height 22
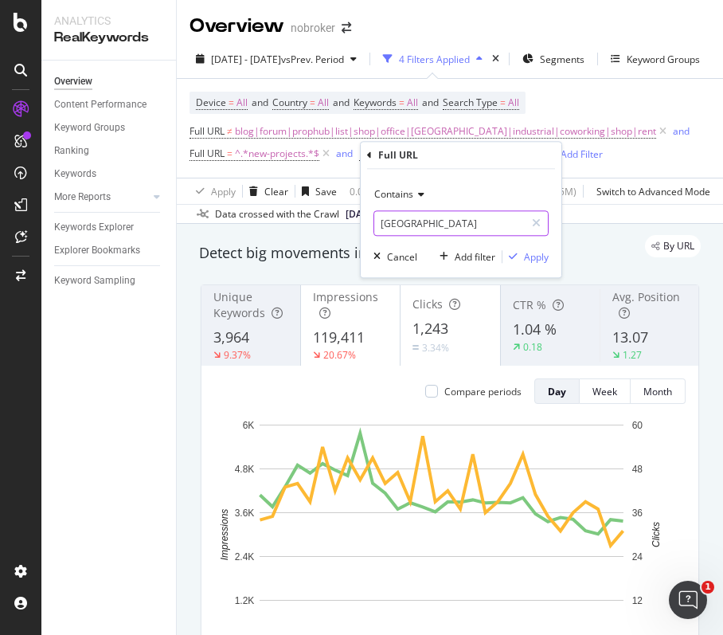
click at [447, 214] on input "chennai" at bounding box center [449, 222] width 151 height 25
paste input "hyderabad"
type input "hyderabad"
click at [524, 260] on div "Apply" at bounding box center [536, 257] width 25 height 14
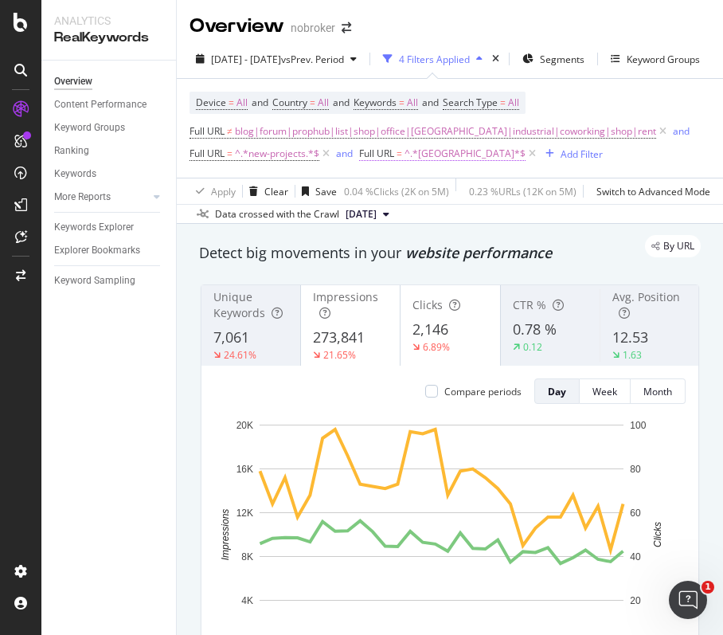
click at [427, 157] on span "^.*hyderabad.*$" at bounding box center [465, 154] width 121 height 22
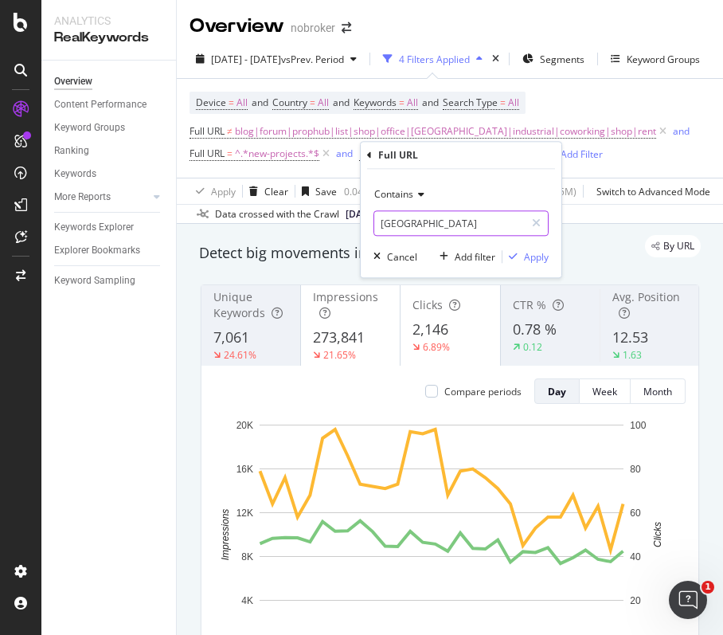
click at [445, 223] on input "hyderabad" at bounding box center [449, 222] width 151 height 25
paste input "mumbai"
type input "mumbai"
drag, startPoint x: 530, startPoint y: 260, endPoint x: 359, endPoint y: 0, distance: 311.2
click at [531, 260] on div "Apply" at bounding box center [536, 257] width 25 height 14
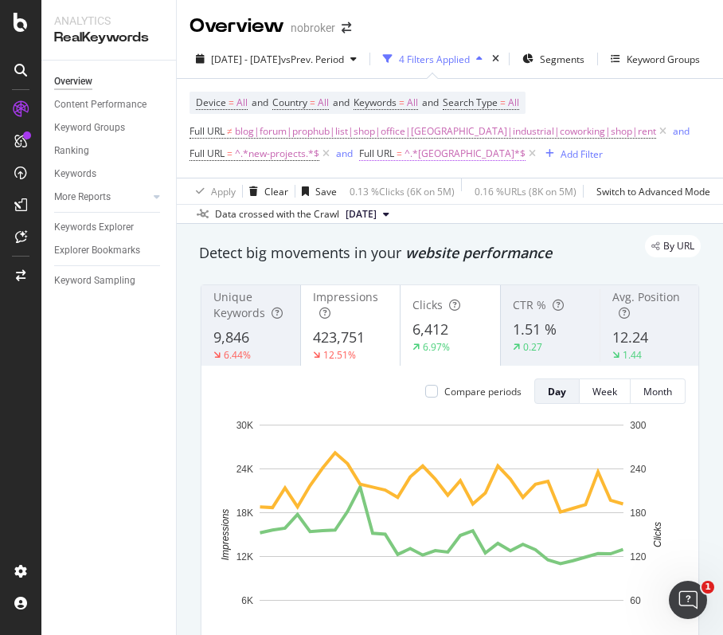
click at [443, 160] on span "^.*mumbai.*$" at bounding box center [465, 154] width 121 height 22
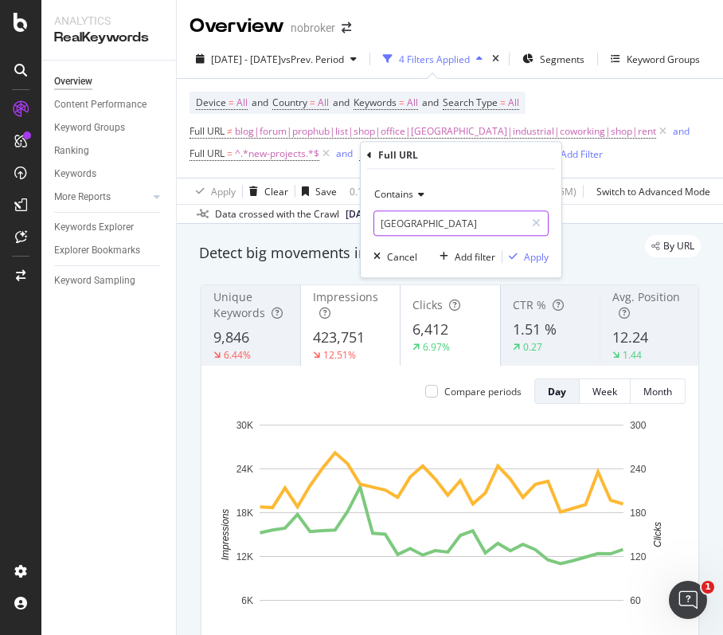
click at [453, 214] on input "mumbai" at bounding box center [449, 222] width 151 height 25
paste input "pune"
type input "pune"
drag, startPoint x: 527, startPoint y: 258, endPoint x: 338, endPoint y: 7, distance: 314.6
click at [529, 256] on div "Apply" at bounding box center [536, 257] width 25 height 14
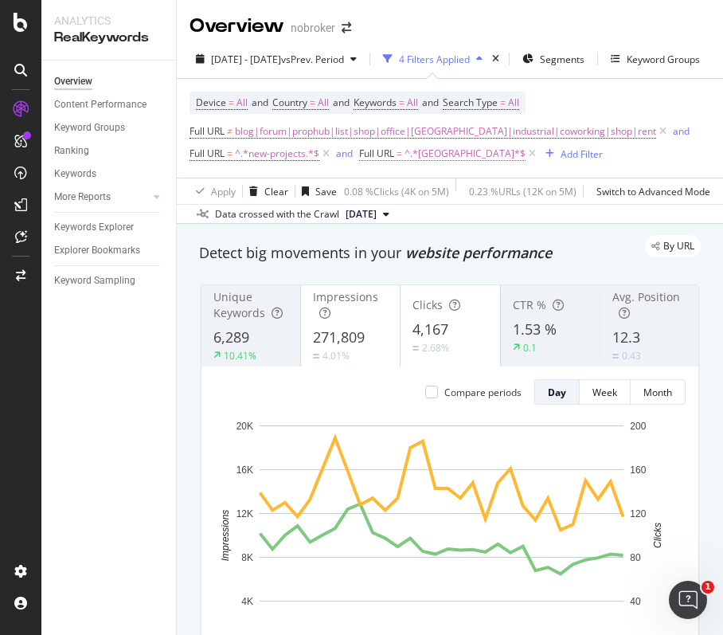
click at [430, 159] on span "^.*pune.*$" at bounding box center [465, 154] width 121 height 22
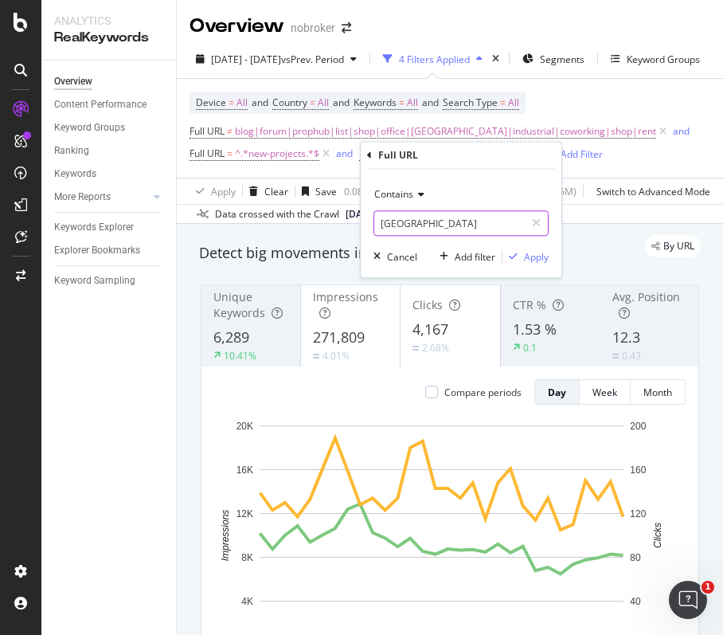
click at [418, 224] on input "pune" at bounding box center [449, 222] width 151 height 25
paste input "delhi"
type input "delhi"
click at [526, 258] on div "Apply" at bounding box center [536, 257] width 25 height 14
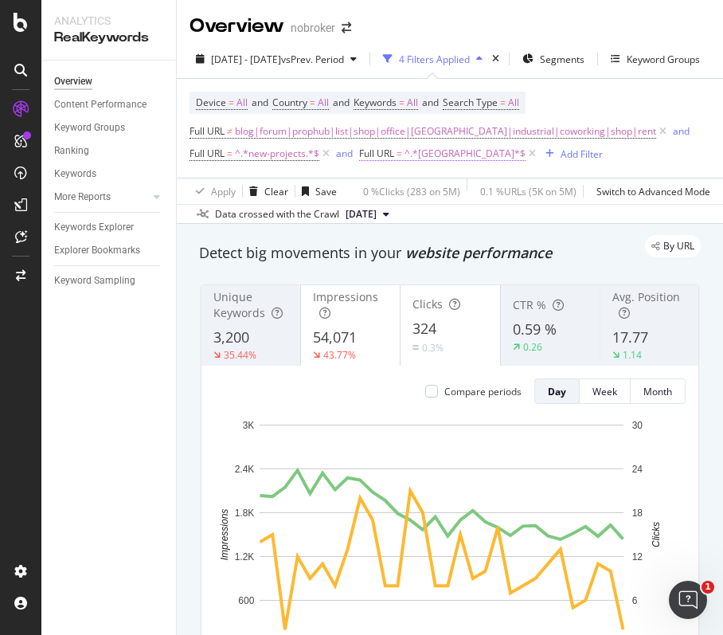
click at [429, 147] on span "^.*delhi.*$" at bounding box center [465, 154] width 121 height 22
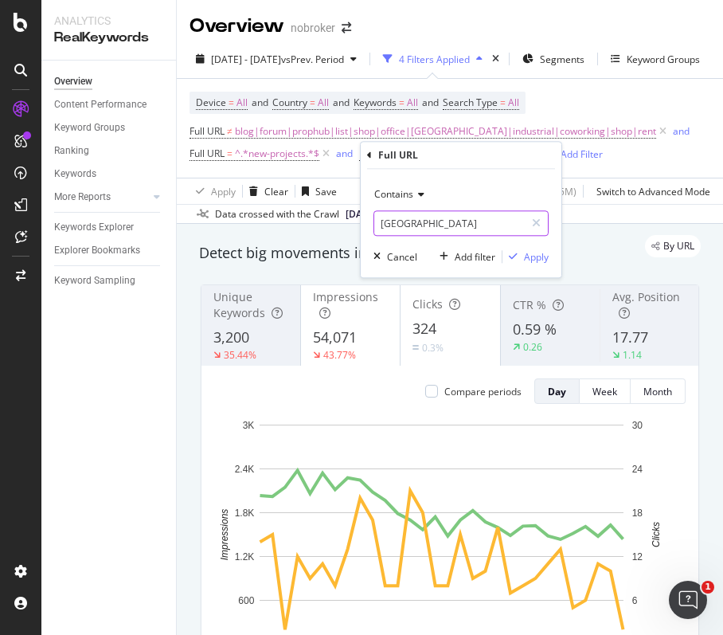
click at [441, 221] on input "delhi" at bounding box center [449, 222] width 151 height 25
paste input "gurgaon"
type input "gurgaon"
click at [535, 261] on div "Apply" at bounding box center [536, 257] width 25 height 14
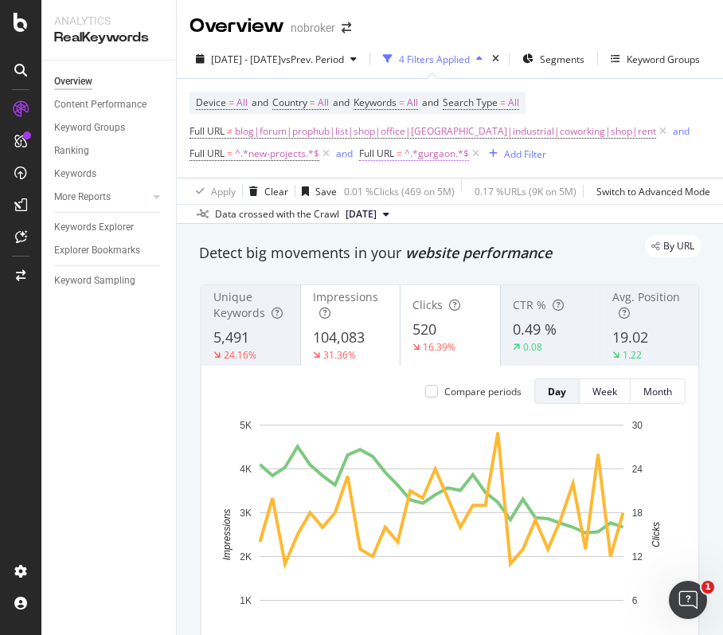
click at [444, 160] on span "^.*gurgaon.*$" at bounding box center [437, 154] width 65 height 22
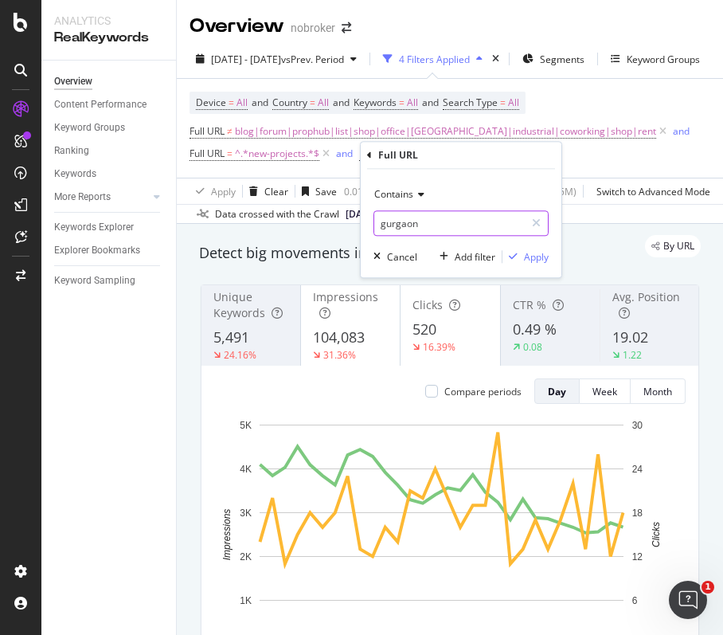
click at [446, 230] on input "gurgaon" at bounding box center [449, 222] width 151 height 25
paste input "noida"
type input "noida"
click at [530, 250] on div "Apply" at bounding box center [536, 257] width 25 height 14
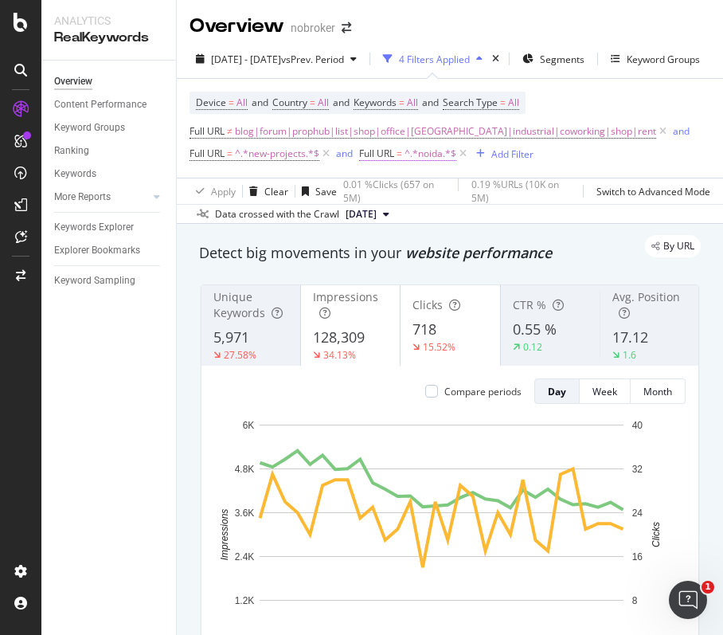
click at [444, 158] on span "^.*noida.*$" at bounding box center [431, 154] width 52 height 22
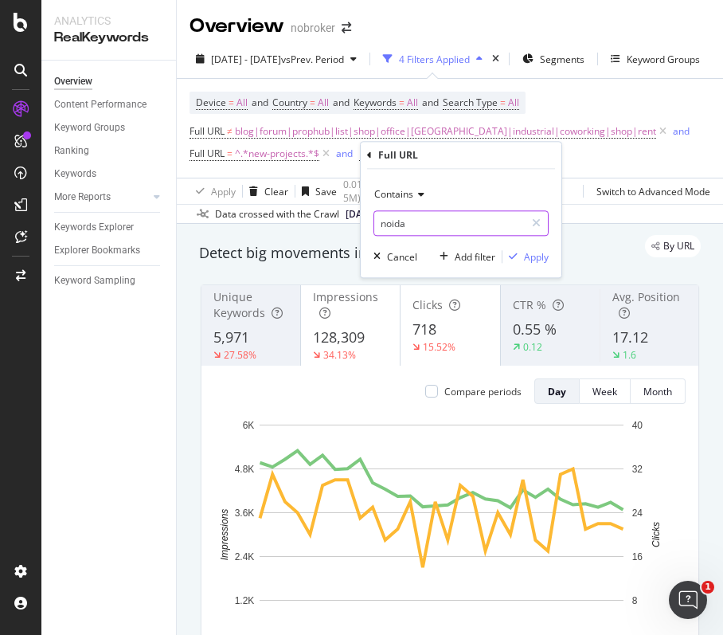
click at [453, 223] on input "noida" at bounding box center [449, 222] width 151 height 25
paste input "faridabad"
type input "faridabad"
click at [534, 256] on div "Apply" at bounding box center [536, 257] width 25 height 14
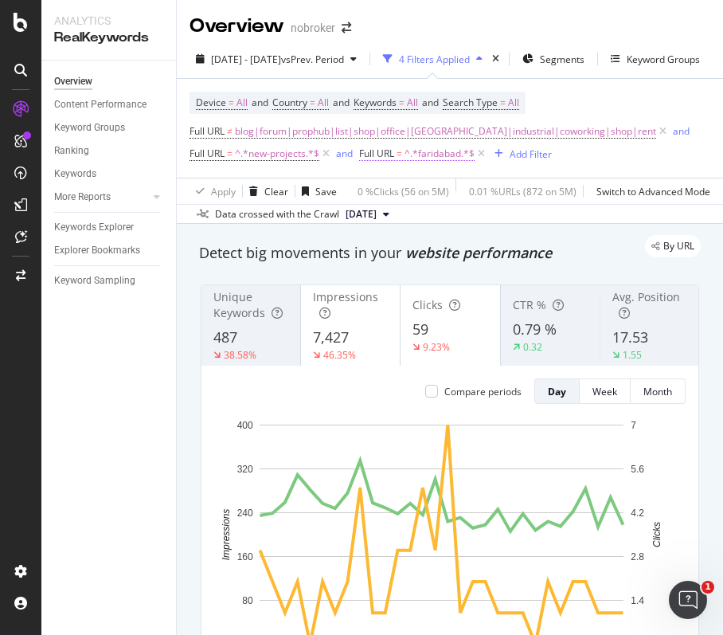
click at [447, 157] on span "^.*faridabad.*$" at bounding box center [440, 154] width 70 height 22
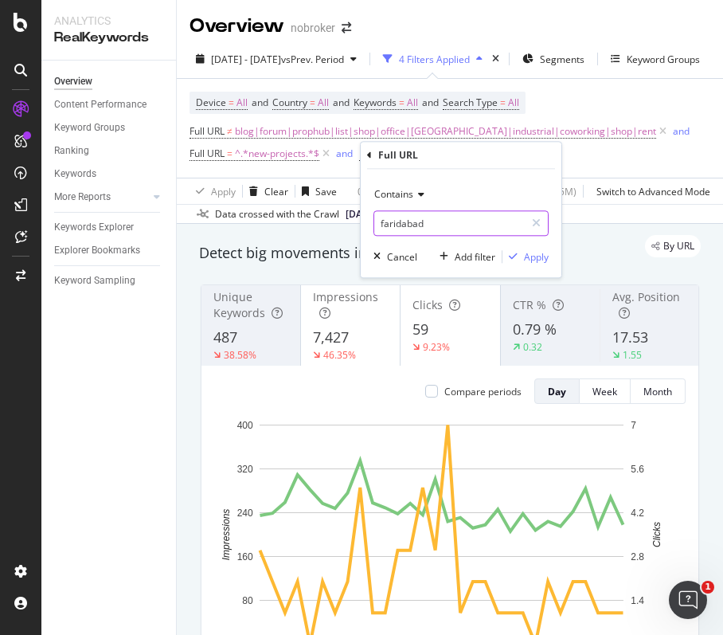
click at [456, 215] on input "faridabad" at bounding box center [449, 222] width 151 height 25
paste input "ghazi"
type input "ghaziabad"
click at [540, 258] on div "Apply" at bounding box center [536, 257] width 25 height 14
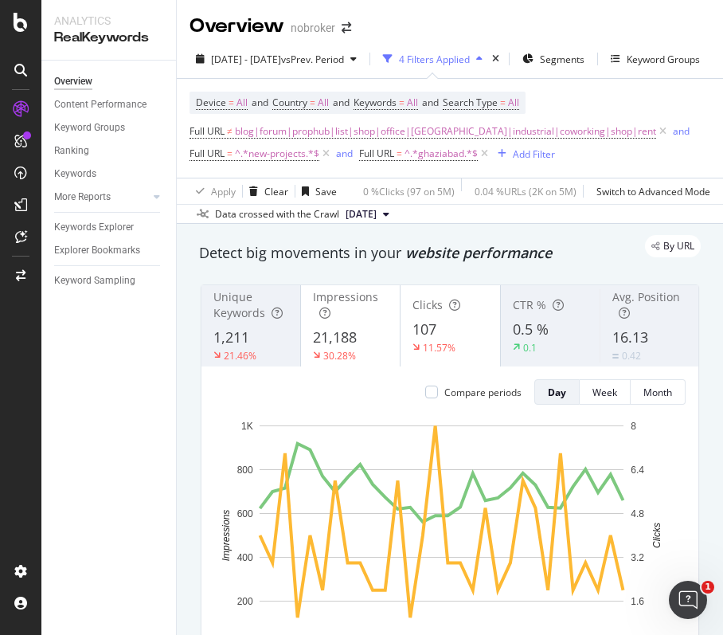
drag, startPoint x: 488, startPoint y: 155, endPoint x: 480, endPoint y: 182, distance: 28.2
click at [488, 155] on icon at bounding box center [485, 154] width 14 height 16
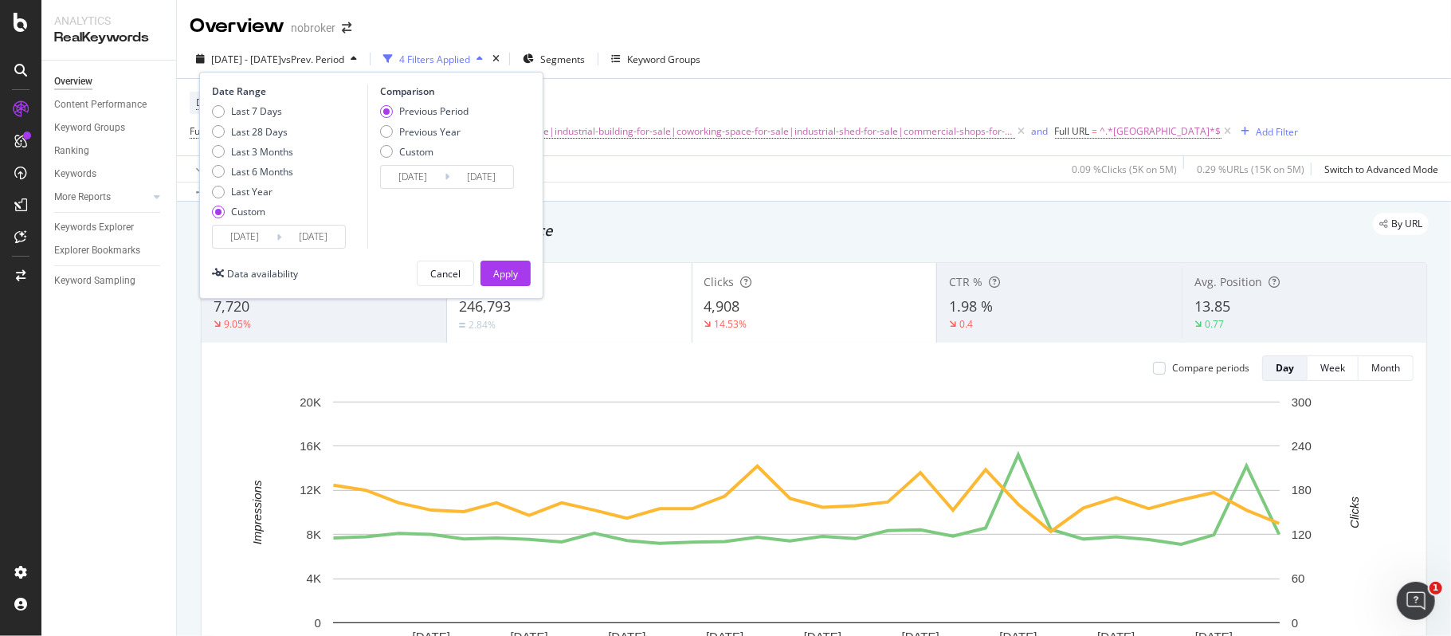
click at [252, 233] on input "[DATE]" at bounding box center [245, 236] width 64 height 22
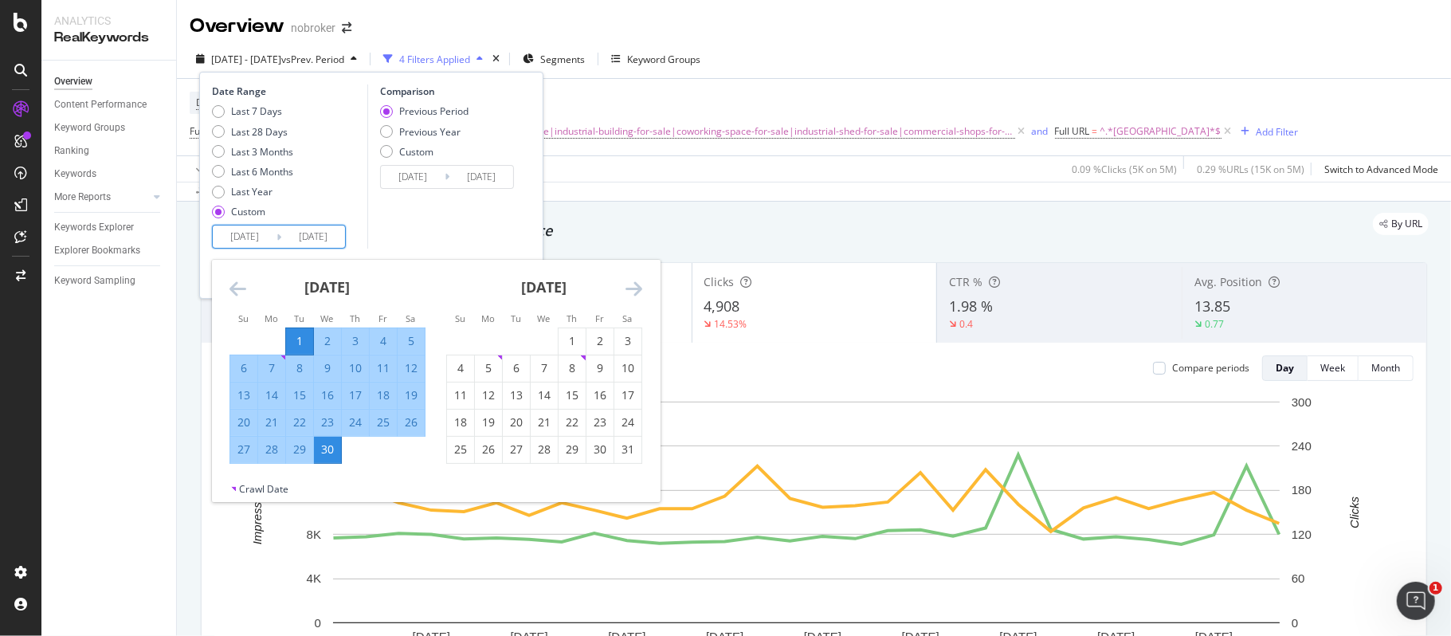
click at [634, 284] on icon "Move forward to switch to the next month." at bounding box center [633, 288] width 17 height 19
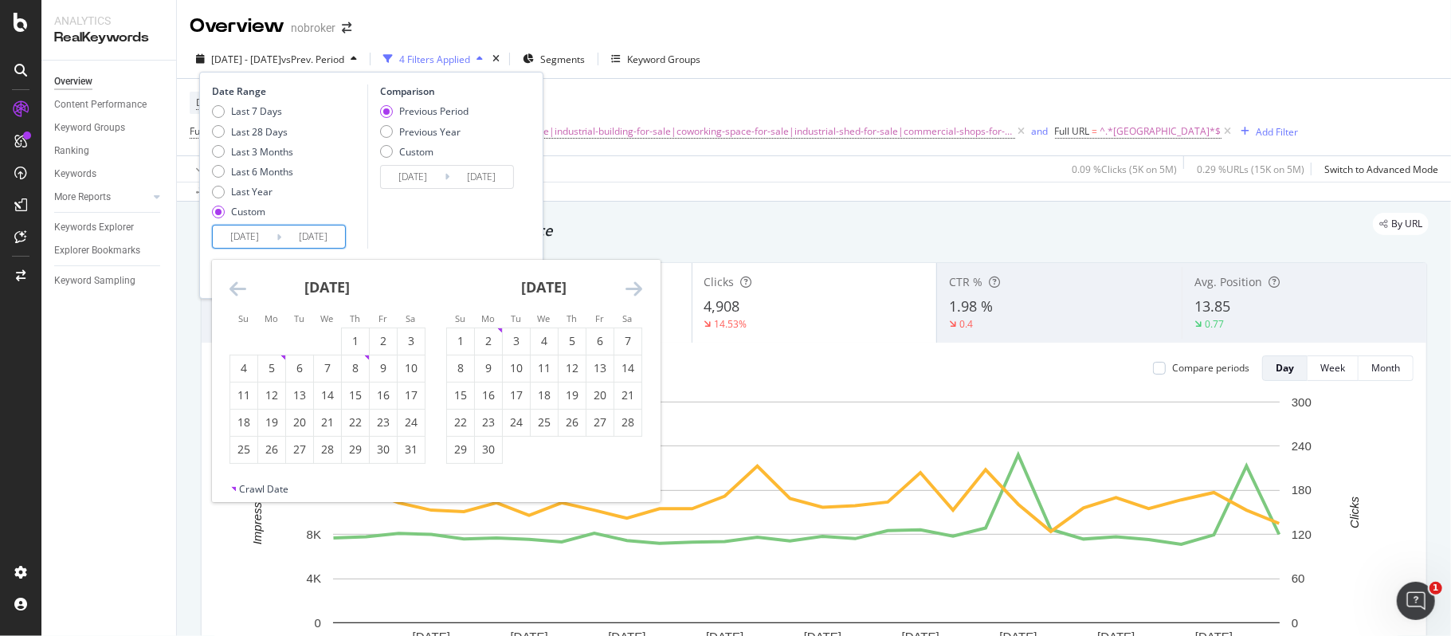
click at [634, 284] on icon "Move forward to switch to the next month." at bounding box center [633, 288] width 17 height 19
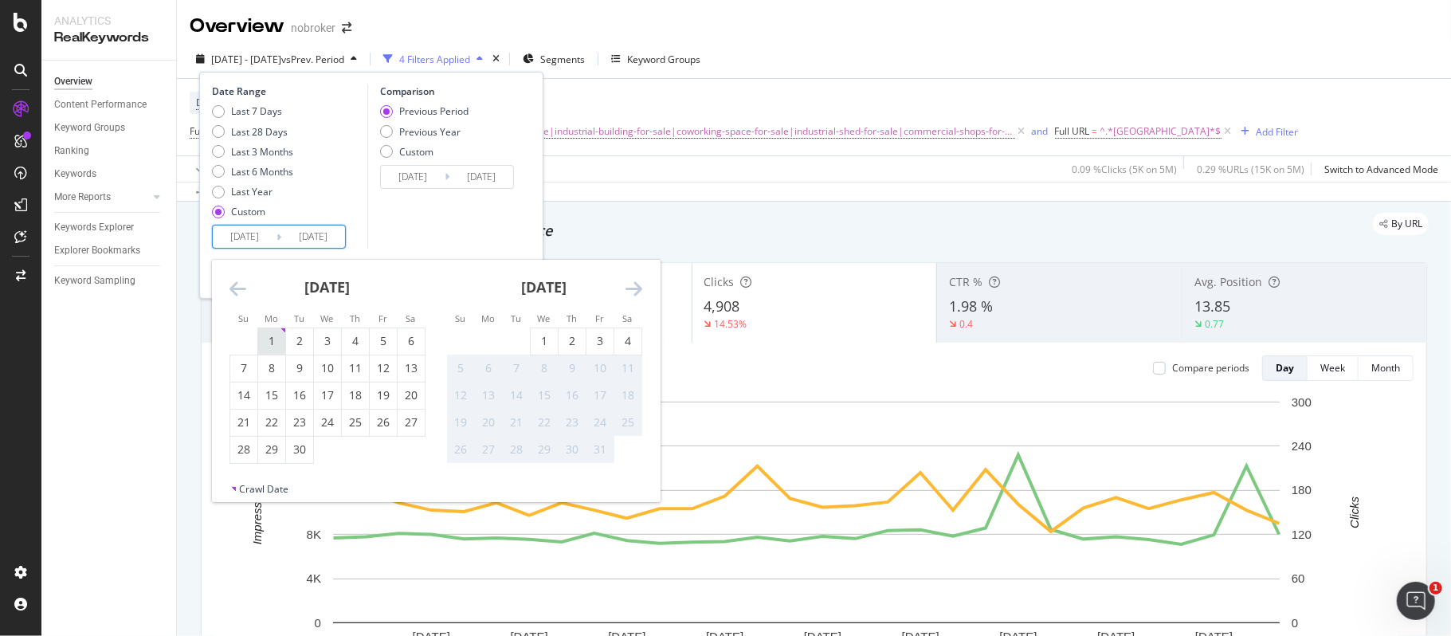
click at [265, 335] on div "1" at bounding box center [271, 341] width 27 height 16
type input "[DATE]"
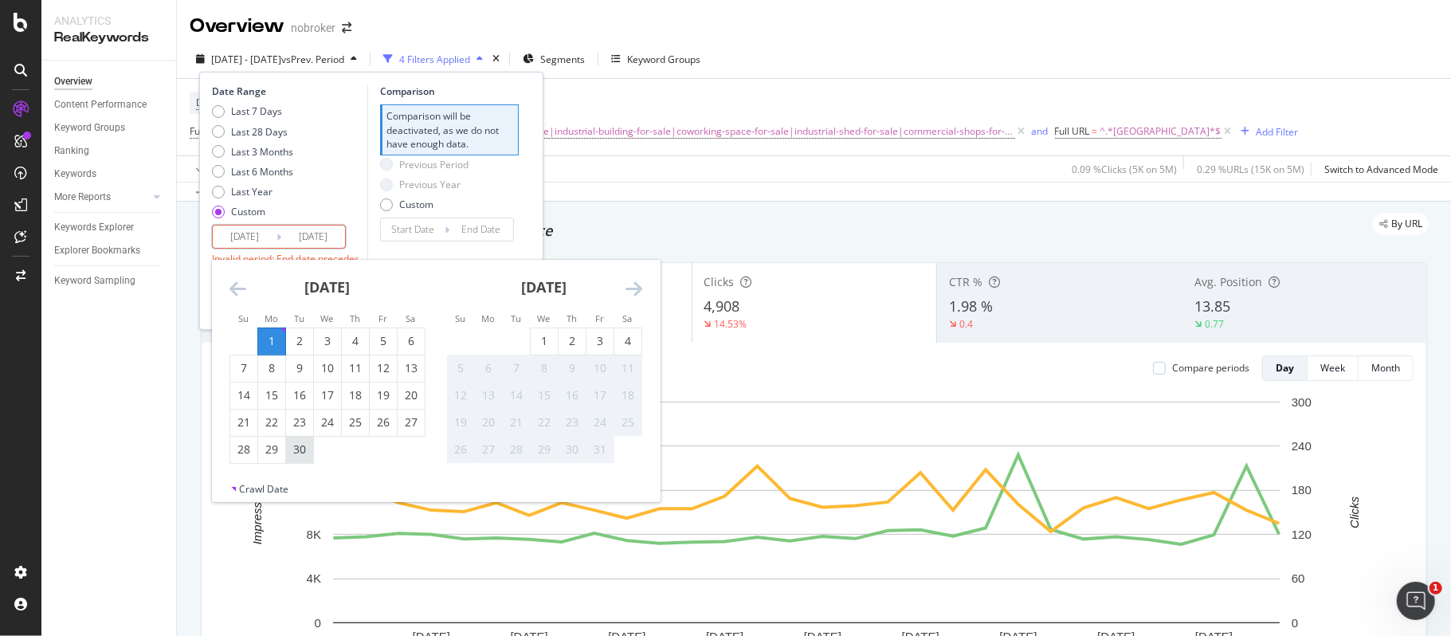
click at [298, 446] on div "30" at bounding box center [299, 449] width 27 height 16
type input "[DATE]"
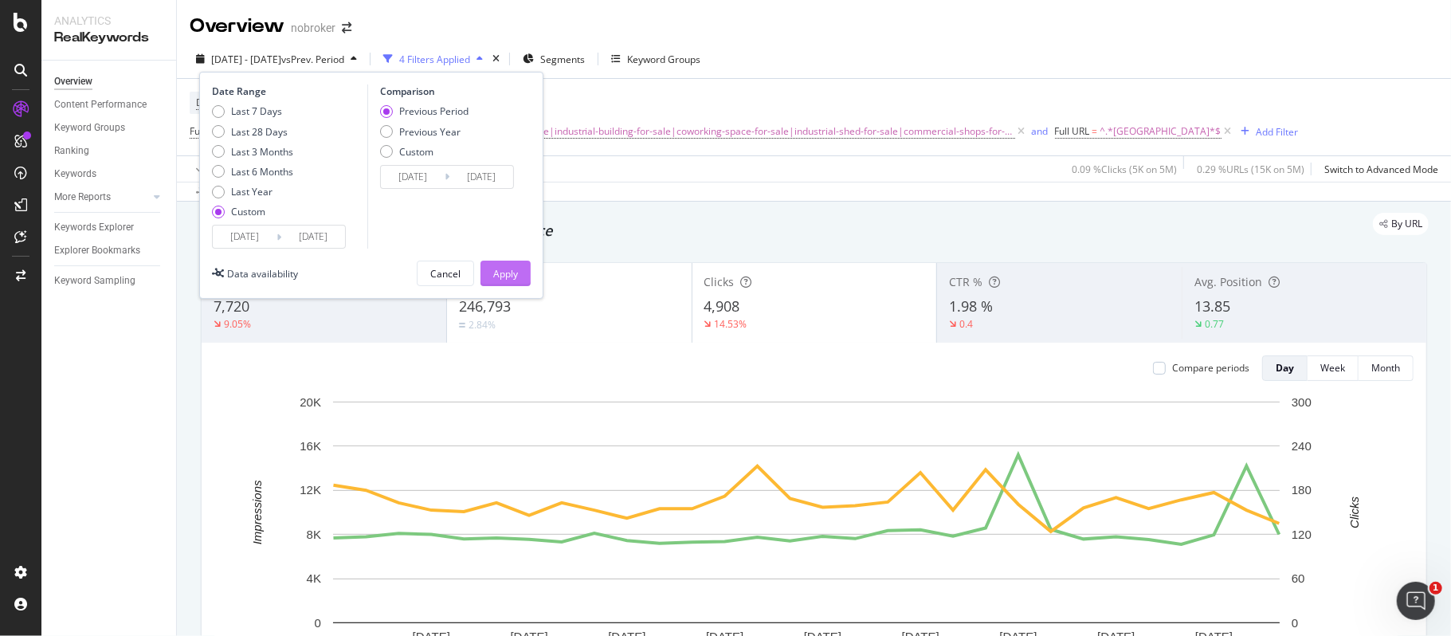
click at [520, 278] on button "Apply" at bounding box center [505, 273] width 50 height 25
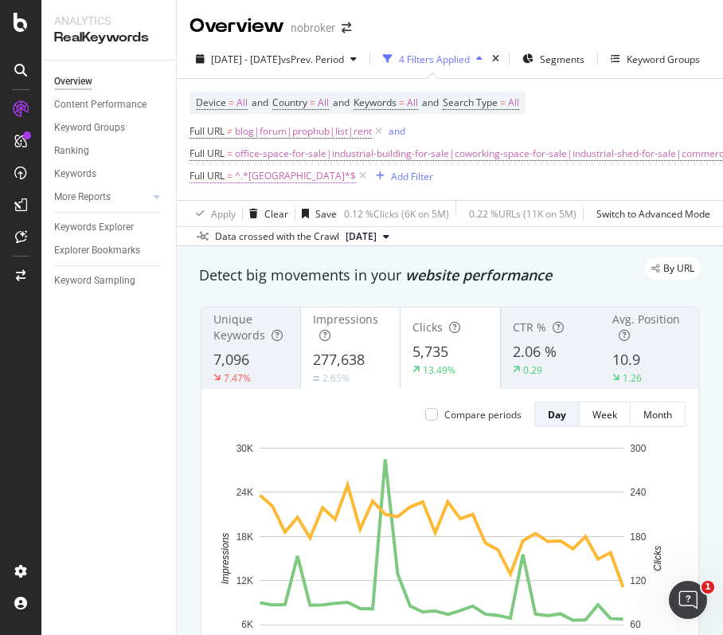
click at [265, 180] on span "^.*bangalore.*$" at bounding box center [295, 176] width 121 height 22
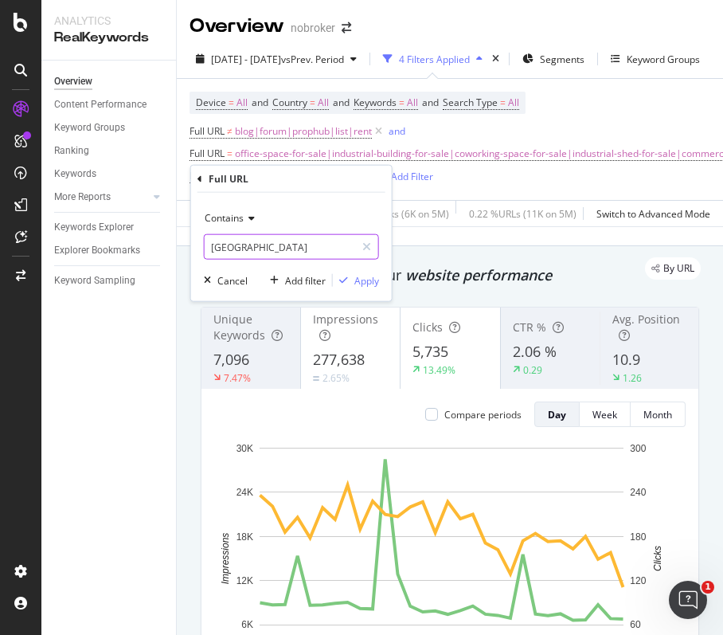
click at [276, 249] on input "bangalore" at bounding box center [280, 246] width 151 height 25
paste input "chennai"
type input "chennai"
click at [359, 281] on div "Apply" at bounding box center [367, 280] width 25 height 14
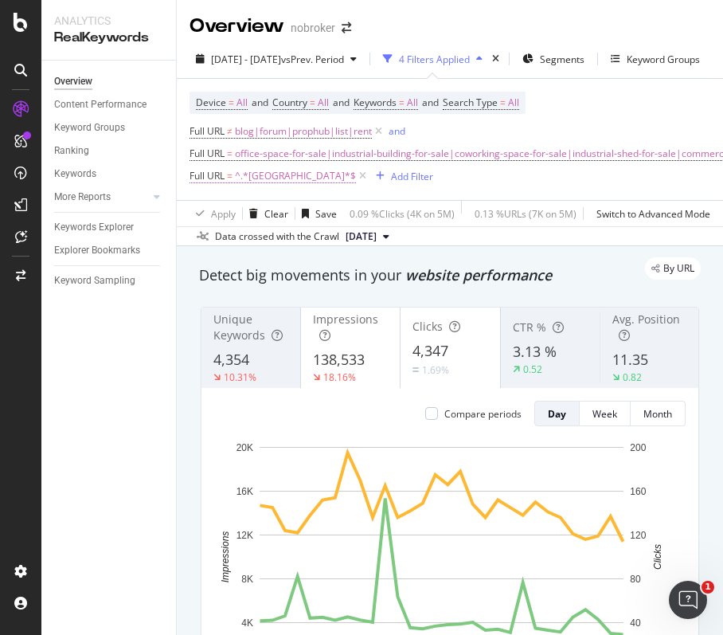
click at [273, 174] on span "^.*chennai.*$" at bounding box center [295, 176] width 121 height 22
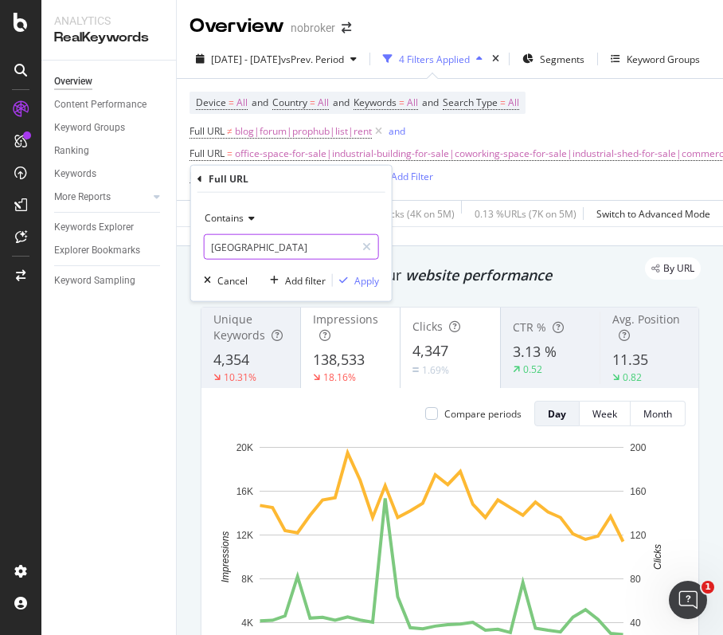
click at [262, 252] on input "chennai" at bounding box center [280, 246] width 151 height 25
paste input "hyderabad"
type input "hyderabad"
click at [371, 278] on div "Apply" at bounding box center [367, 280] width 25 height 14
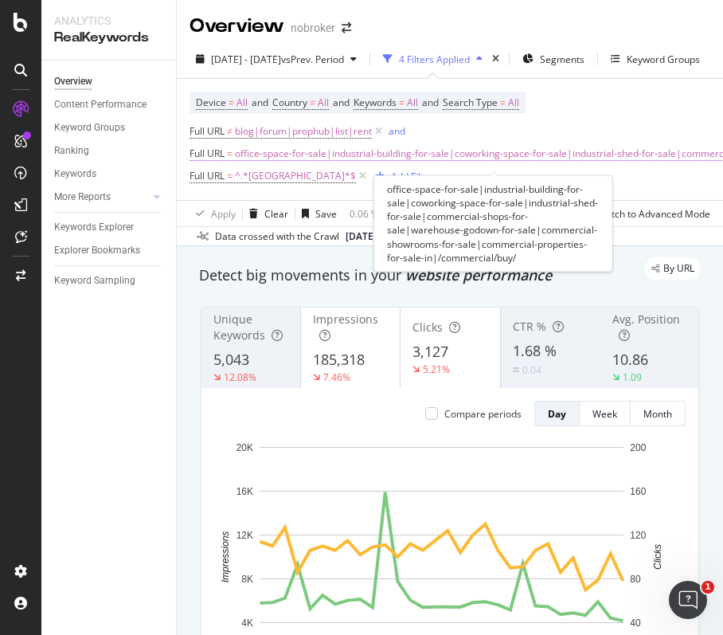
click at [269, 165] on span "office-space-for-sale|industrial-building-for-sale|coworking-space-for-sale|ind…" at bounding box center [514, 154] width 558 height 22
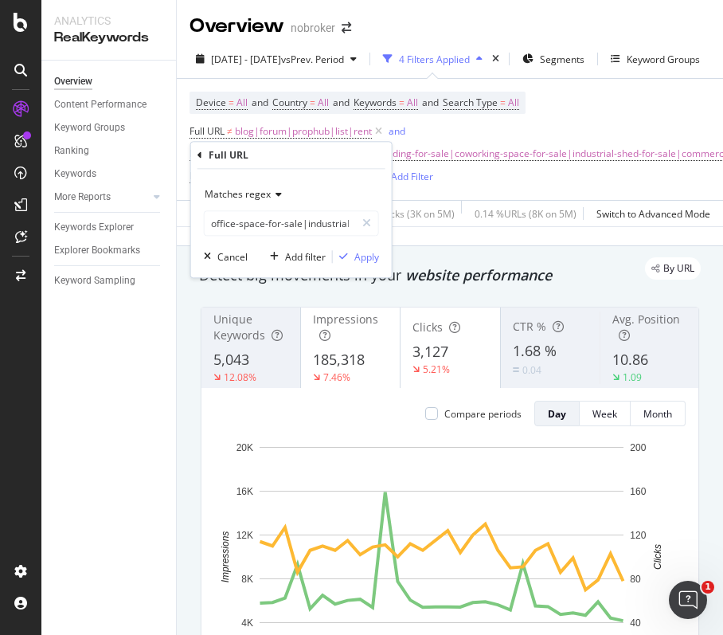
click at [462, 187] on div "Full URL ≠ blog|forum|prophub|list|rent and Full URL = office-space-for-sale|in…" at bounding box center [511, 153] width 643 height 67
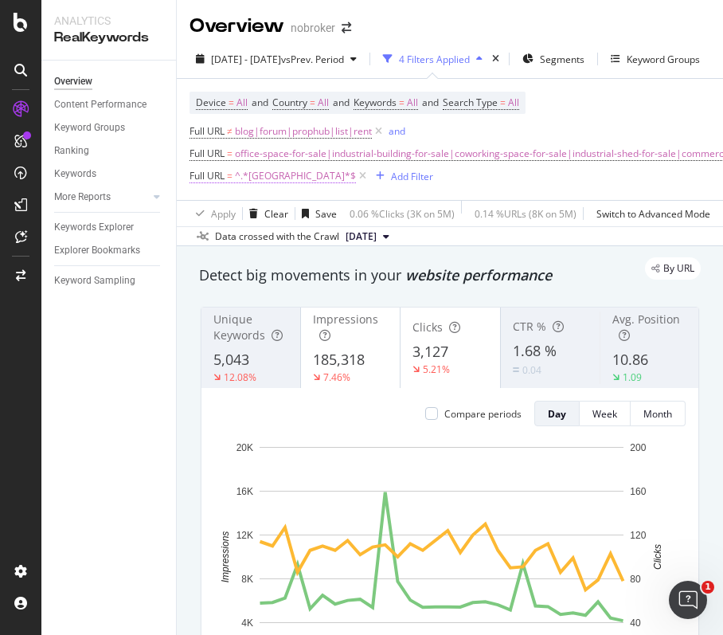
click at [255, 185] on span "^.*hyderabad.*$" at bounding box center [295, 176] width 121 height 22
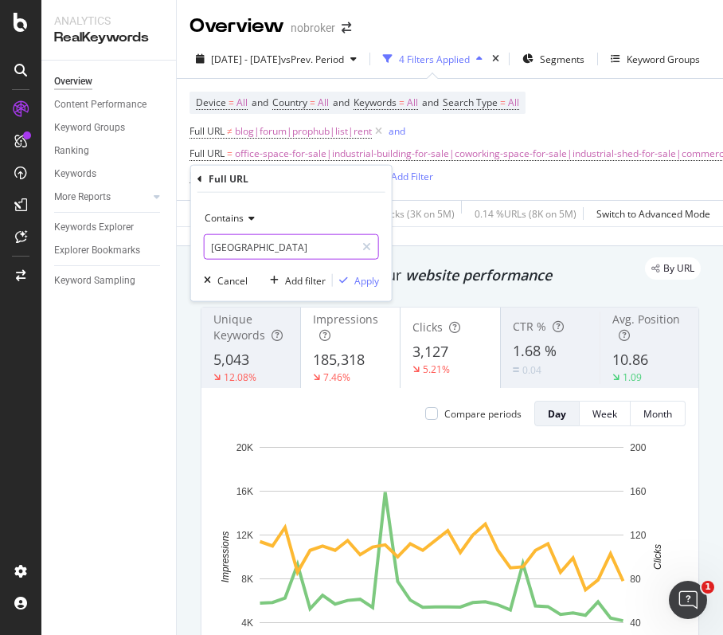
click at [281, 253] on input "hyderabad" at bounding box center [280, 246] width 151 height 25
paste input "mumbai"
type input "mumbai"
click at [367, 278] on div "Apply" at bounding box center [367, 280] width 25 height 14
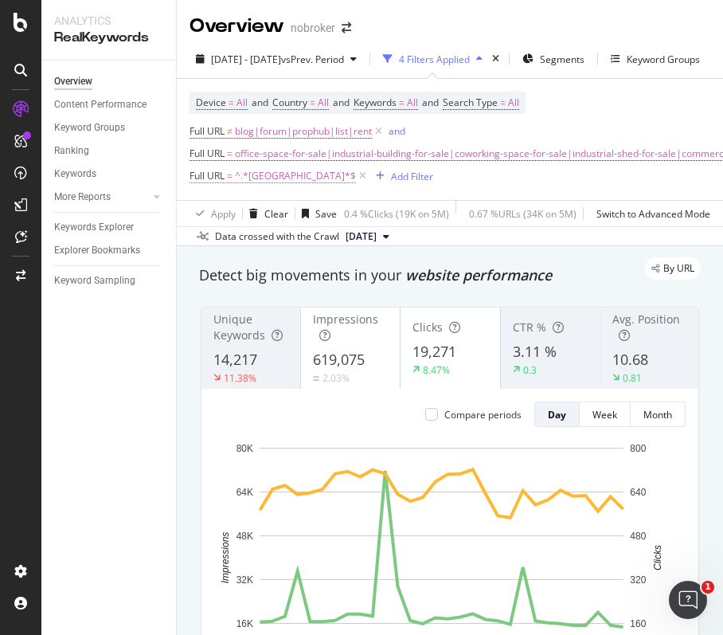
click at [279, 177] on span "^.*mumbai.*$" at bounding box center [295, 176] width 121 height 22
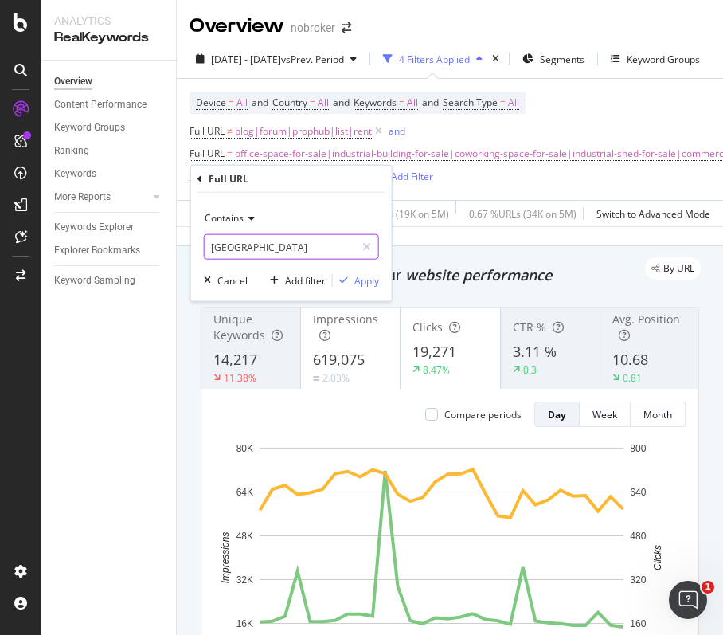
click at [258, 244] on input "mumbai" at bounding box center [280, 246] width 151 height 25
paste input "pune"
type input "pune"
click at [359, 276] on div "Apply" at bounding box center [367, 280] width 25 height 14
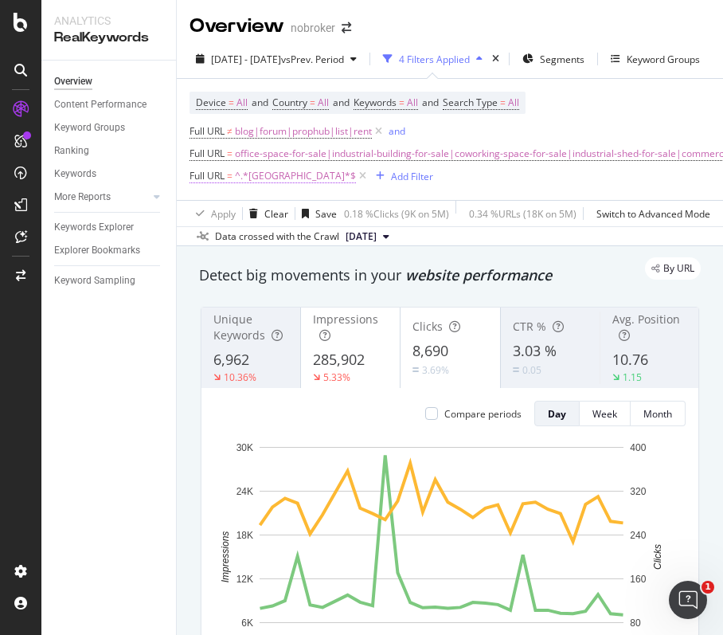
click at [269, 175] on span "^.*pune.*$" at bounding box center [295, 176] width 121 height 22
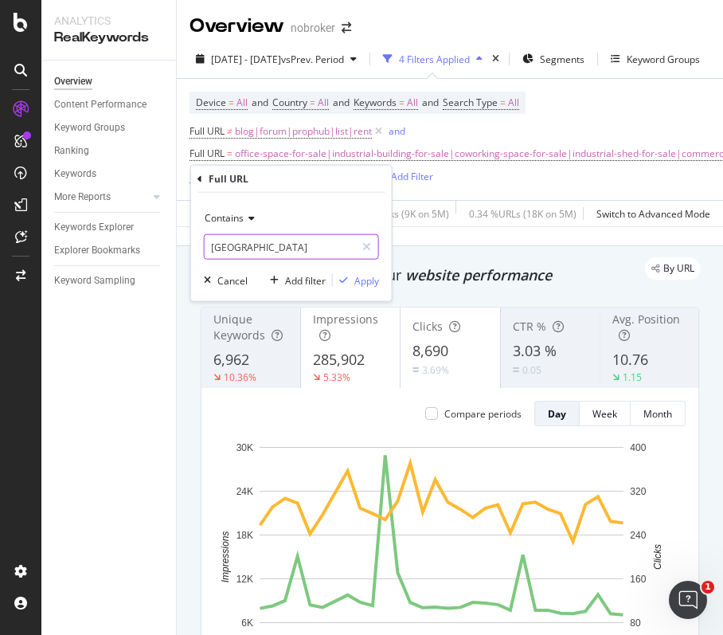
click at [269, 242] on input "pune" at bounding box center [280, 246] width 151 height 25
paste input "delhi"
type input "delhi"
click at [377, 282] on div "Apply" at bounding box center [367, 280] width 25 height 14
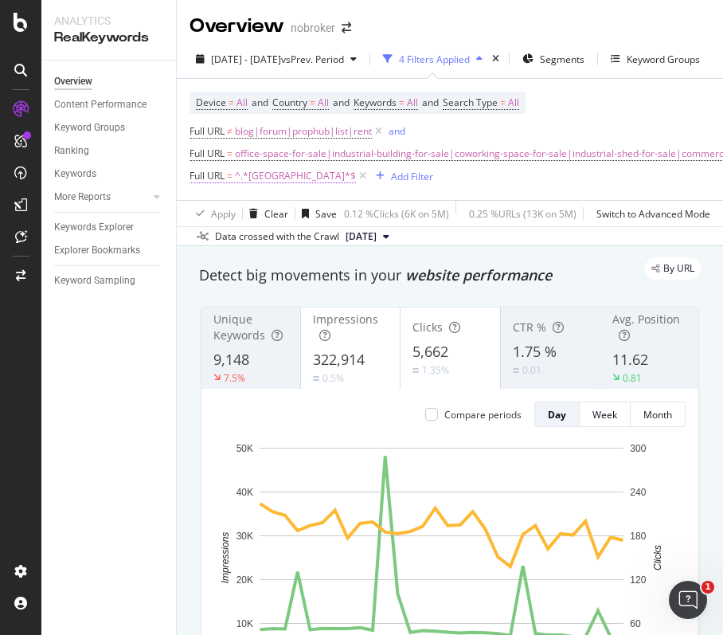
click at [260, 182] on span "^.*delhi.*$" at bounding box center [295, 176] width 121 height 22
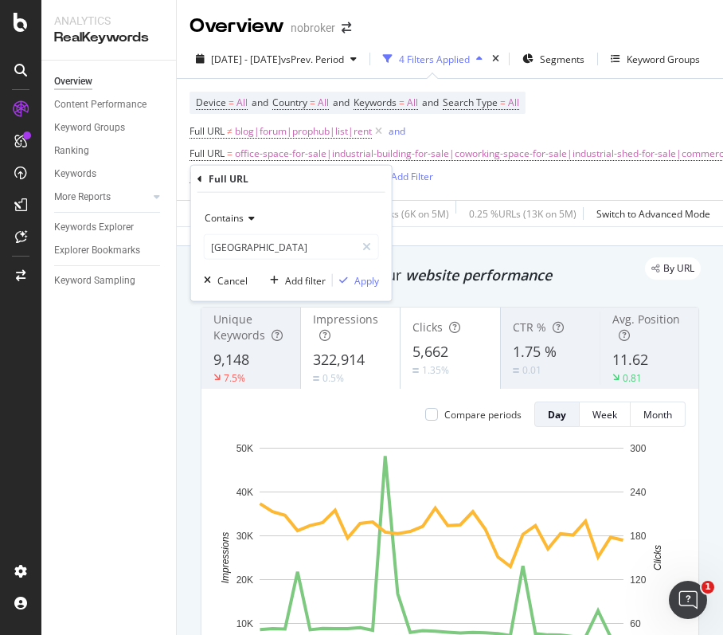
click at [269, 231] on div "Contains delhi" at bounding box center [291, 233] width 175 height 54
click at [271, 237] on input "delhi" at bounding box center [280, 246] width 151 height 25
paste input "gurgaon"
type input "gurgaon"
click at [352, 276] on div "button" at bounding box center [344, 281] width 22 height 10
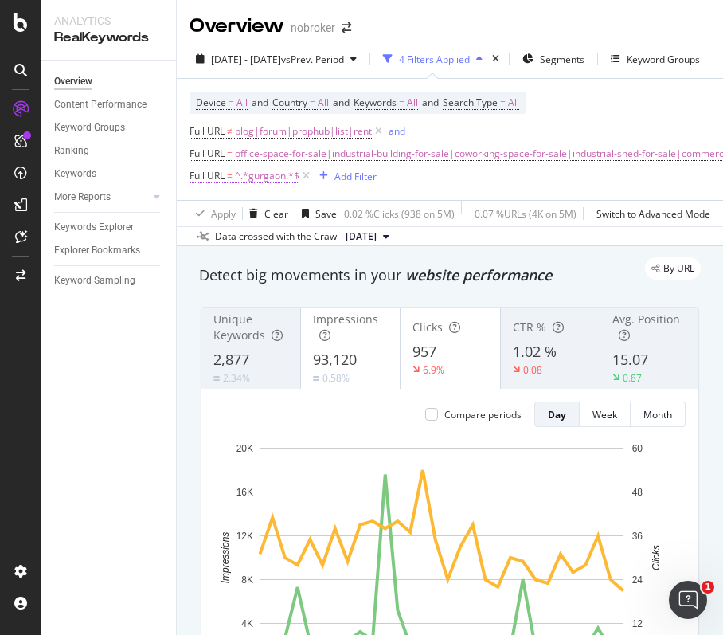
click at [272, 187] on span "^.*gurgaon.*$" at bounding box center [267, 176] width 65 height 22
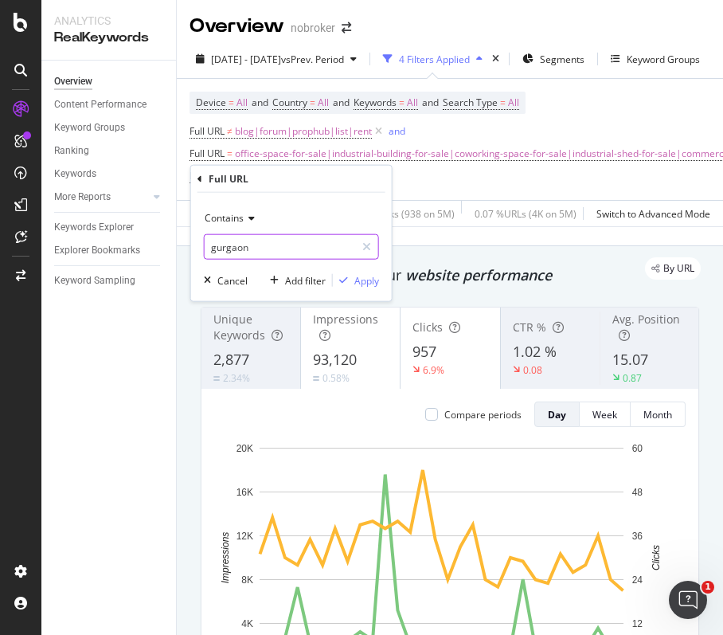
click at [272, 239] on input "gurgaon" at bounding box center [280, 246] width 151 height 25
paste input "noida"
type input "noida"
click at [367, 280] on div "Apply" at bounding box center [367, 280] width 25 height 14
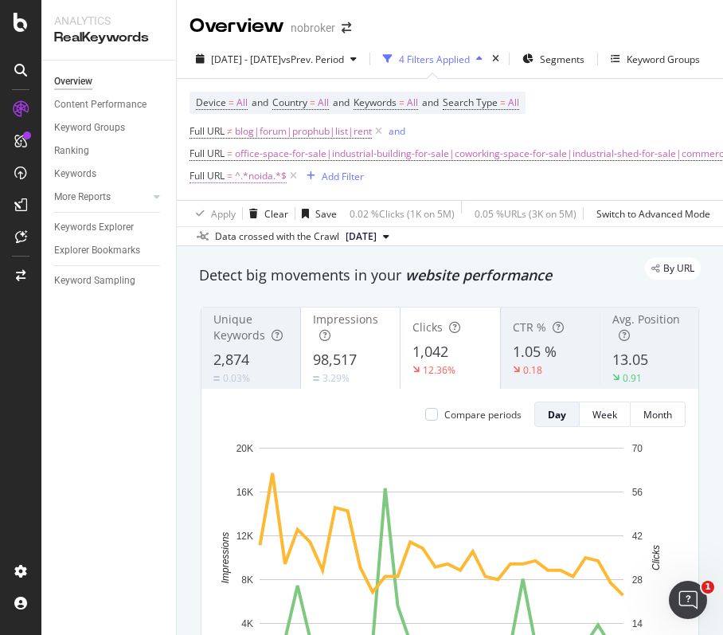
click at [257, 178] on span "^.*noida.*$" at bounding box center [261, 176] width 52 height 22
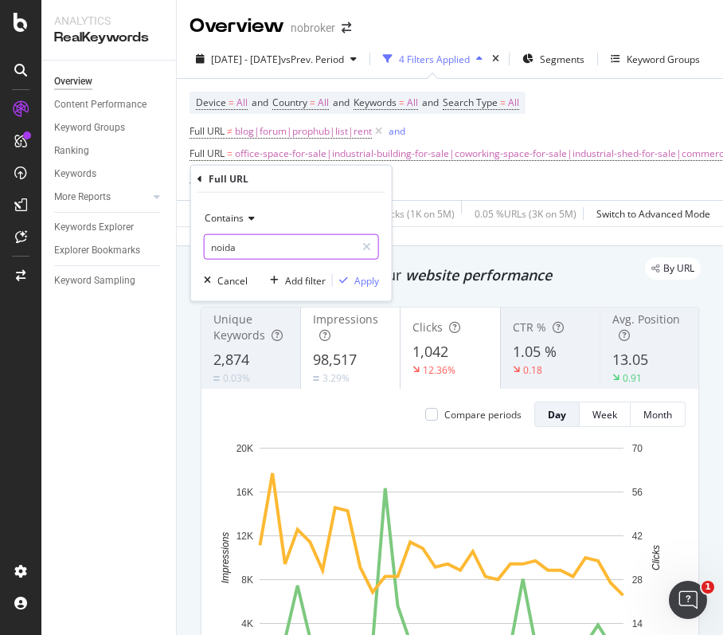
click at [278, 242] on input "noida" at bounding box center [280, 246] width 151 height 25
paste input "faridabad"
type input "faridabad"
click at [359, 274] on div "Apply" at bounding box center [367, 280] width 25 height 14
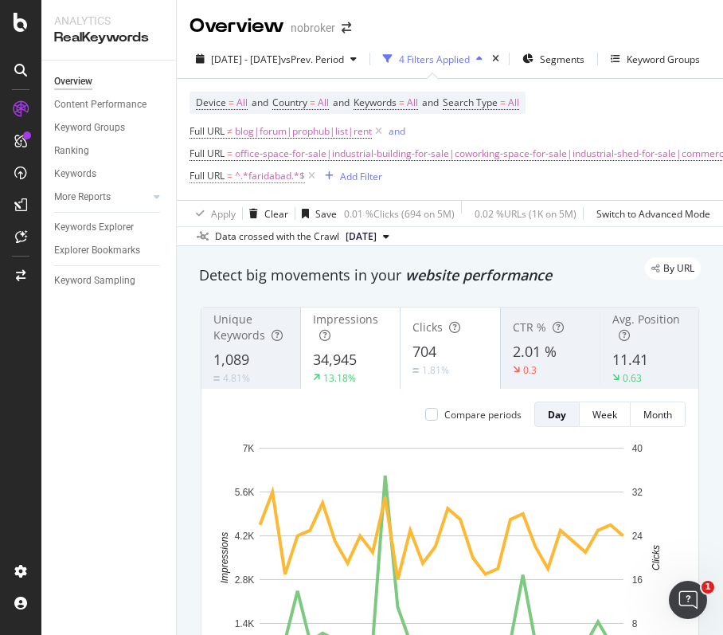
click at [284, 179] on span "^.*faridabad.*$" at bounding box center [270, 176] width 70 height 22
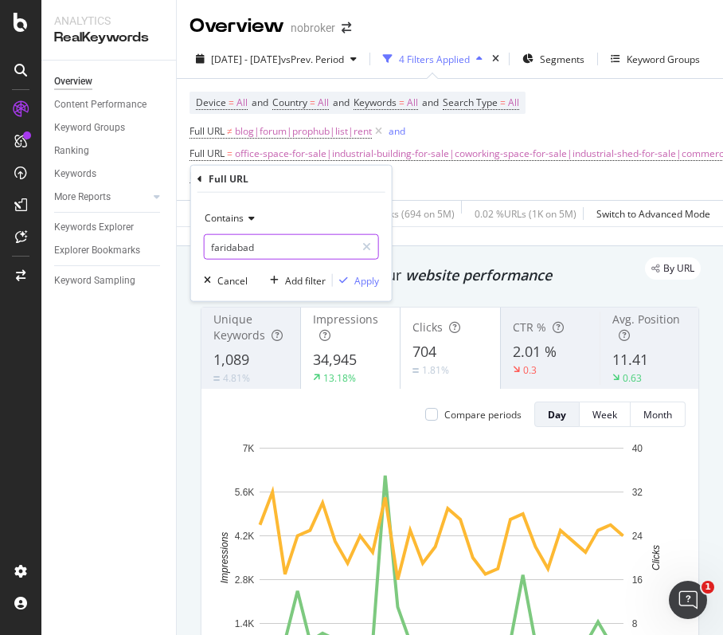
click at [291, 252] on input "faridabad" at bounding box center [280, 246] width 151 height 25
paste input "ghazi"
type input "ghaziabad"
click at [351, 276] on div "button" at bounding box center [344, 281] width 22 height 10
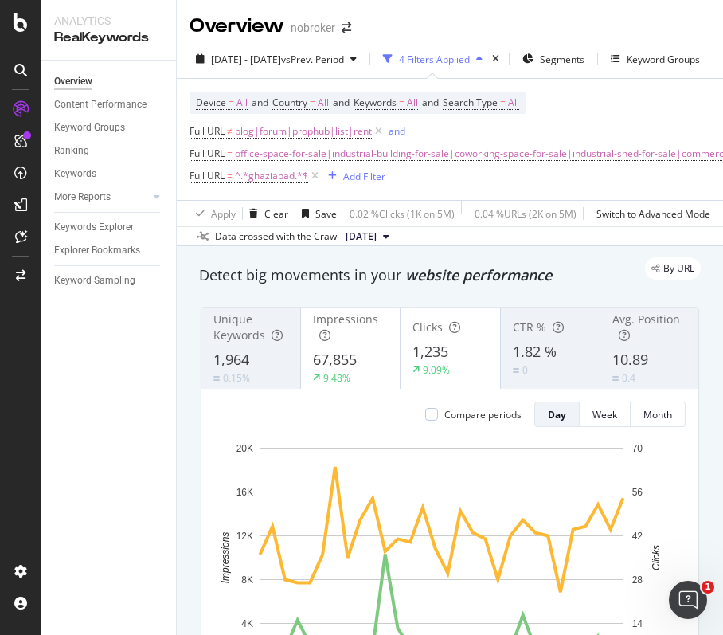
drag, startPoint x: 316, startPoint y: 179, endPoint x: 390, endPoint y: 0, distance: 193.7
click at [316, 178] on icon at bounding box center [315, 176] width 14 height 16
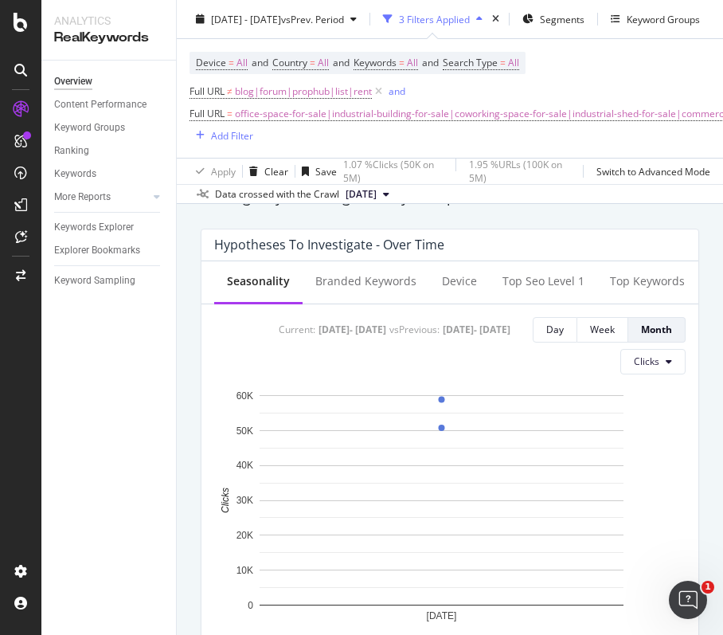
scroll to position [637, 0]
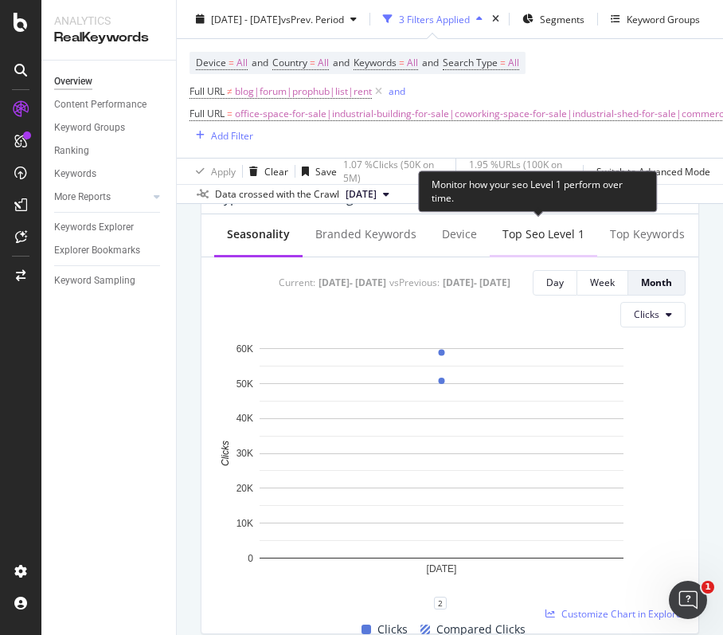
click at [524, 249] on div "Top seo Level 1" at bounding box center [544, 236] width 108 height 44
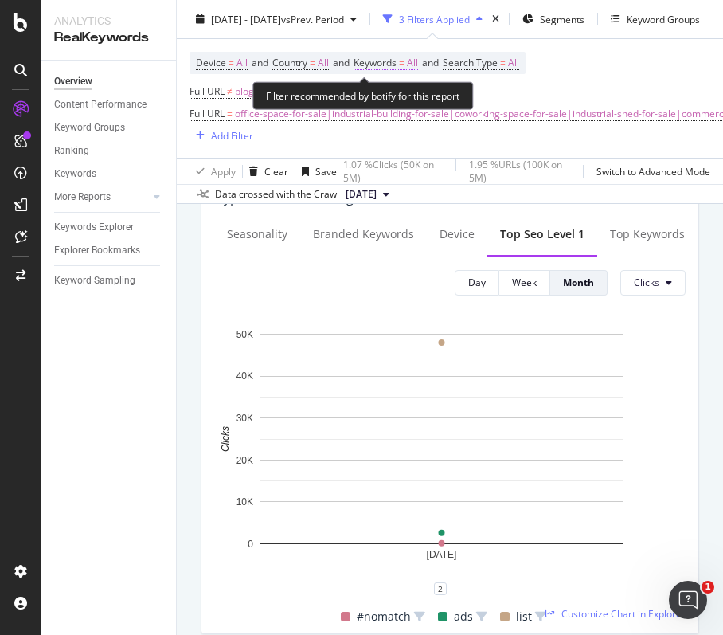
click at [418, 61] on span "All" at bounding box center [412, 63] width 11 height 22
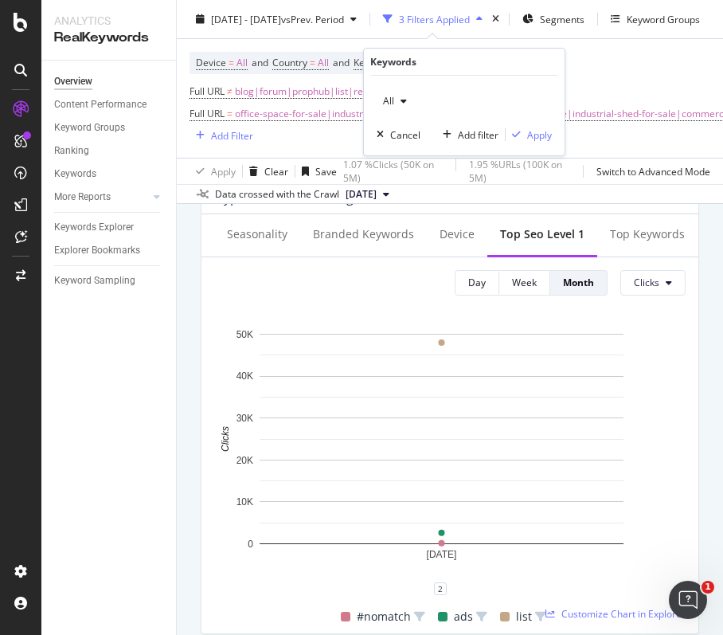
drag, startPoint x: 411, startPoint y: 110, endPoint x: 394, endPoint y: 99, distance: 20.8
click at [410, 108] on div "All" at bounding box center [395, 101] width 37 height 24
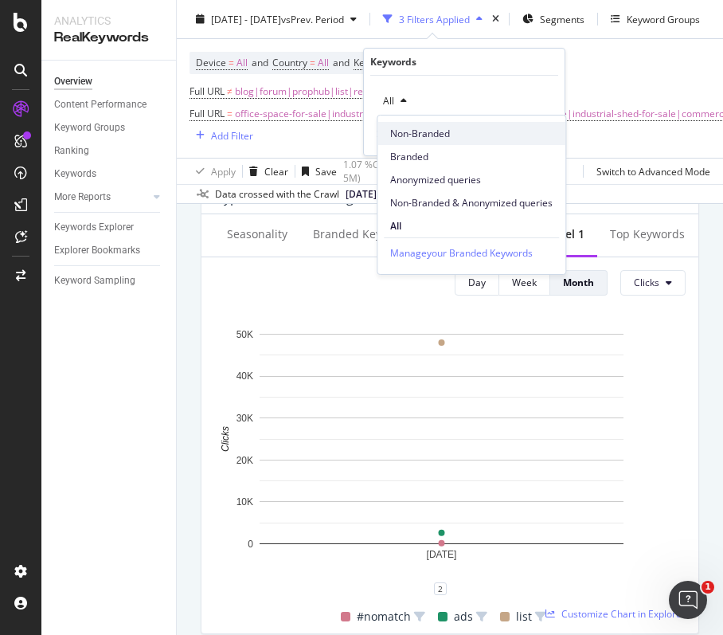
click at [415, 135] on span "Non-Branded" at bounding box center [471, 134] width 163 height 14
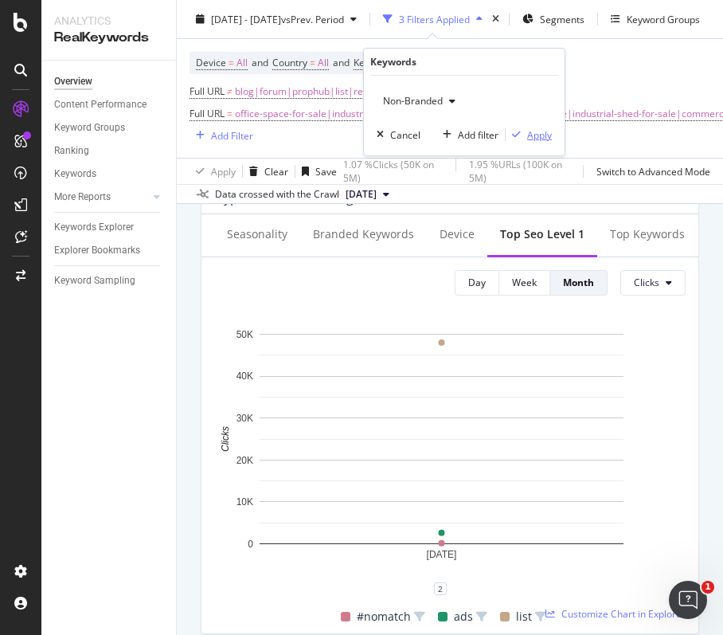
drag, startPoint x: 537, startPoint y: 138, endPoint x: 6, endPoint y: 259, distance: 544.3
click at [539, 138] on div "Apply" at bounding box center [539, 135] width 25 height 14
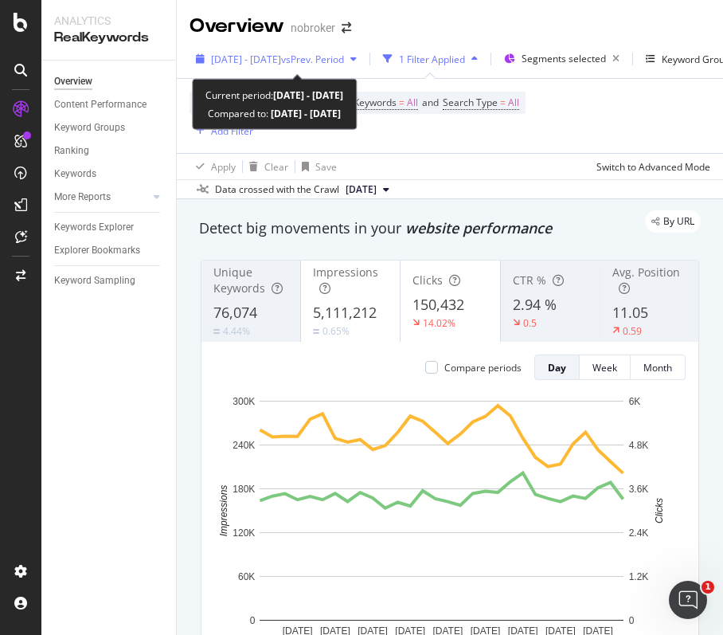
click at [281, 58] on span "[DATE] - [DATE]" at bounding box center [246, 60] width 70 height 14
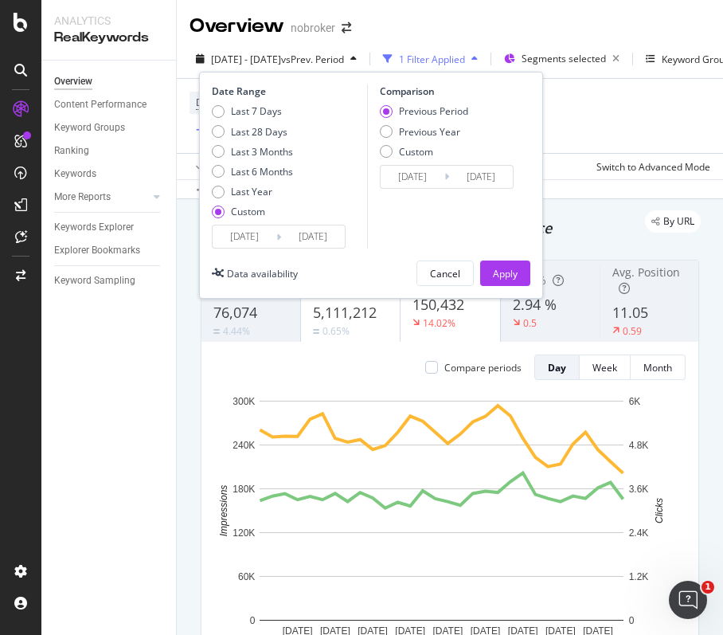
click at [244, 230] on input "[DATE]" at bounding box center [245, 236] width 64 height 22
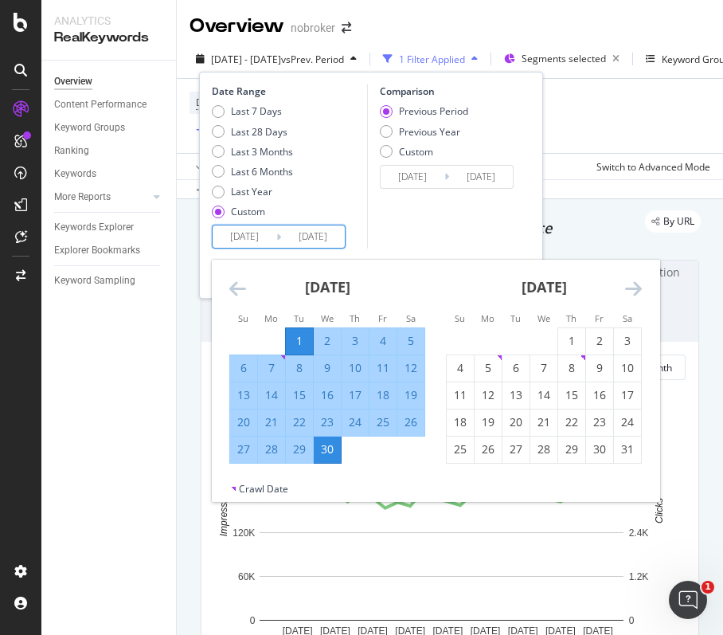
click at [631, 290] on icon "Move forward to switch to the next month." at bounding box center [633, 288] width 17 height 19
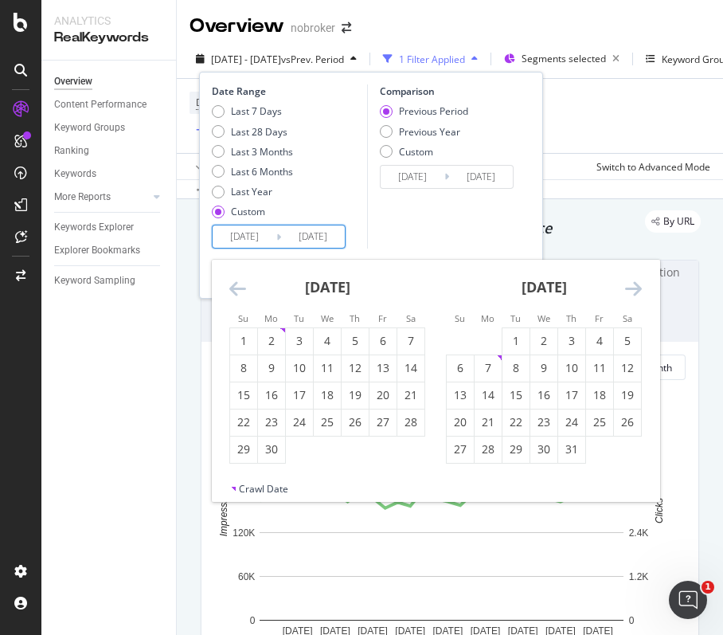
click at [631, 290] on icon "Move forward to switch to the next month." at bounding box center [633, 288] width 17 height 19
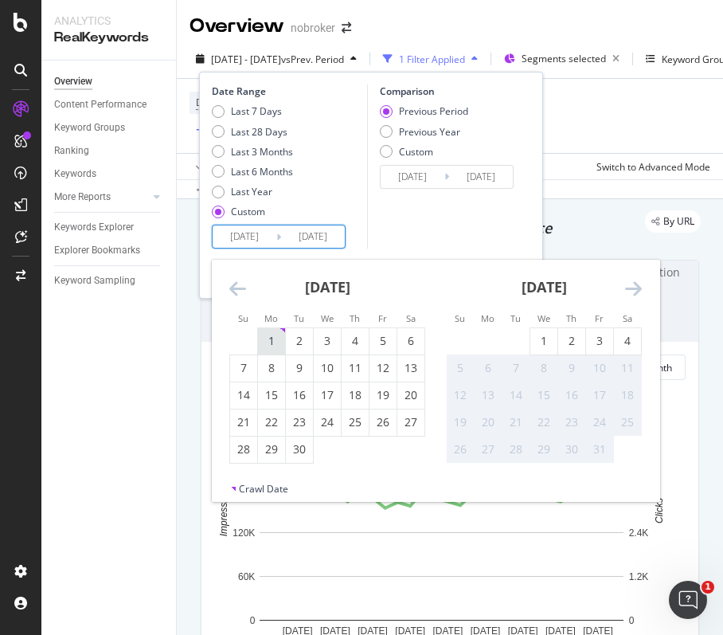
click at [273, 341] on div "1" at bounding box center [271, 341] width 27 height 16
type input "[DATE]"
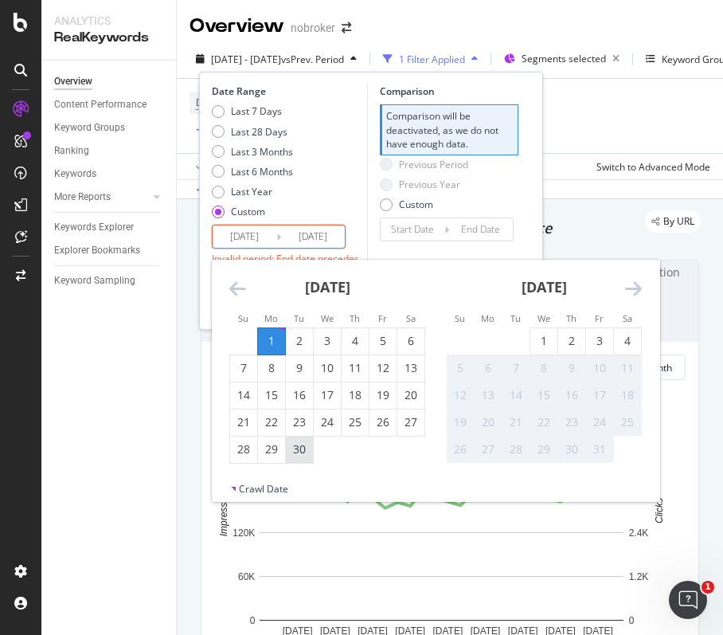
click at [296, 457] on div "30" at bounding box center [299, 449] width 27 height 16
type input "[DATE]"
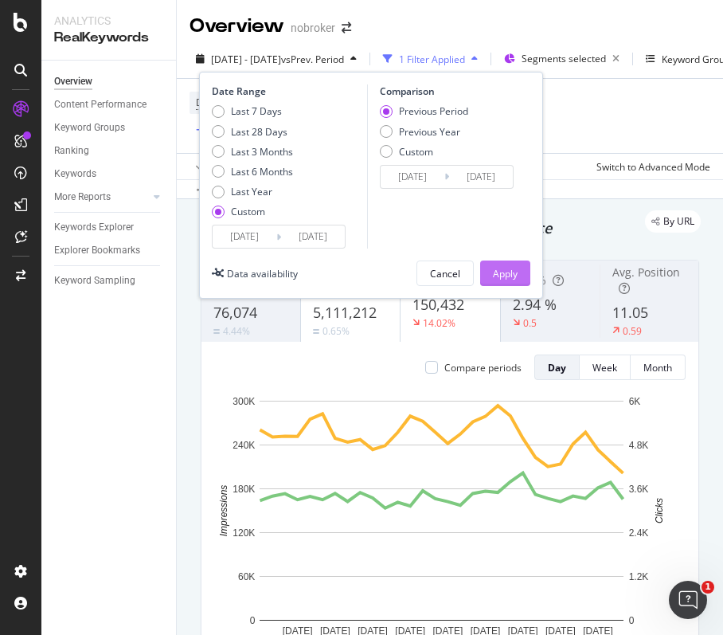
click at [510, 267] on div "Apply" at bounding box center [505, 274] width 25 height 14
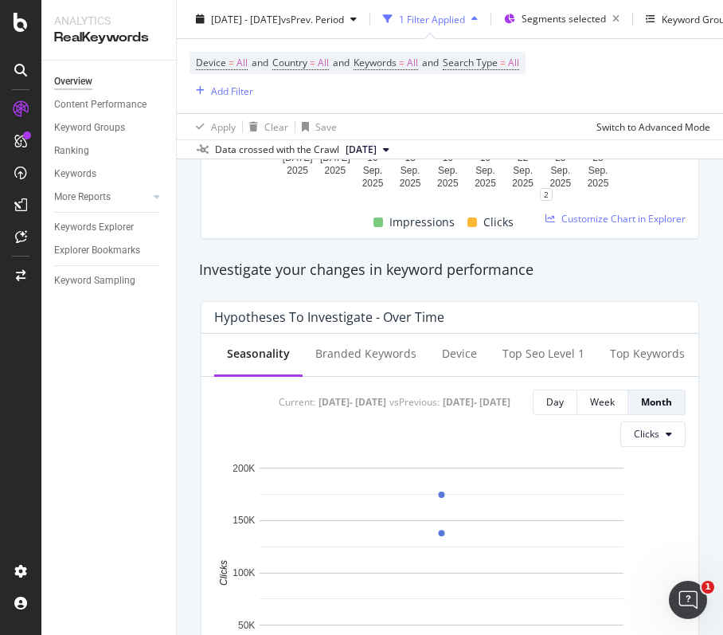
scroll to position [531, 0]
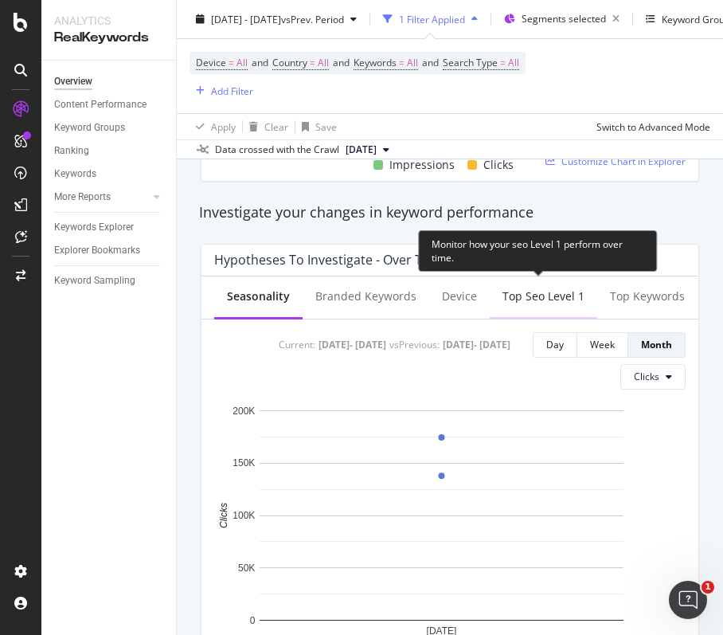
click at [526, 296] on div "Top seo Level 1" at bounding box center [544, 296] width 82 height 16
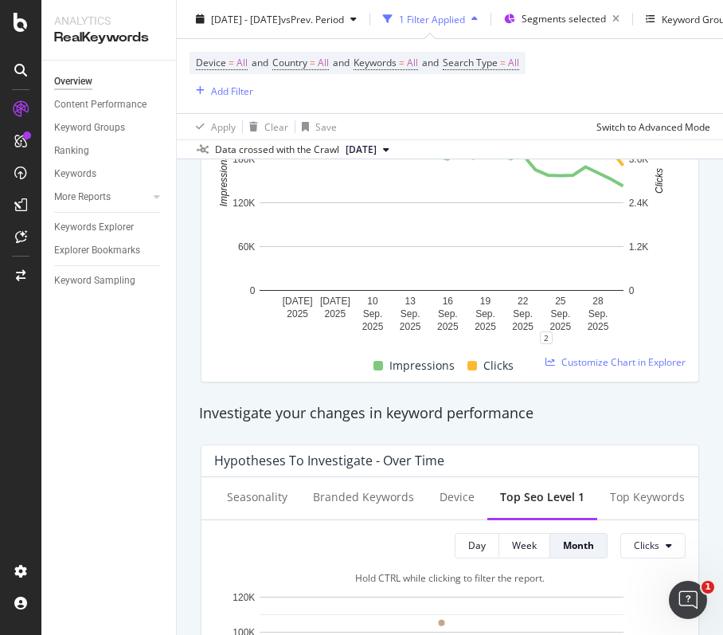
scroll to position [0, 0]
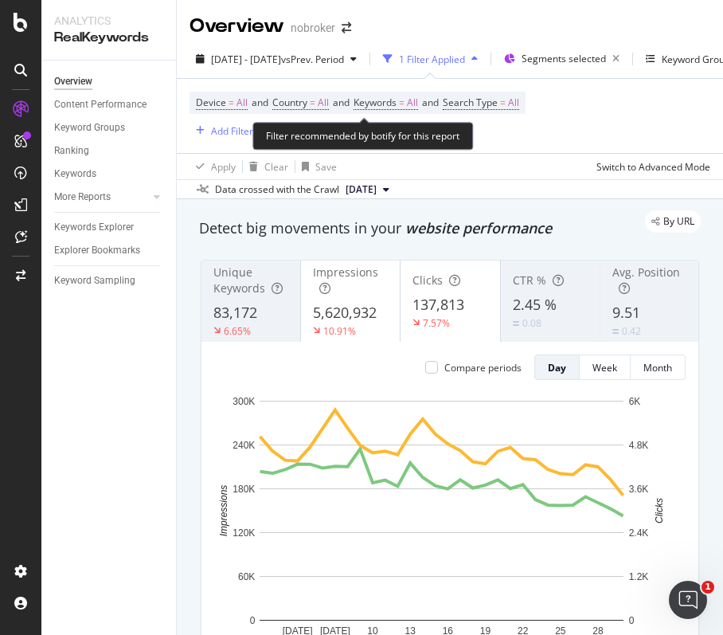
drag, startPoint x: 424, startPoint y: 102, endPoint x: 406, endPoint y: 141, distance: 43.1
click at [418, 102] on span "All" at bounding box center [412, 103] width 11 height 22
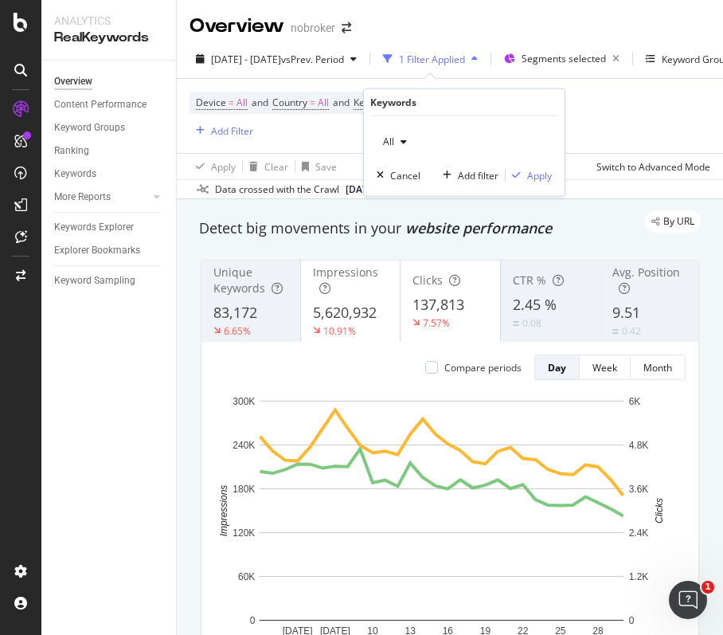
click at [402, 143] on icon "button" at bounding box center [404, 142] width 6 height 10
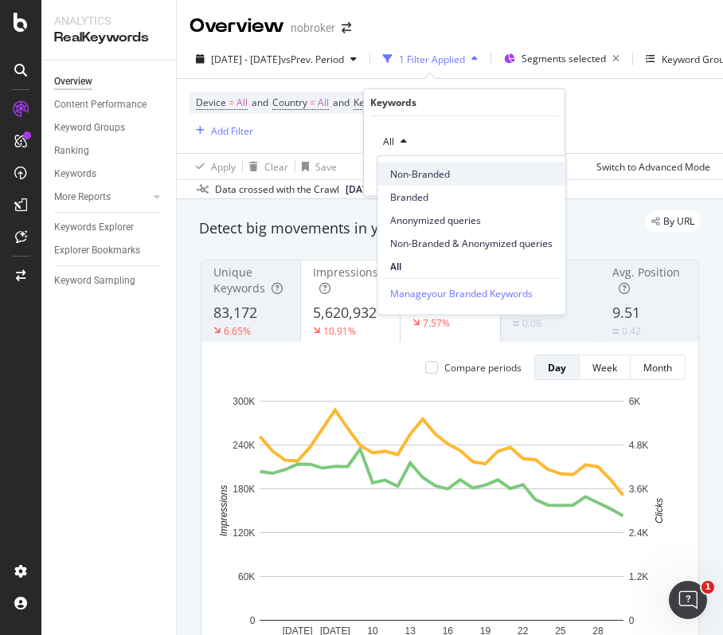
click at [422, 175] on span "Non-Branded" at bounding box center [471, 174] width 163 height 14
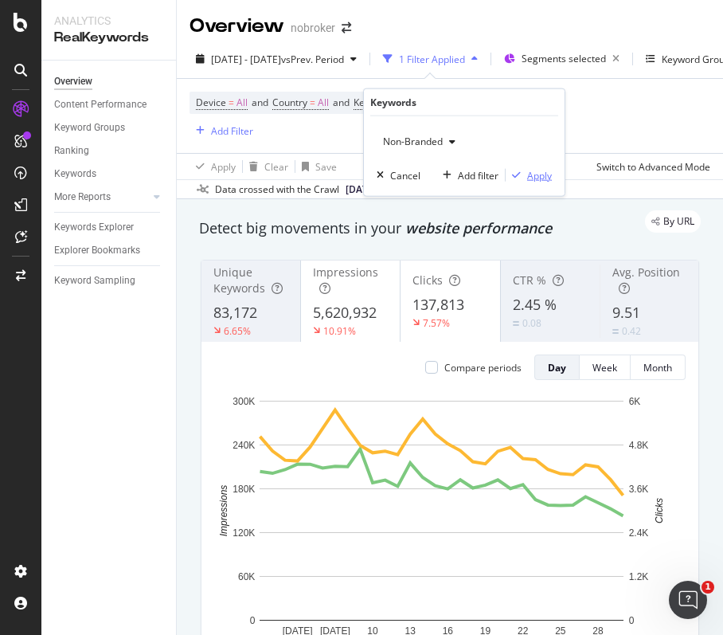
click at [539, 172] on div "Apply" at bounding box center [539, 175] width 25 height 14
